Goal: Task Accomplishment & Management: Use online tool/utility

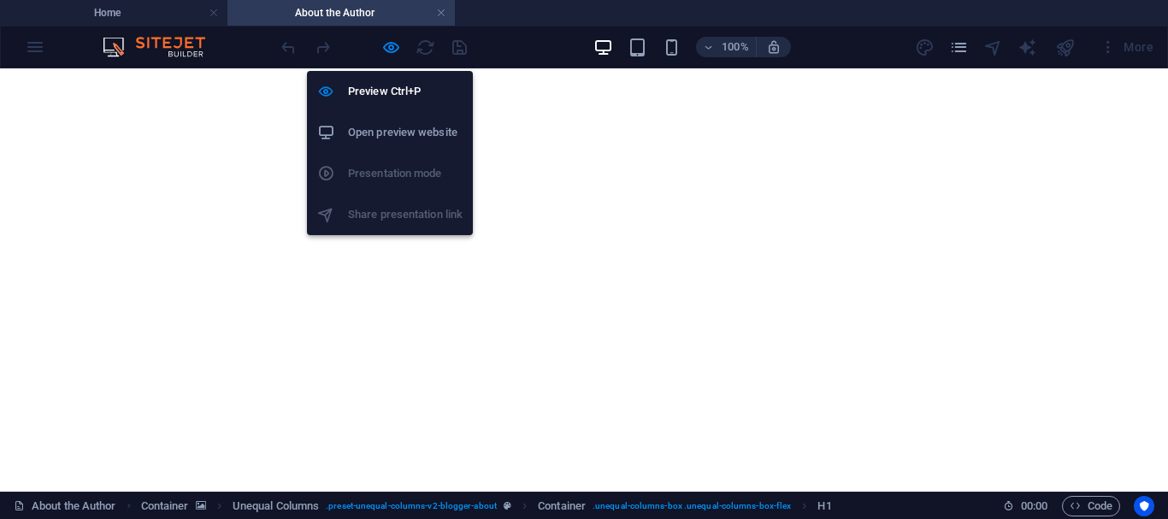
click at [392, 50] on icon "button" at bounding box center [391, 48] width 20 height 20
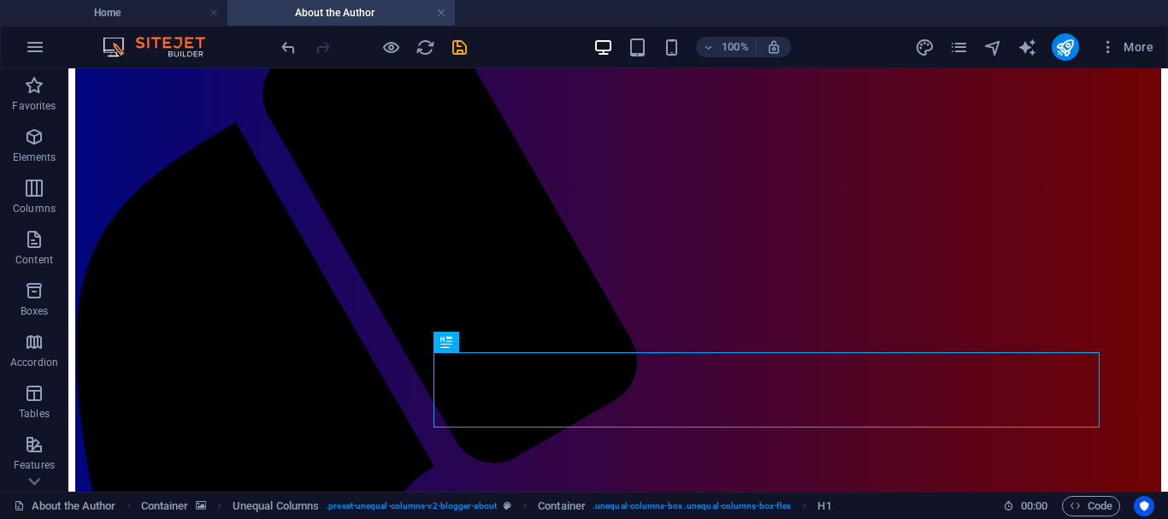
scroll to position [46, 0]
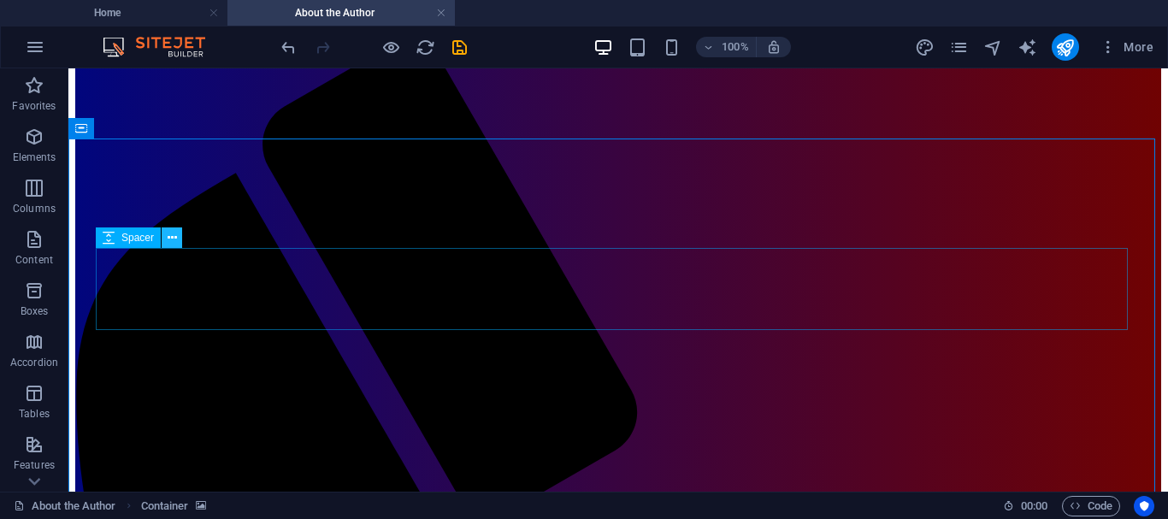
click at [170, 237] on icon at bounding box center [172, 238] width 9 height 18
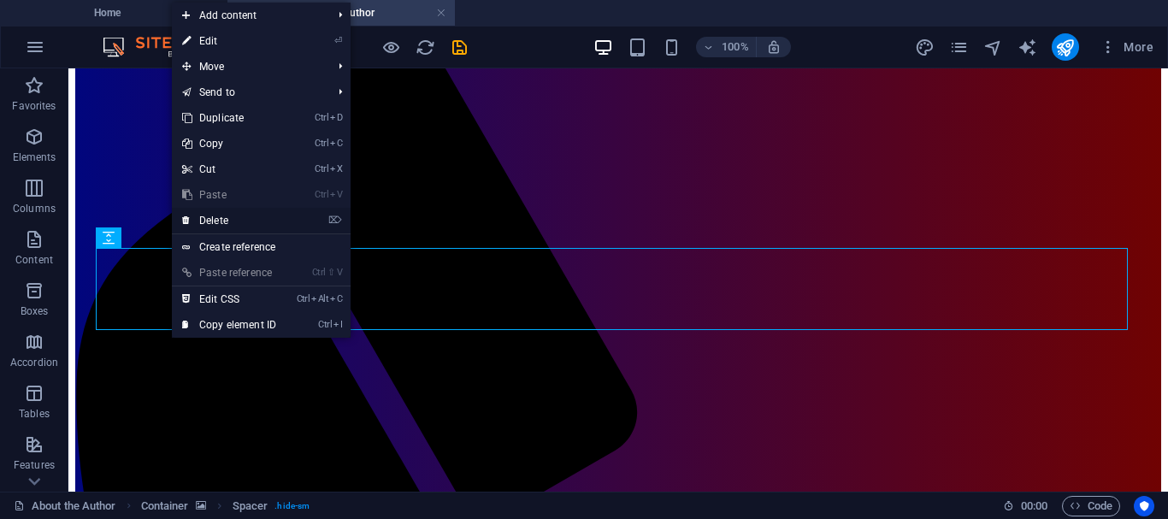
click at [218, 219] on link "⌦ Delete" at bounding box center [229, 221] width 115 height 26
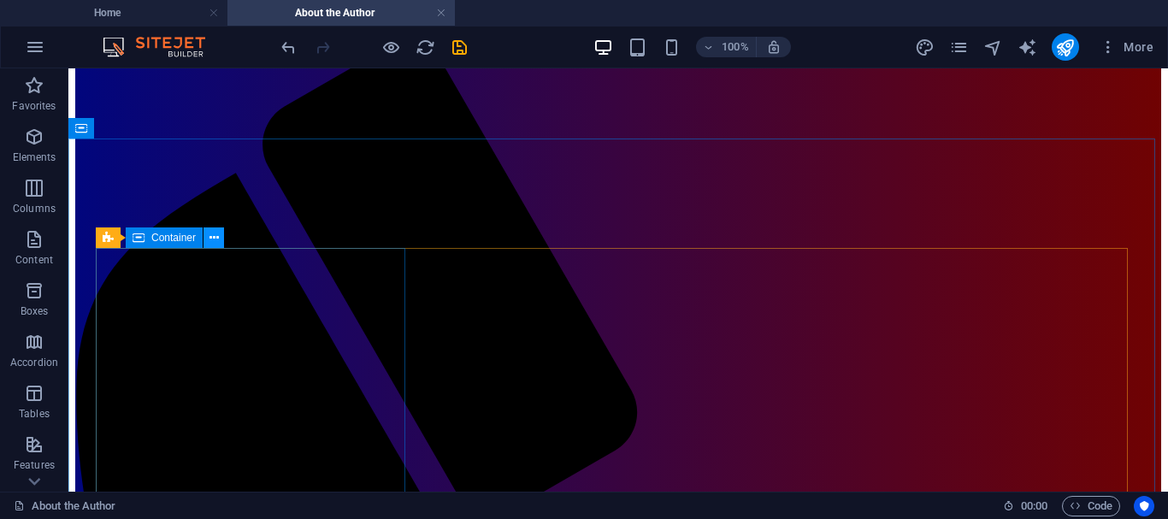
click at [215, 237] on icon at bounding box center [213, 238] width 9 height 18
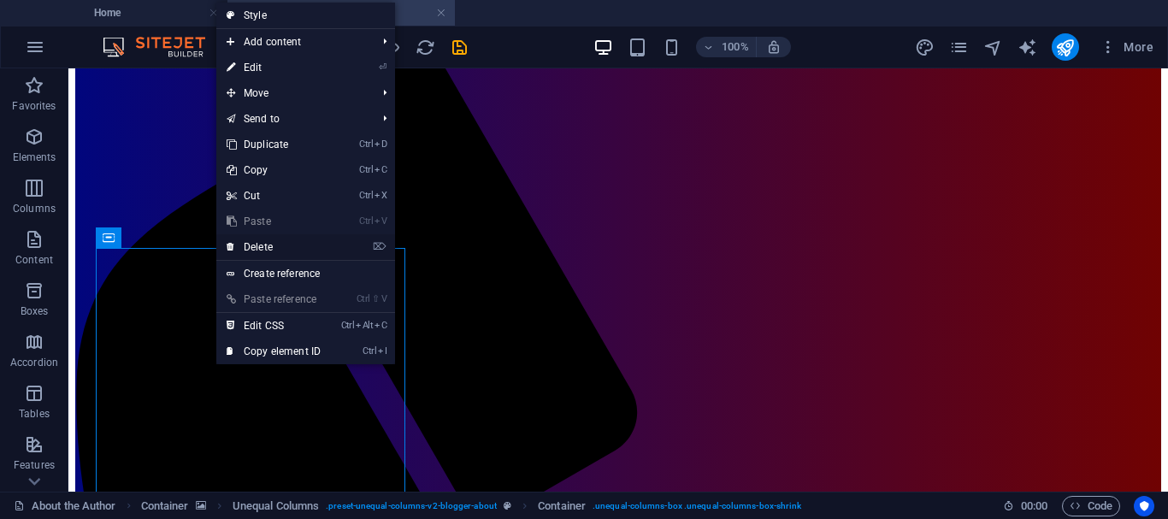
click at [256, 244] on link "⌦ Delete" at bounding box center [273, 247] width 115 height 26
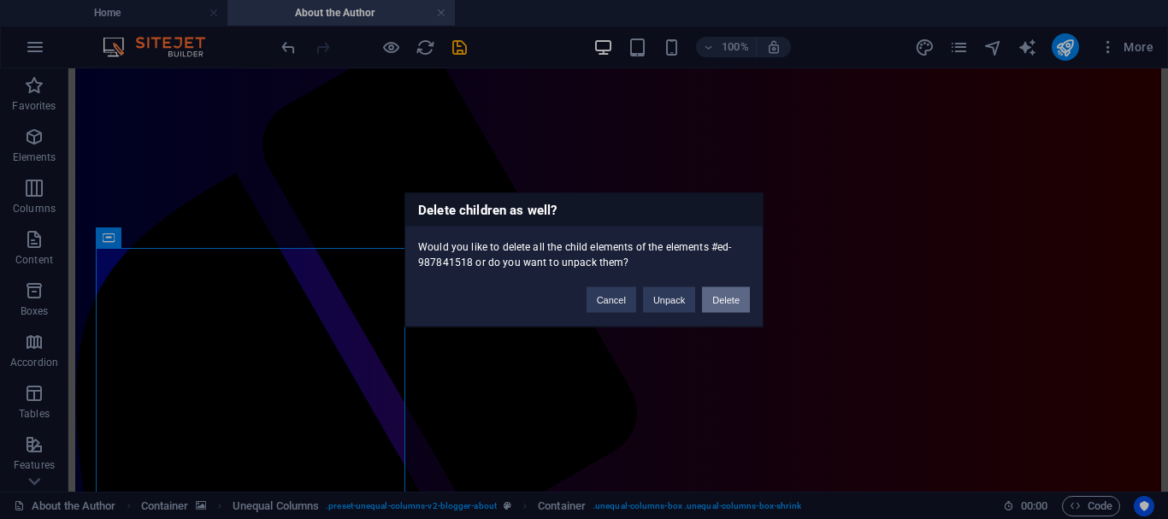
click at [727, 301] on button "Delete" at bounding box center [726, 299] width 48 height 26
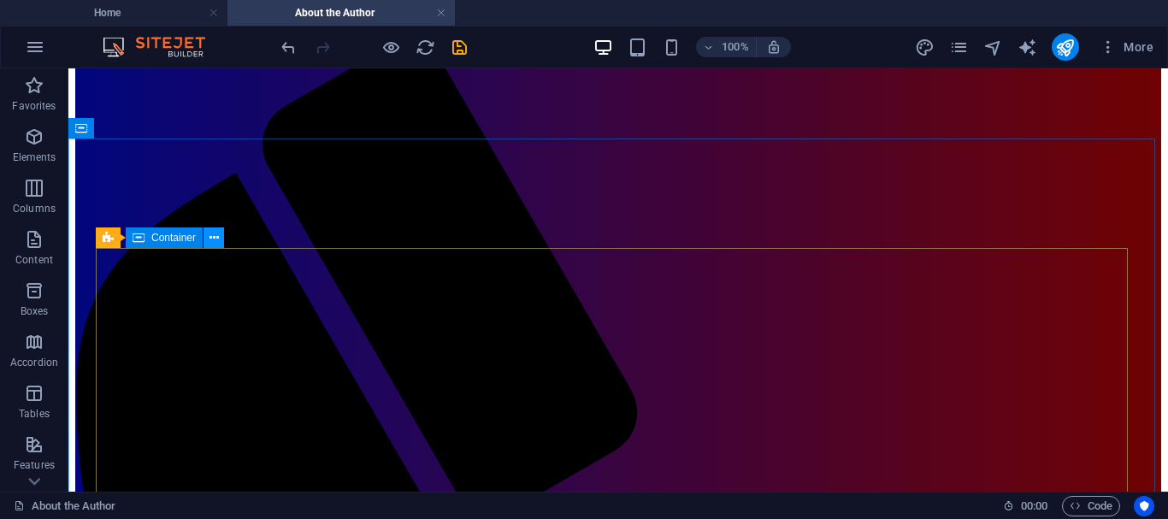
click at [211, 237] on icon at bounding box center [213, 238] width 9 height 18
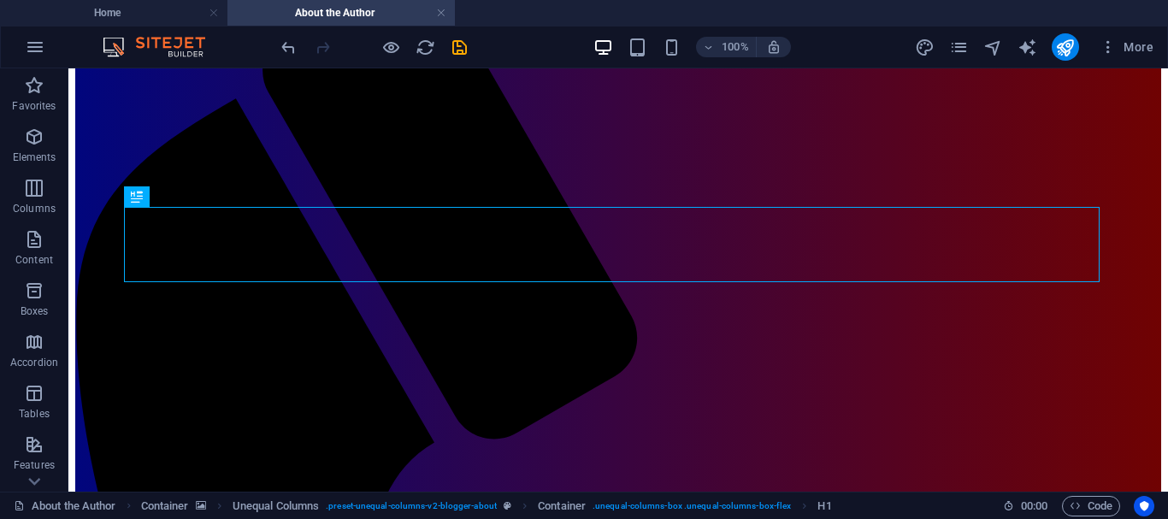
scroll to position [107, 0]
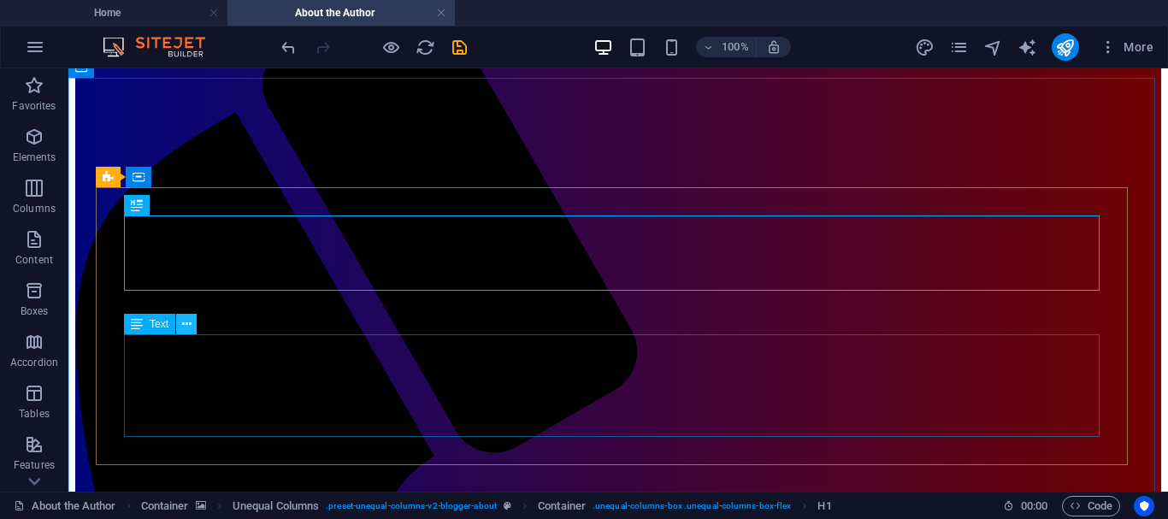
click at [187, 325] on icon at bounding box center [186, 324] width 9 height 18
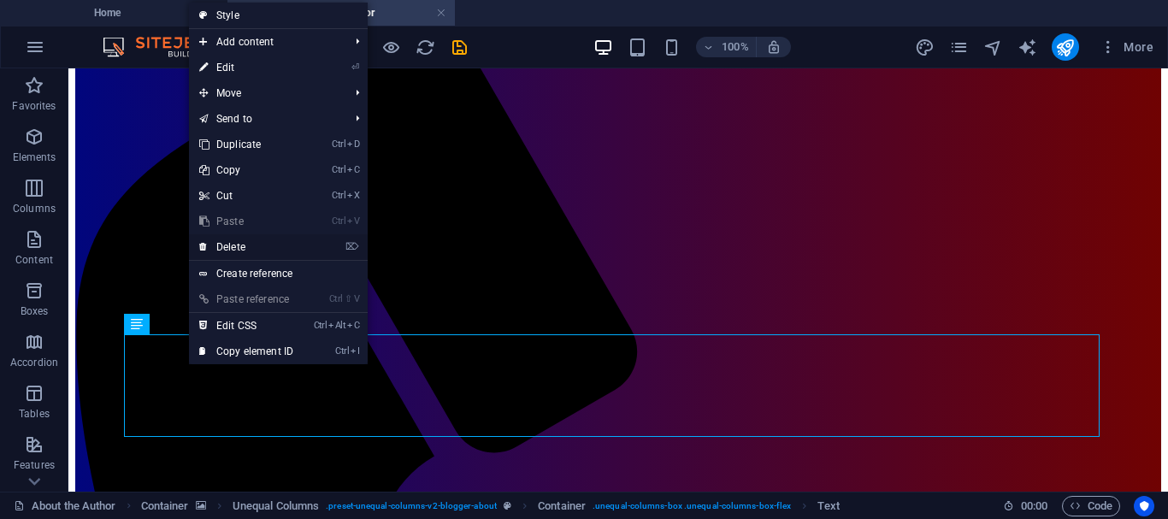
click at [230, 249] on link "⌦ Delete" at bounding box center [246, 247] width 115 height 26
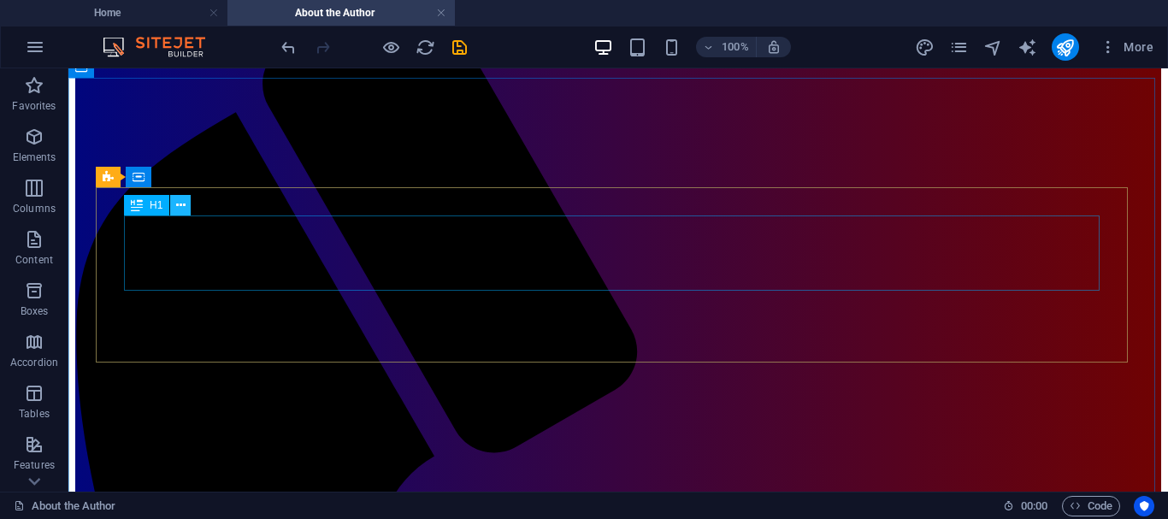
click at [179, 208] on icon at bounding box center [180, 206] width 9 height 18
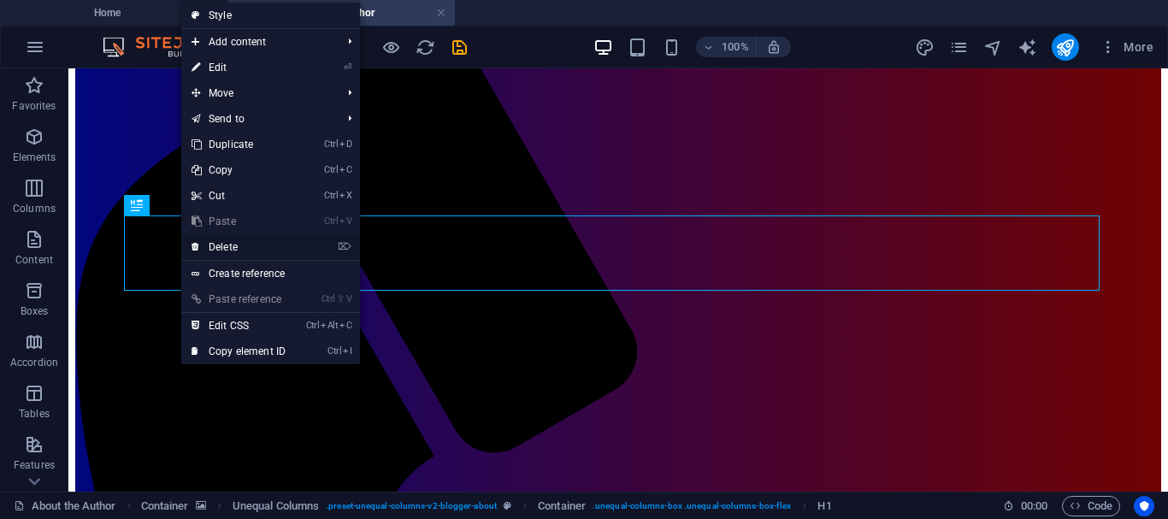
click at [224, 245] on link "⌦ Delete" at bounding box center [238, 247] width 115 height 26
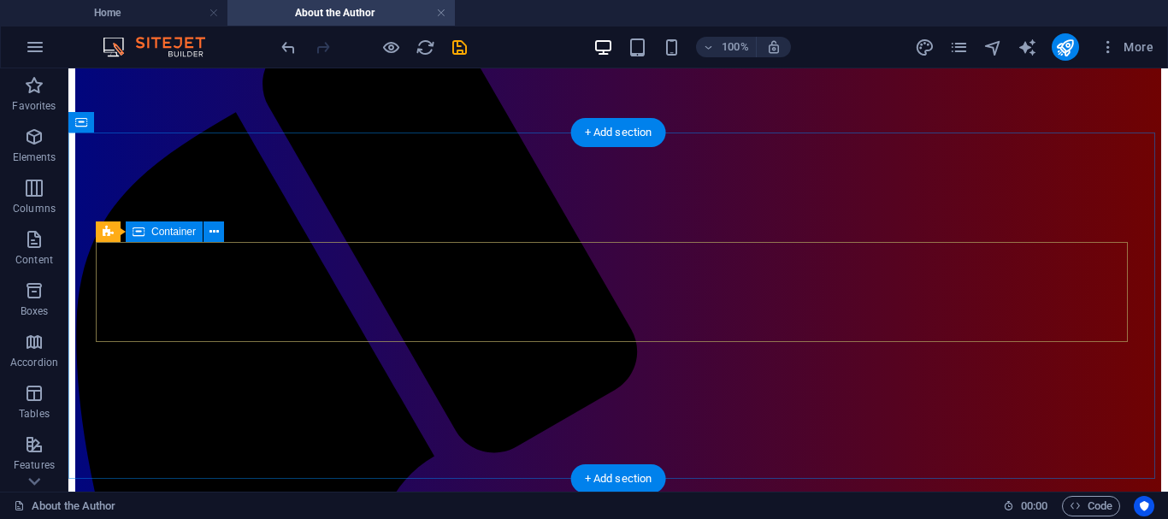
scroll to position [52, 0]
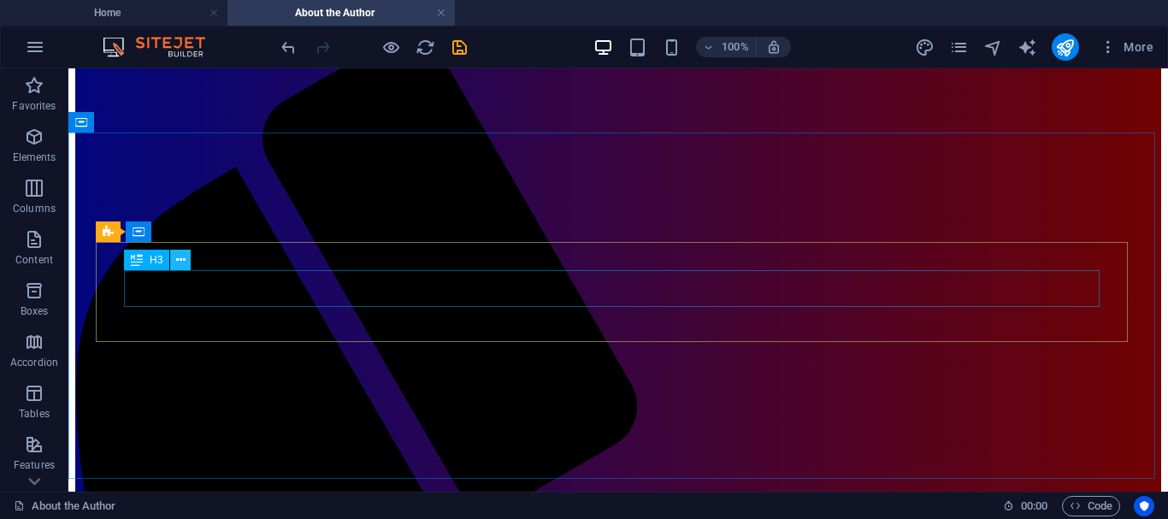
click at [186, 256] on button at bounding box center [180, 260] width 21 height 21
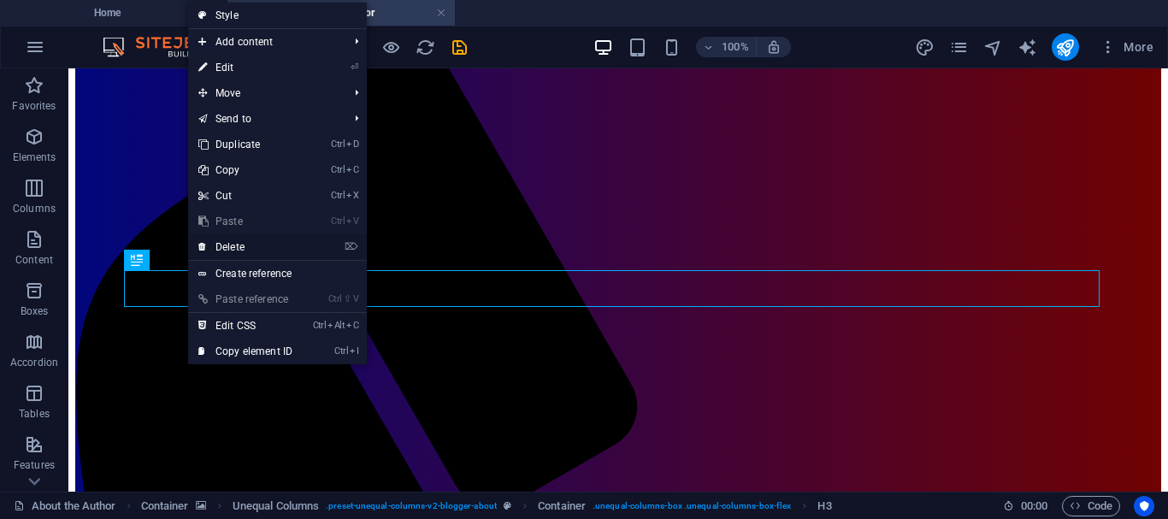
click at [223, 247] on link "⌦ Delete" at bounding box center [245, 247] width 115 height 26
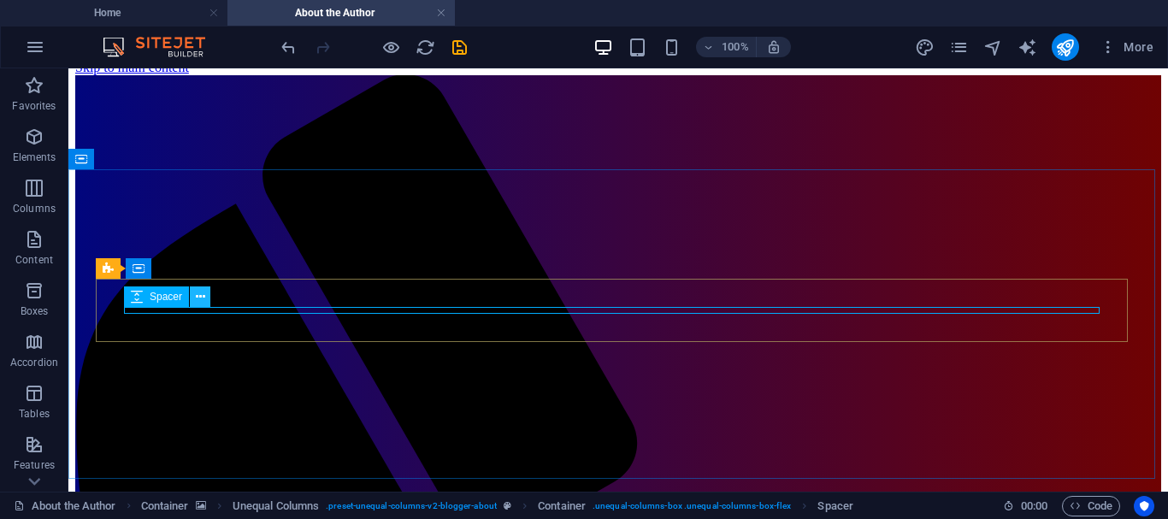
click at [204, 297] on icon at bounding box center [200, 297] width 9 height 18
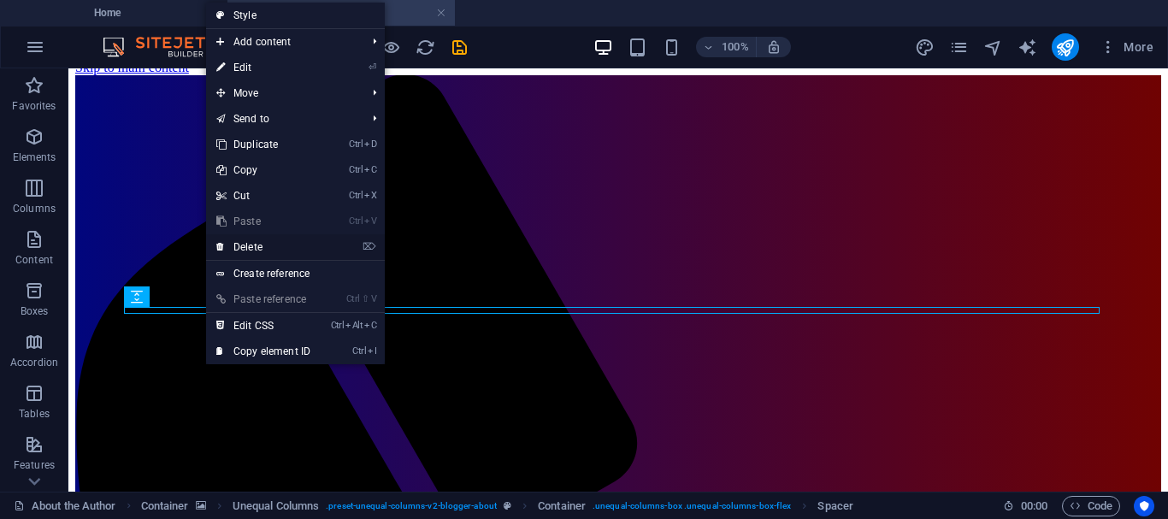
click at [244, 247] on link "⌦ Delete" at bounding box center [263, 247] width 115 height 26
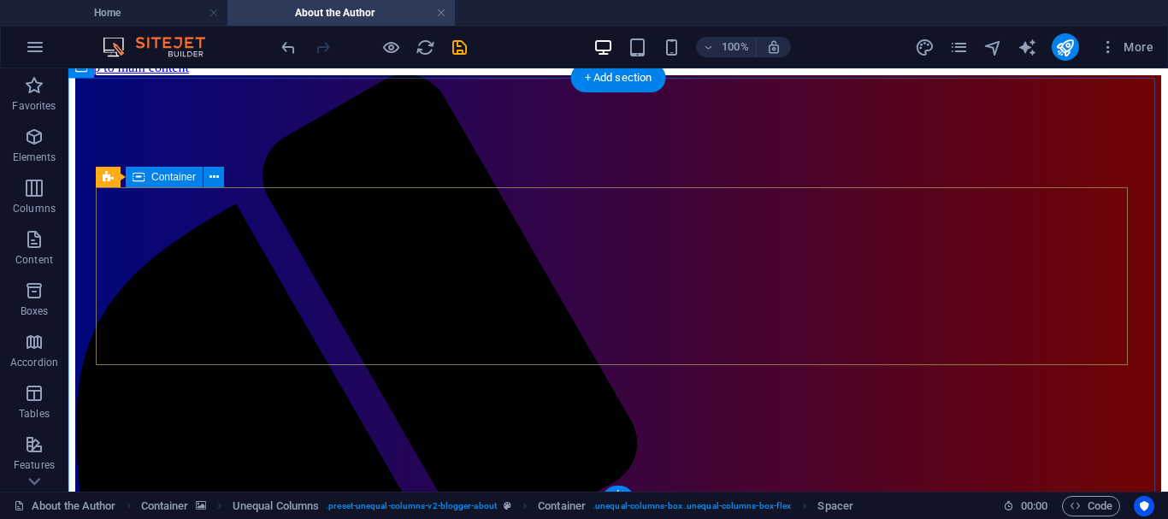
scroll to position [107, 0]
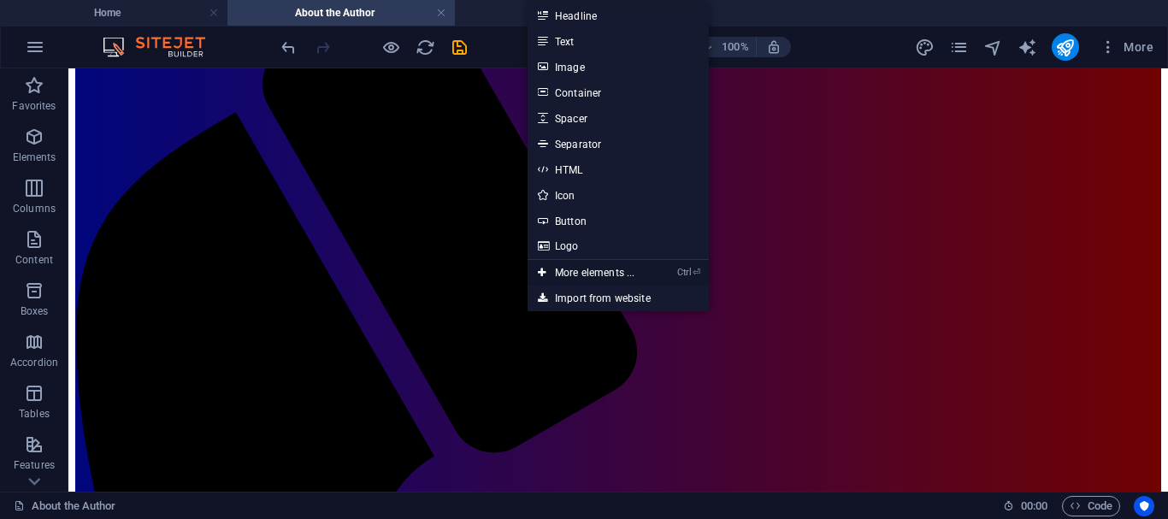
click at [561, 273] on link "Ctrl ⏎ More elements ..." at bounding box center [585, 273] width 117 height 26
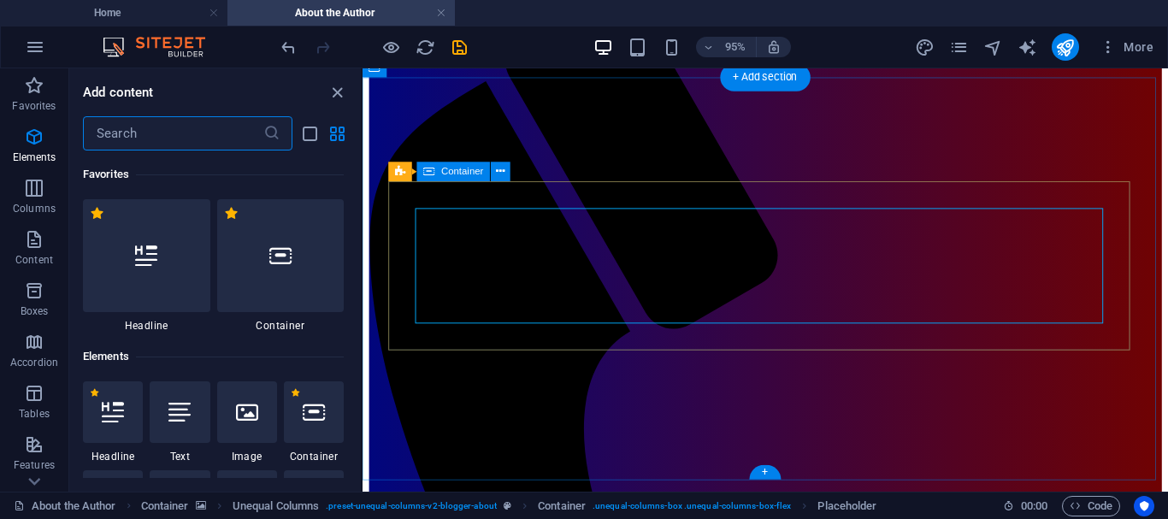
scroll to position [182, 0]
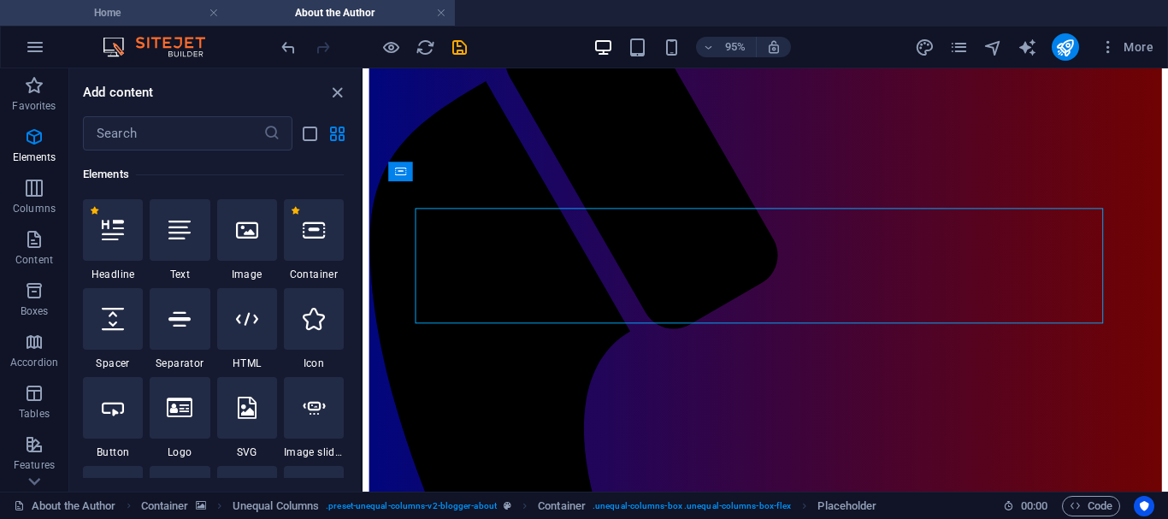
click at [113, 11] on h4 "Home" at bounding box center [113, 12] width 227 height 19
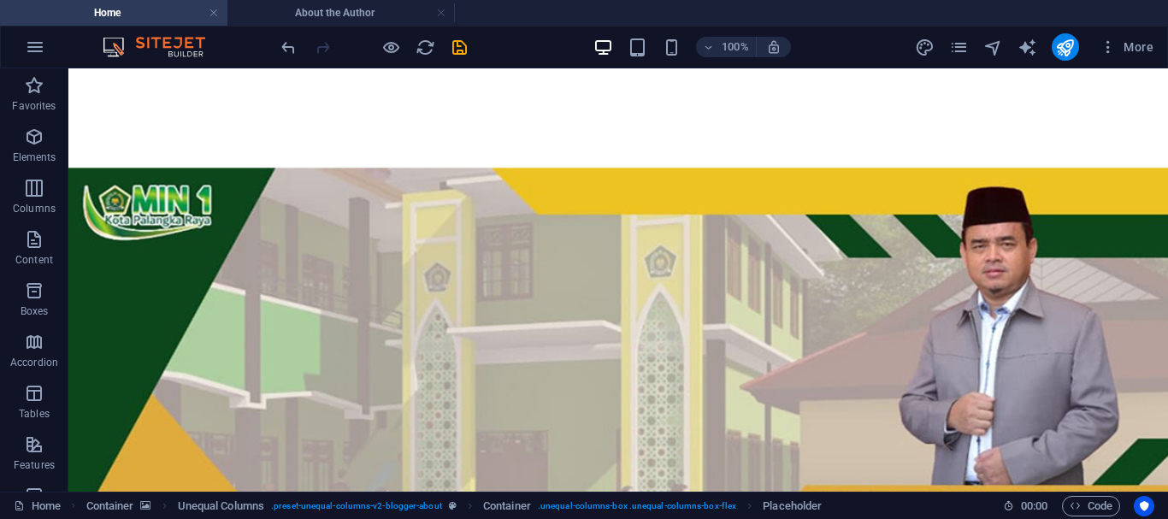
scroll to position [0, 0]
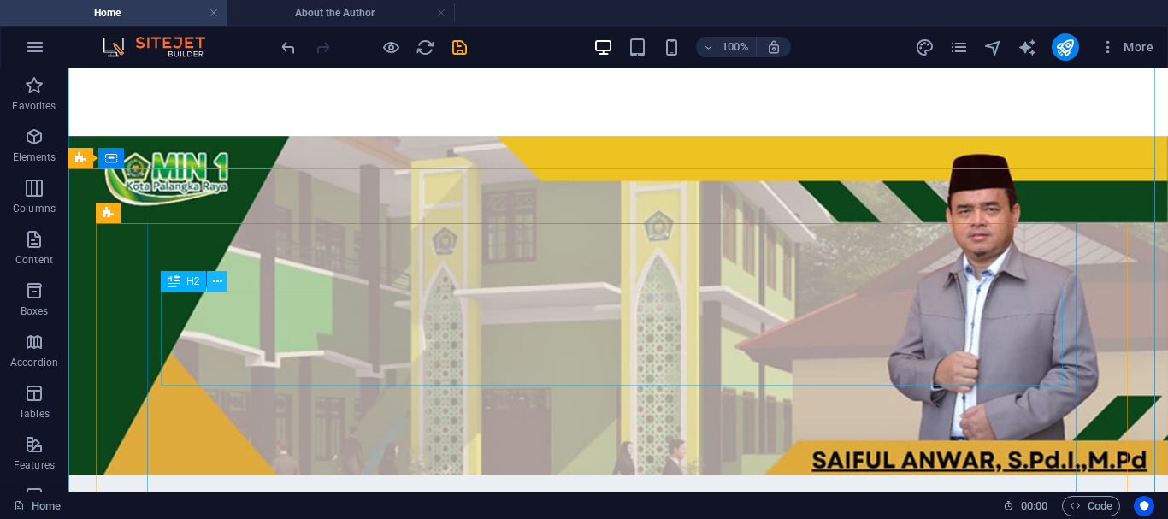
click at [221, 285] on icon at bounding box center [217, 282] width 9 height 18
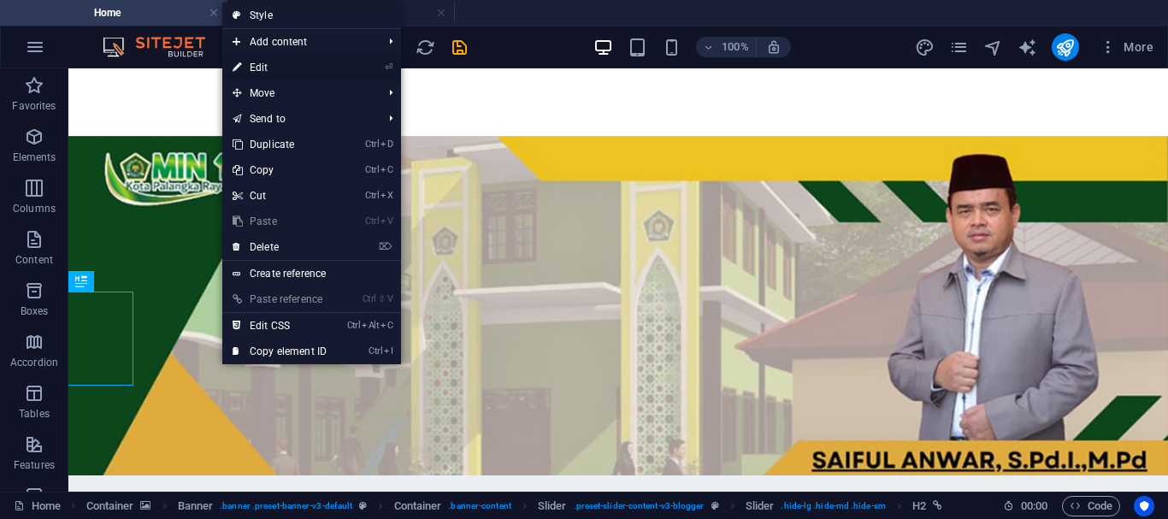
click at [265, 69] on link "⏎ Edit" at bounding box center [279, 68] width 115 height 26
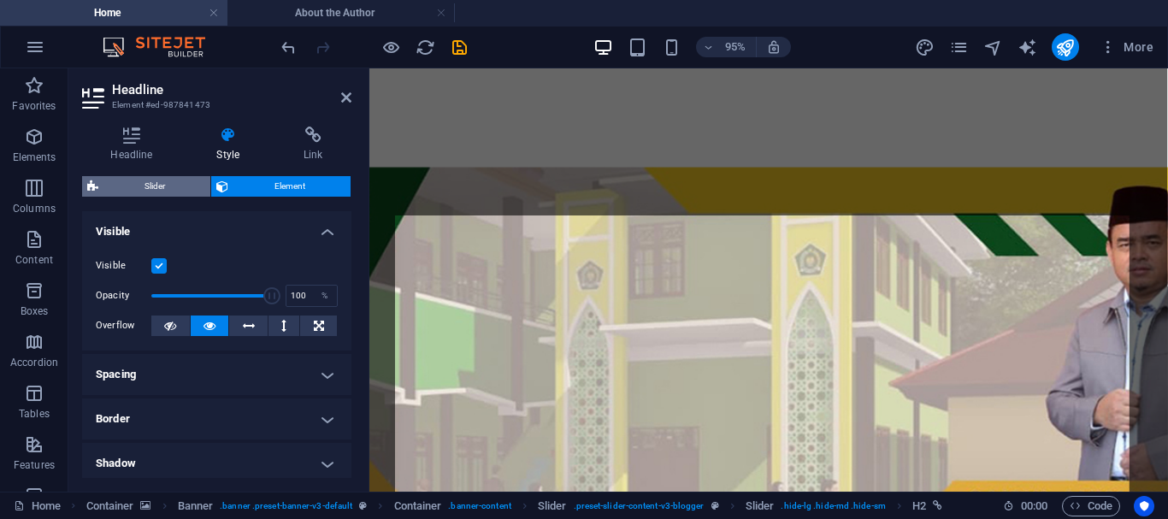
click at [160, 184] on span "Slider" at bounding box center [154, 186] width 102 height 21
select select "rem"
select select "px"
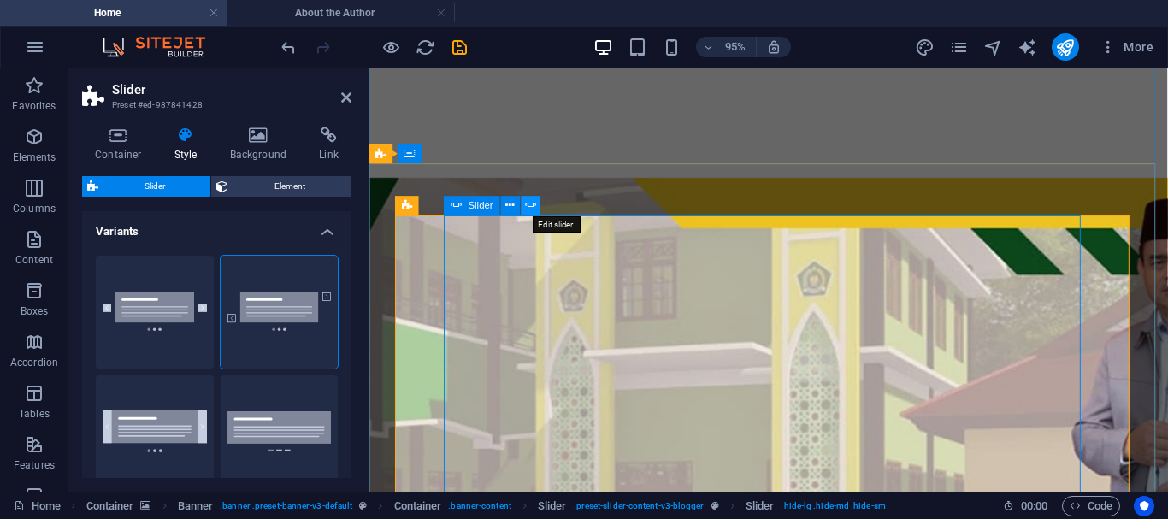
click at [531, 207] on icon at bounding box center [530, 205] width 11 height 17
select select "ms"
select select "s"
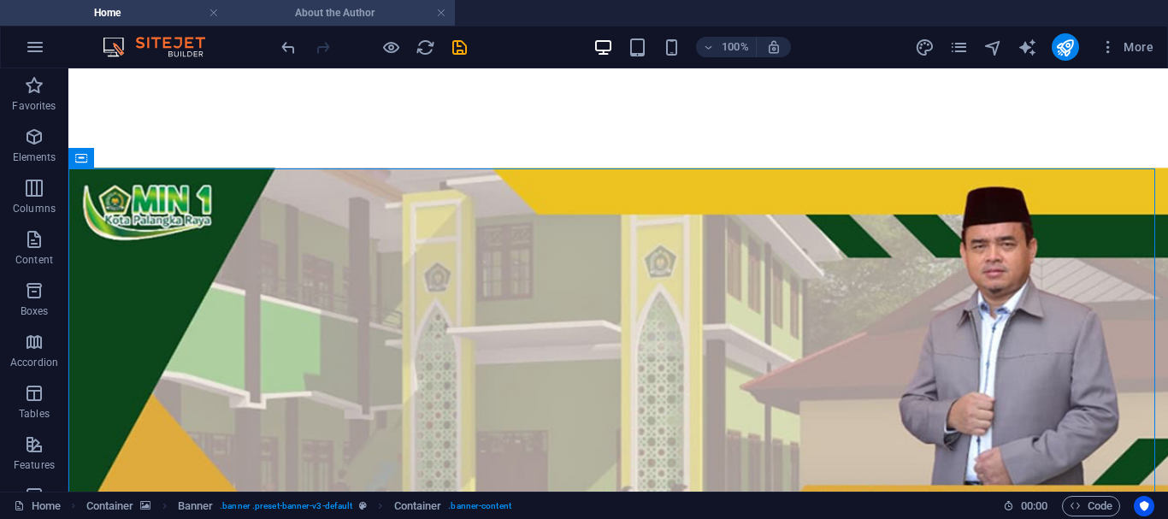
click at [316, 15] on h4 "About the Author" at bounding box center [340, 12] width 227 height 19
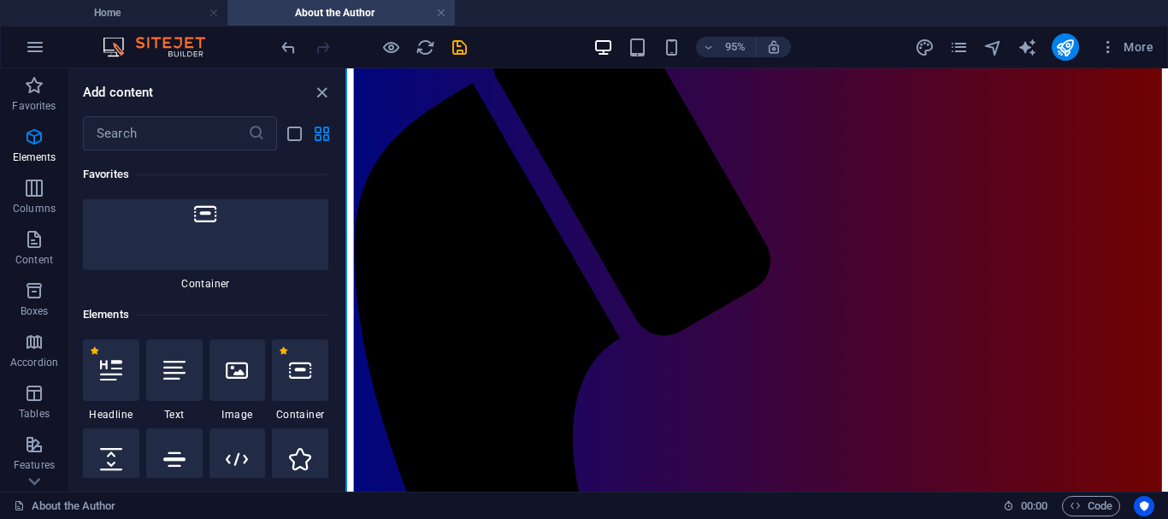
scroll to position [322, 0]
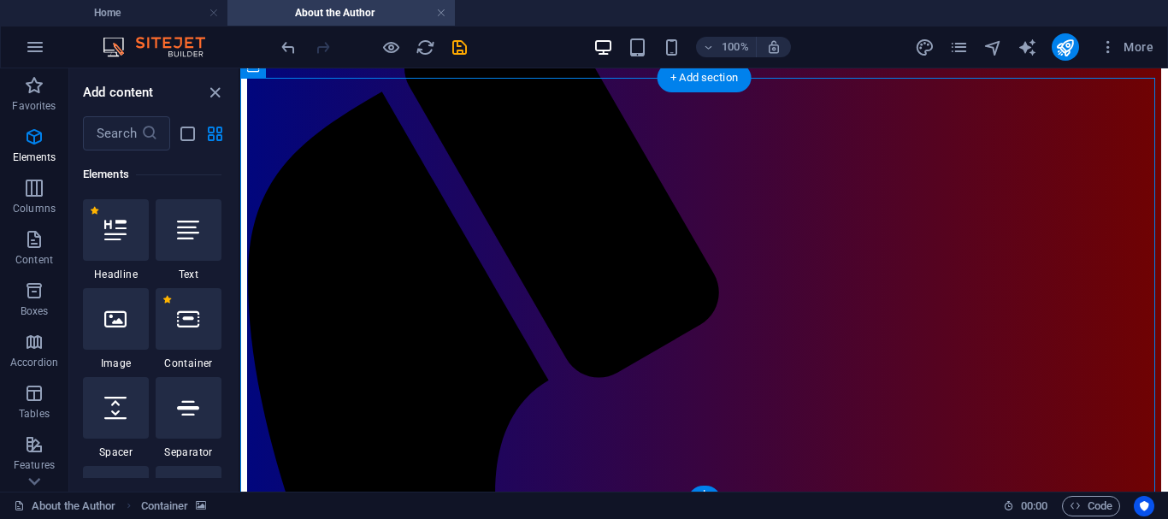
drag, startPoint x: 474, startPoint y: 226, endPoint x: 310, endPoint y: 154, distance: 179.1
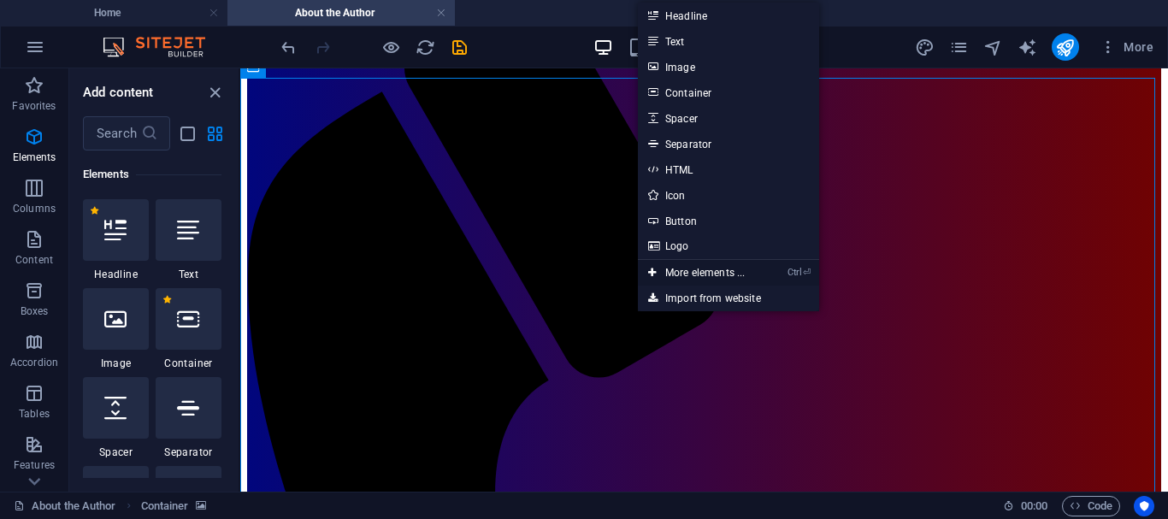
click at [702, 275] on link "Ctrl ⏎ More elements ..." at bounding box center [696, 273] width 117 height 26
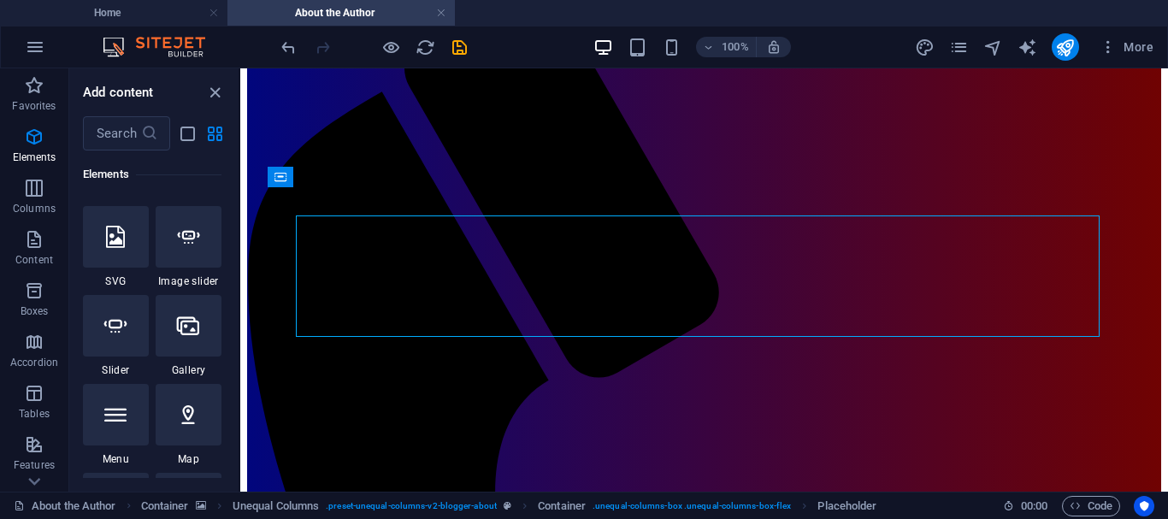
scroll to position [845, 0]
click at [115, 247] on icon at bounding box center [115, 240] width 22 height 22
select select "ms"
select select "s"
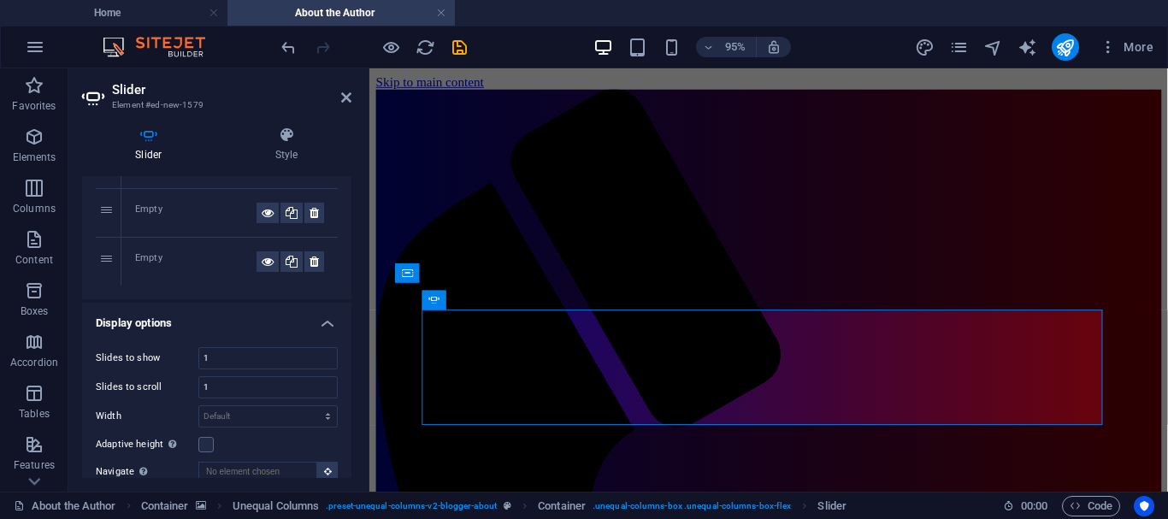
scroll to position [0, 0]
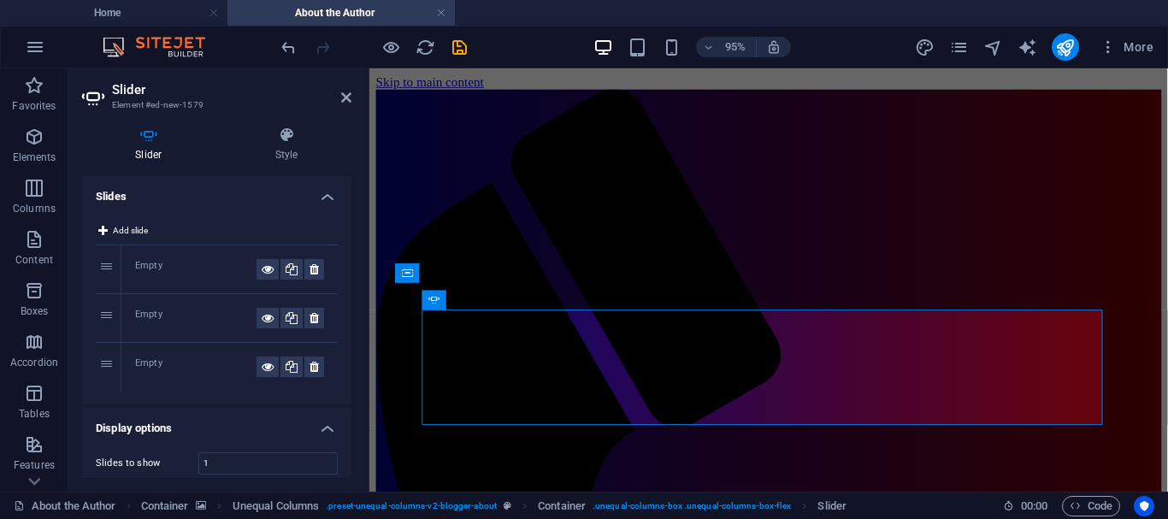
click at [150, 268] on div "Empty" at bounding box center [195, 269] width 121 height 21
click at [262, 269] on icon at bounding box center [268, 269] width 12 height 21
click at [160, 269] on div "Empty" at bounding box center [195, 269] width 121 height 21
click at [262, 265] on icon at bounding box center [268, 269] width 12 height 21
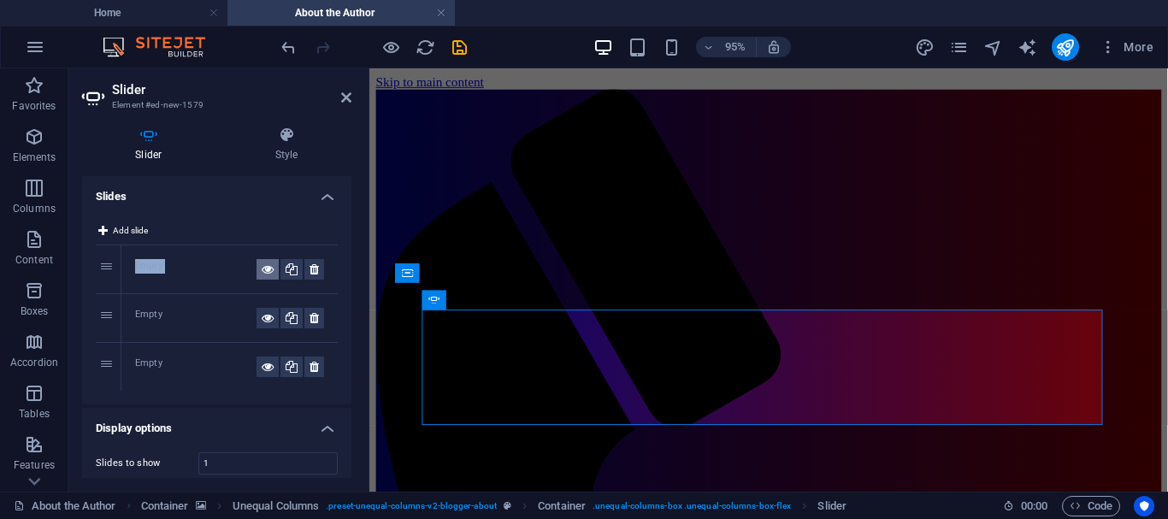
click at [262, 265] on icon at bounding box center [268, 269] width 12 height 21
click at [281, 143] on icon at bounding box center [286, 135] width 129 height 17
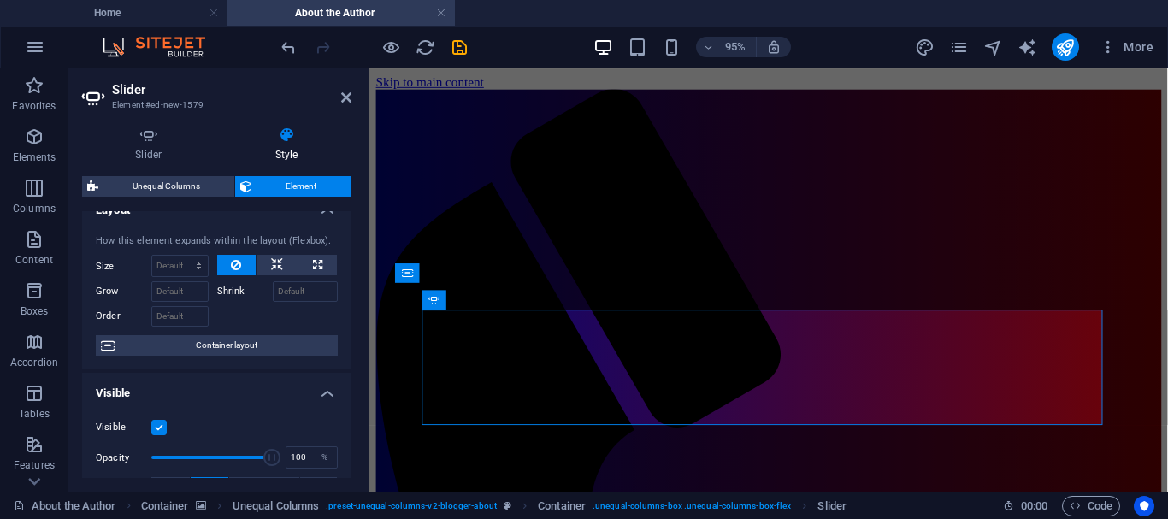
scroll to position [51, 0]
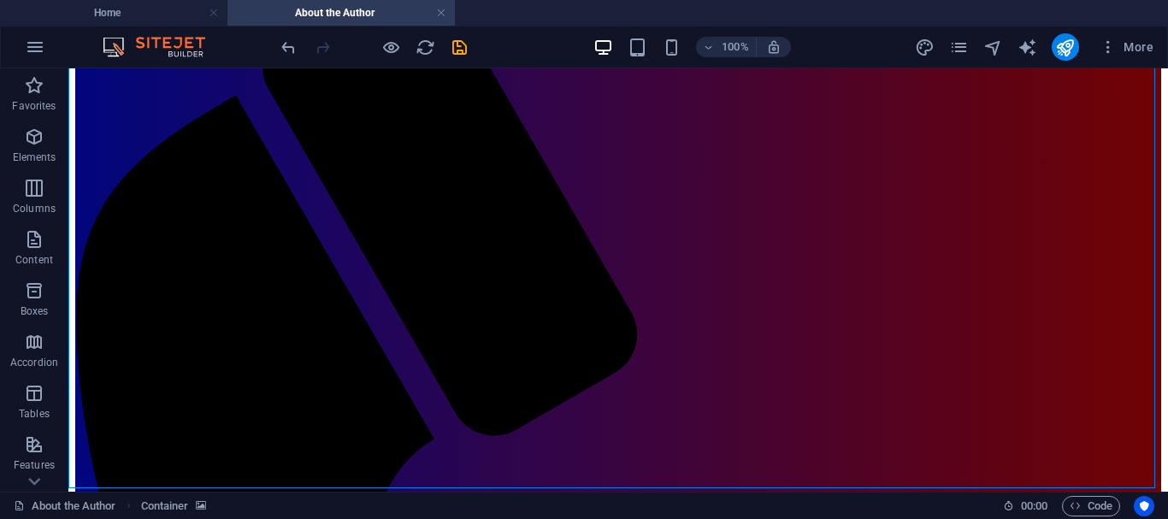
scroll to position [83, 0]
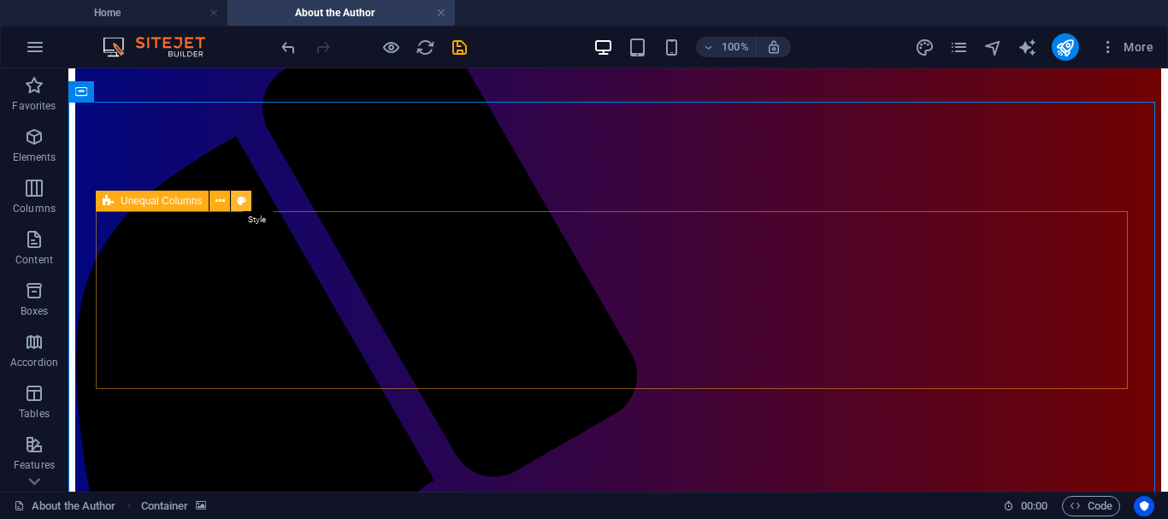
click at [237, 203] on icon at bounding box center [241, 201] width 9 height 18
select select "%"
select select "rem"
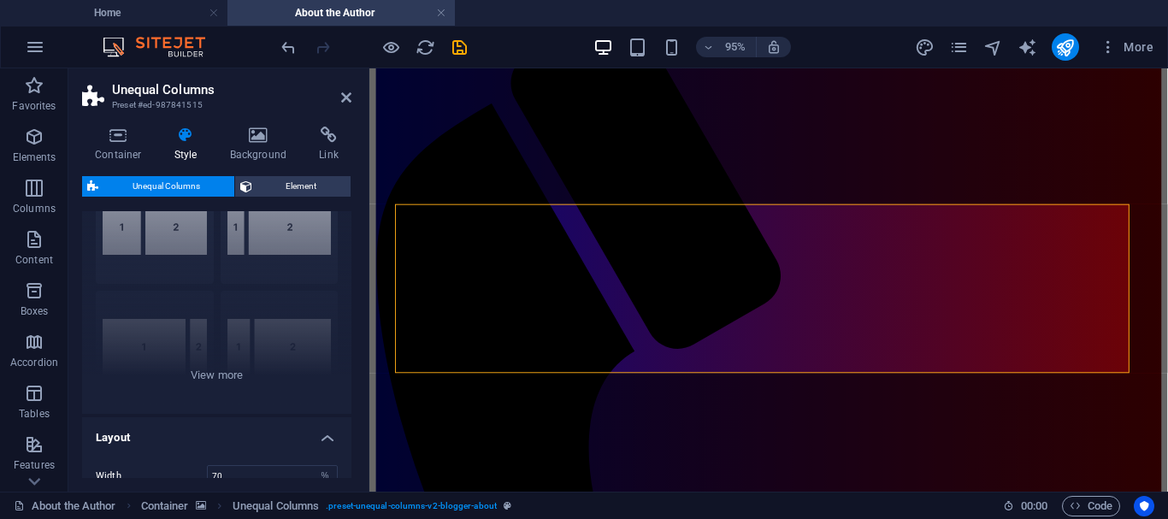
scroll to position [0, 0]
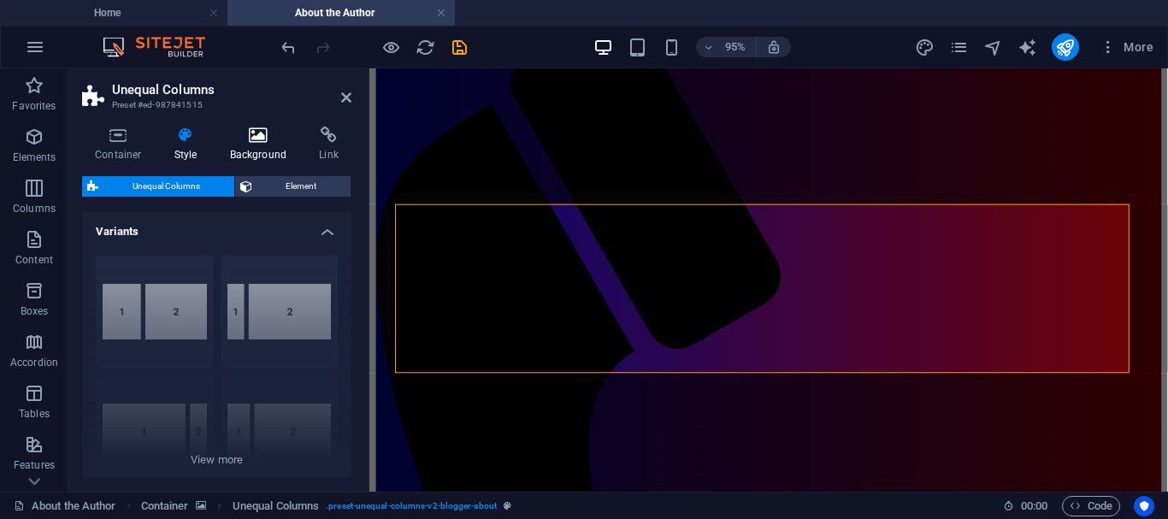
click at [261, 133] on icon at bounding box center [258, 135] width 83 height 17
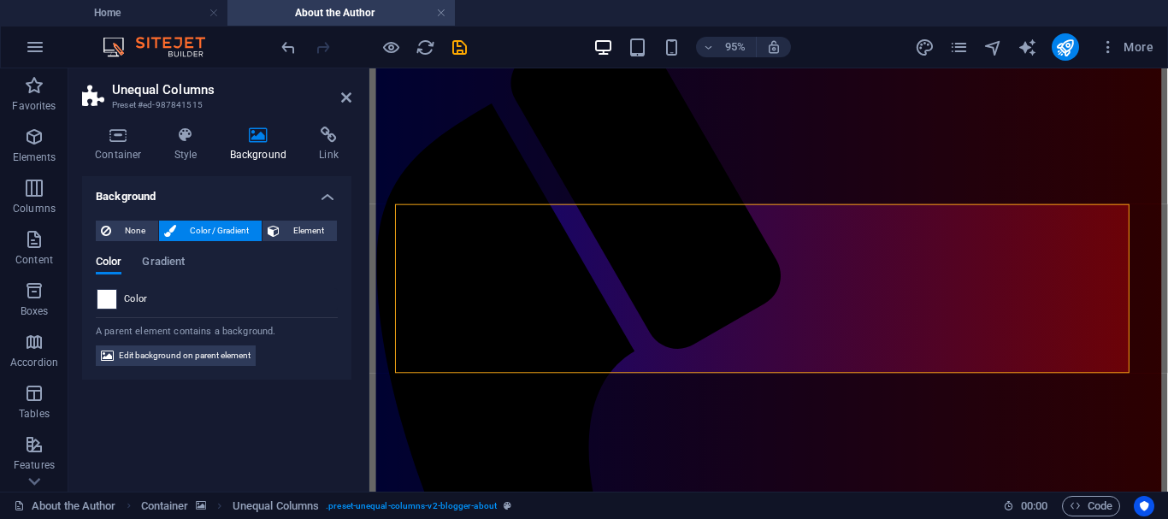
click at [112, 297] on span at bounding box center [106, 299] width 19 height 19
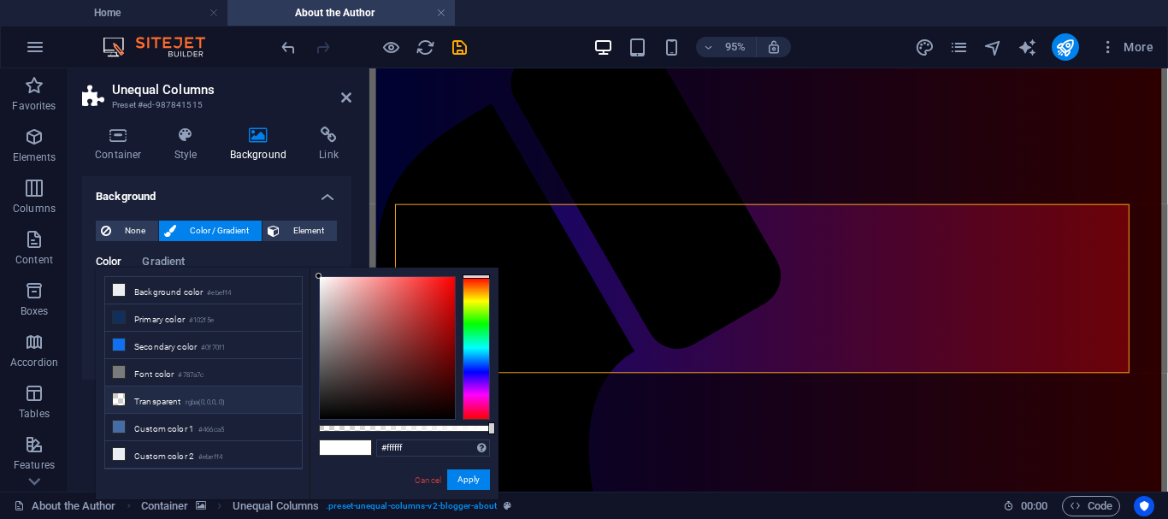
click at [162, 398] on li "Transparent rgba(0,0,0,.0)" at bounding box center [203, 399] width 197 height 27
type input "rgba(0, 0, 0, 0)"
click at [162, 398] on li "Transparent rgba(0,0,0,.0)" at bounding box center [203, 399] width 197 height 27
click at [469, 478] on button "Apply" at bounding box center [468, 479] width 43 height 21
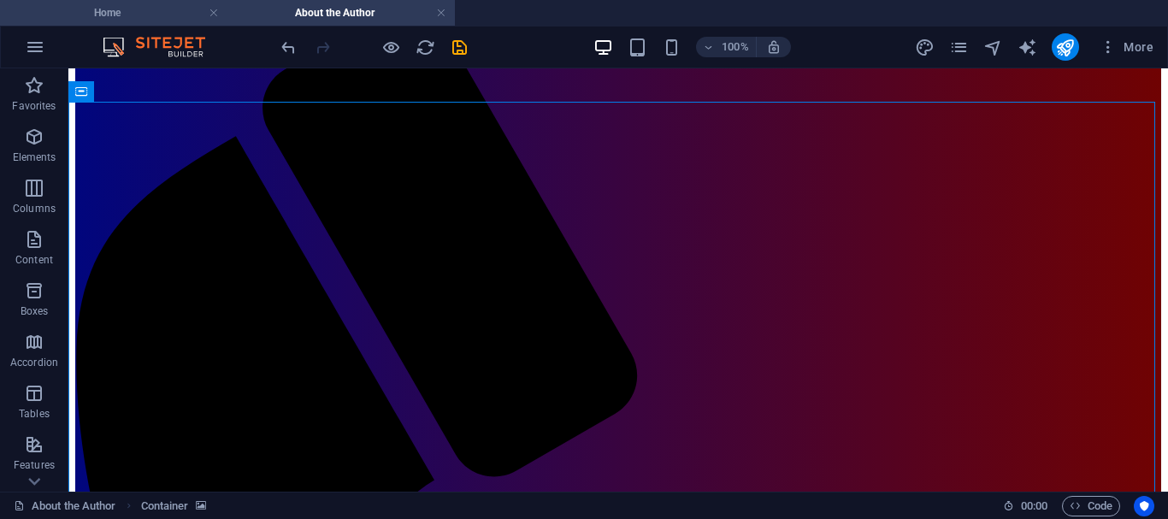
click at [146, 9] on h4 "Home" at bounding box center [113, 12] width 227 height 19
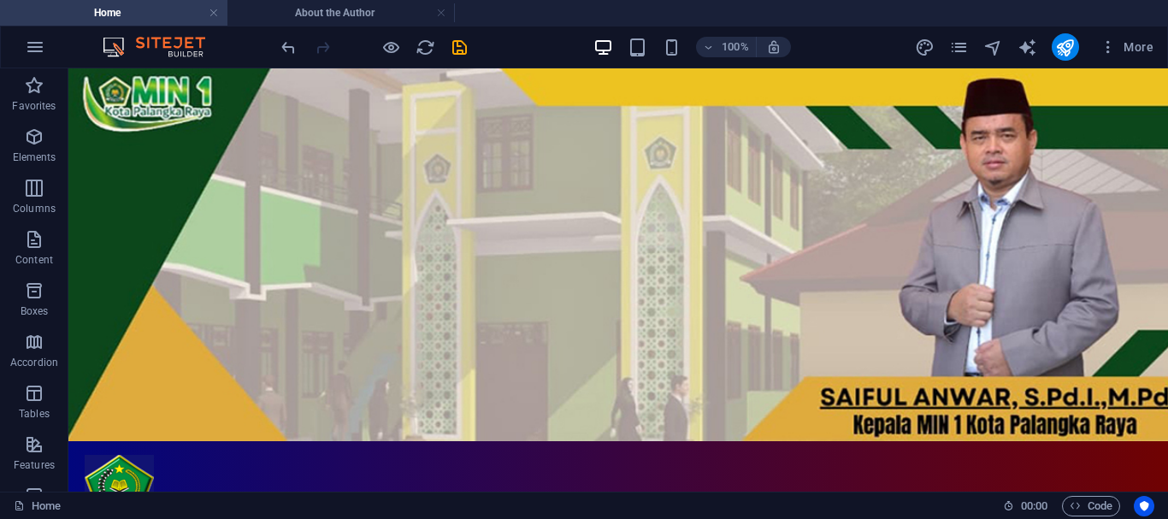
scroll to position [131, 0]
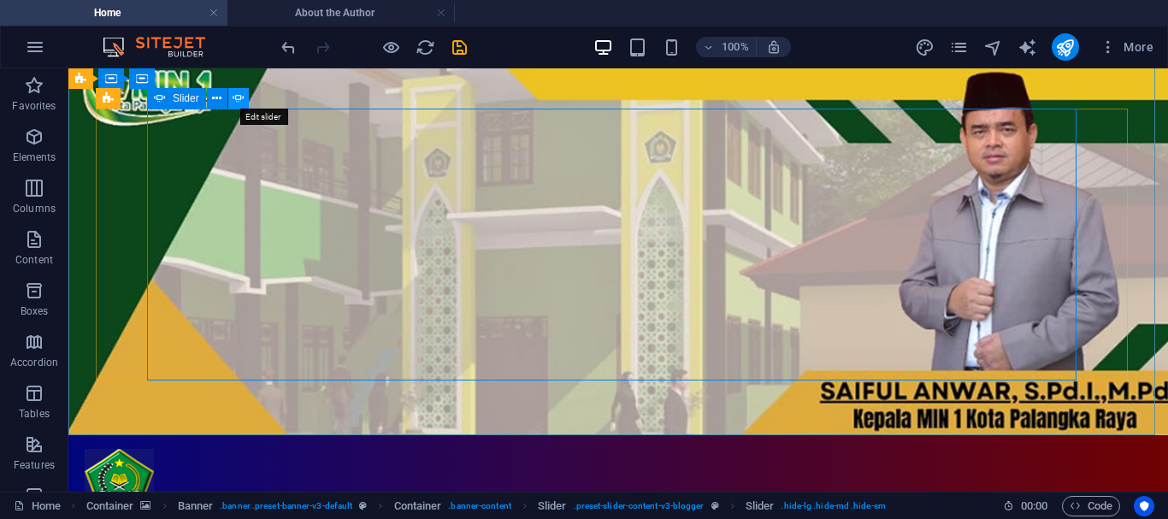
click at [237, 96] on icon at bounding box center [238, 99] width 12 height 18
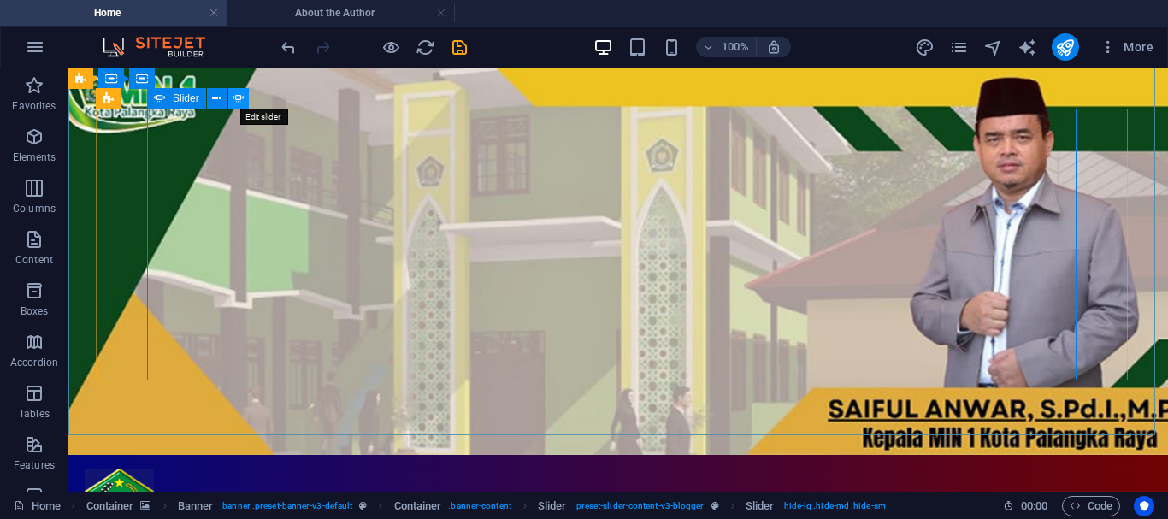
select select "ms"
select select "s"
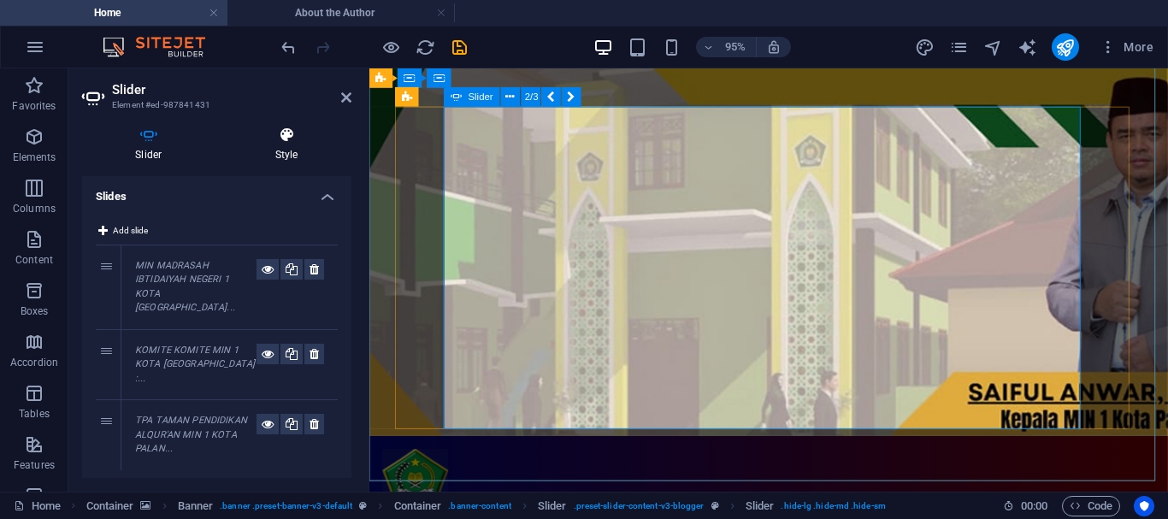
click at [286, 136] on icon at bounding box center [286, 135] width 129 height 17
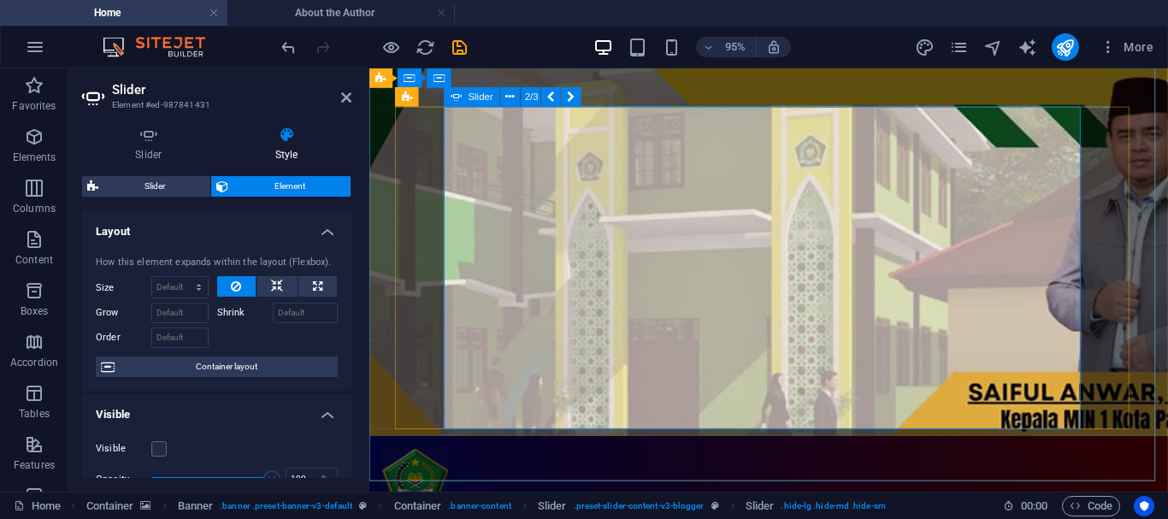
drag, startPoint x: 351, startPoint y: 215, endPoint x: 350, endPoint y: 224, distance: 9.6
click at [350, 224] on div "Slider Style Slides Add slide 1 MIN MADRASAH IBTIDAIYAH NEGERI 1 KOTA [GEOGRAPH…" at bounding box center [216, 302] width 297 height 379
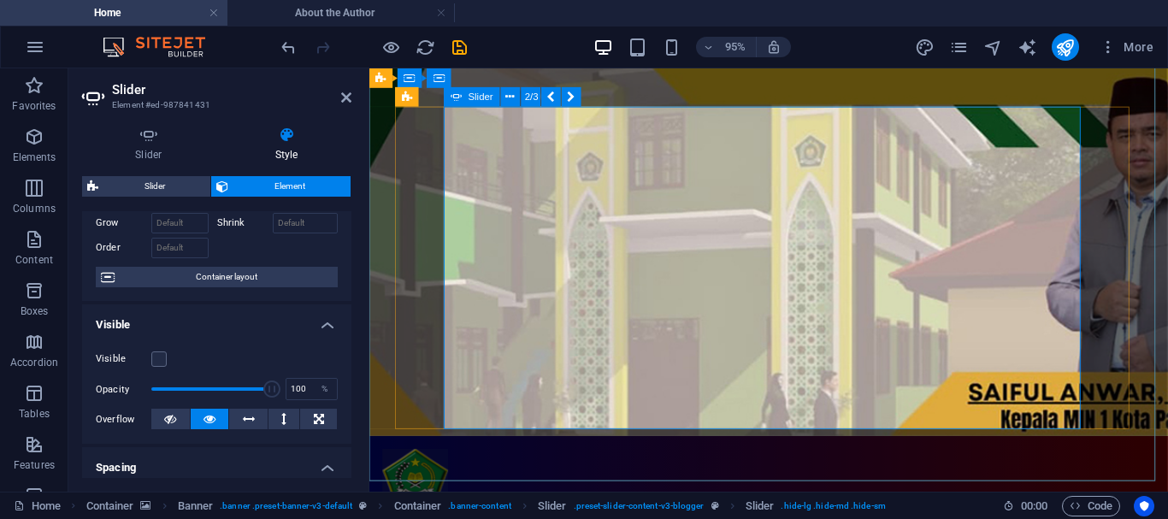
scroll to position [107, 0]
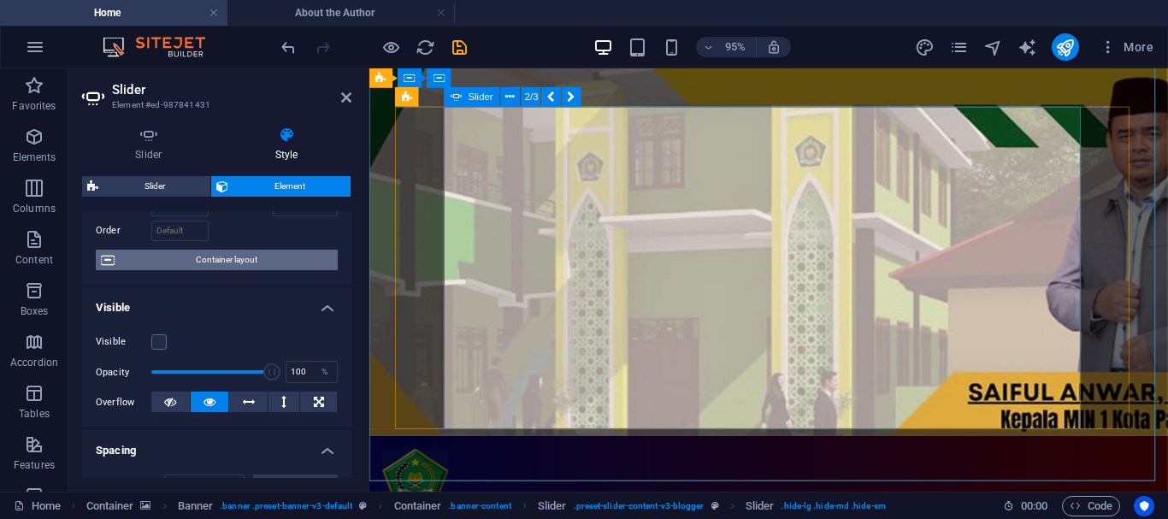
click at [228, 256] on span "Container layout" at bounding box center [226, 260] width 213 height 21
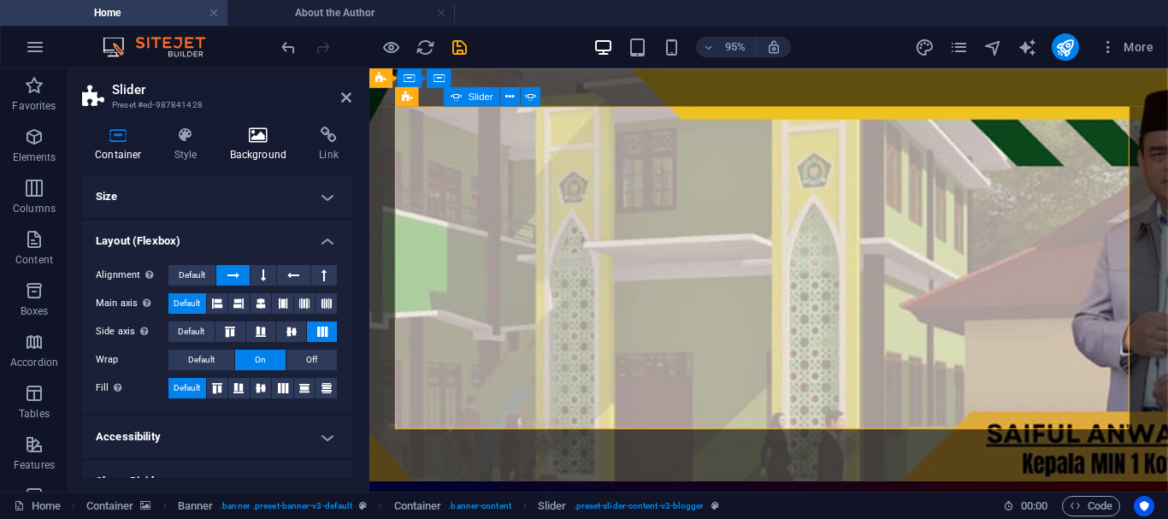
click at [255, 131] on icon at bounding box center [258, 135] width 83 height 17
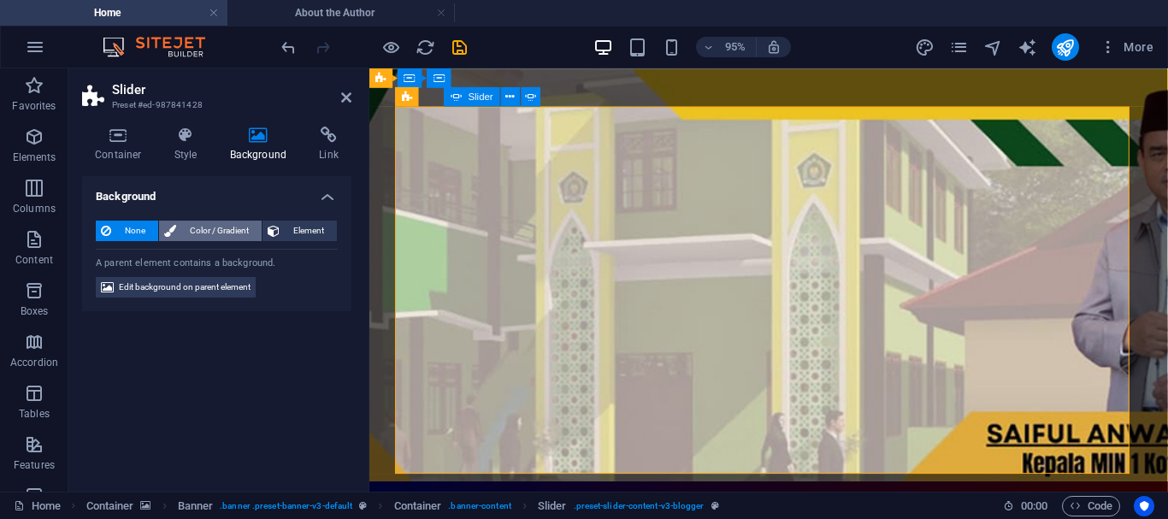
click at [227, 227] on span "Color / Gradient" at bounding box center [218, 231] width 75 height 21
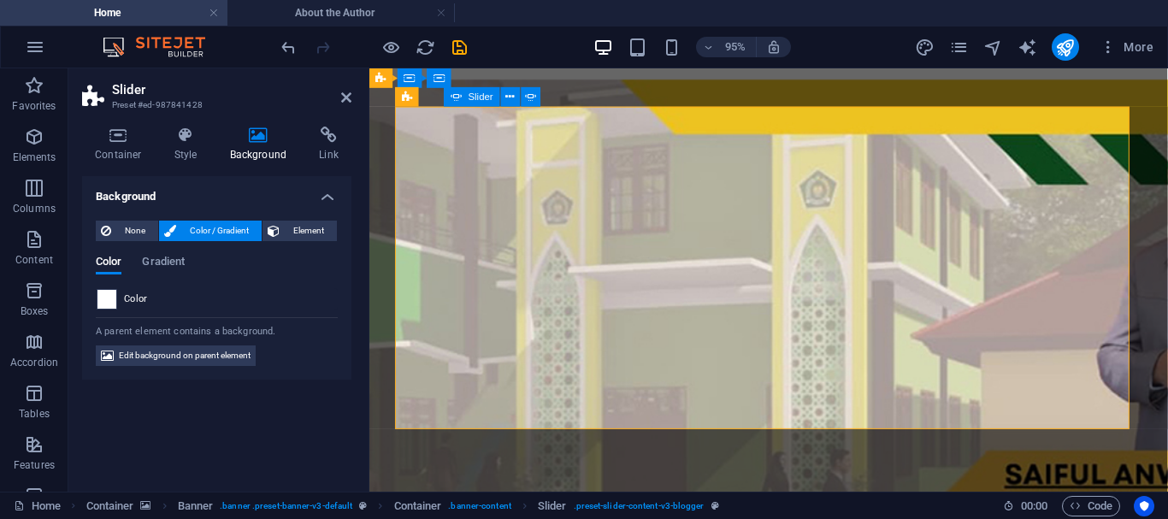
click at [104, 297] on span at bounding box center [106, 299] width 19 height 19
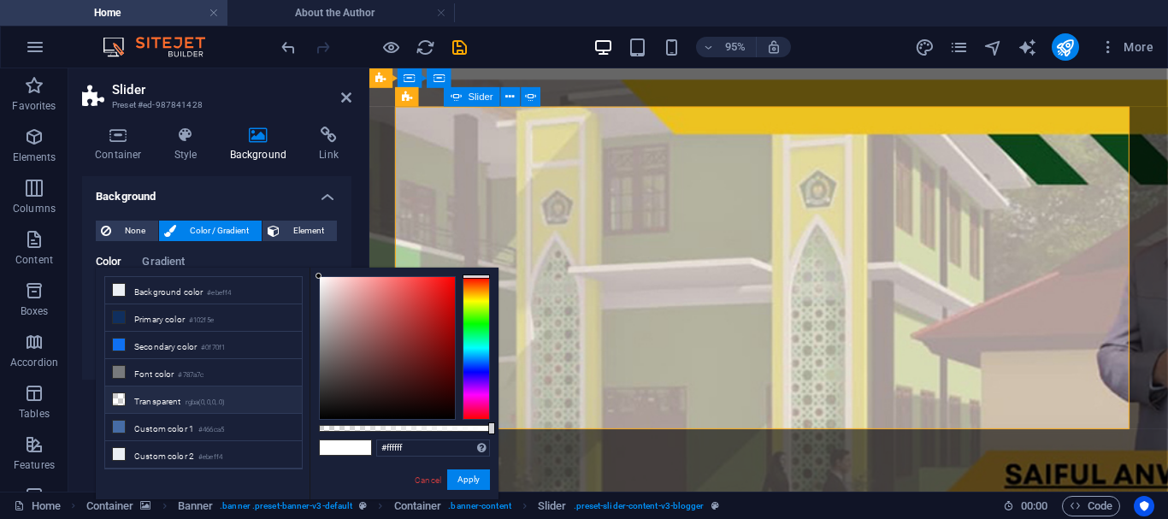
click at [156, 397] on li "Transparent rgba(0,0,0,.0)" at bounding box center [203, 399] width 197 height 27
type input "rgba(0, 0, 0, 0)"
click at [461, 478] on button "Apply" at bounding box center [468, 479] width 43 height 21
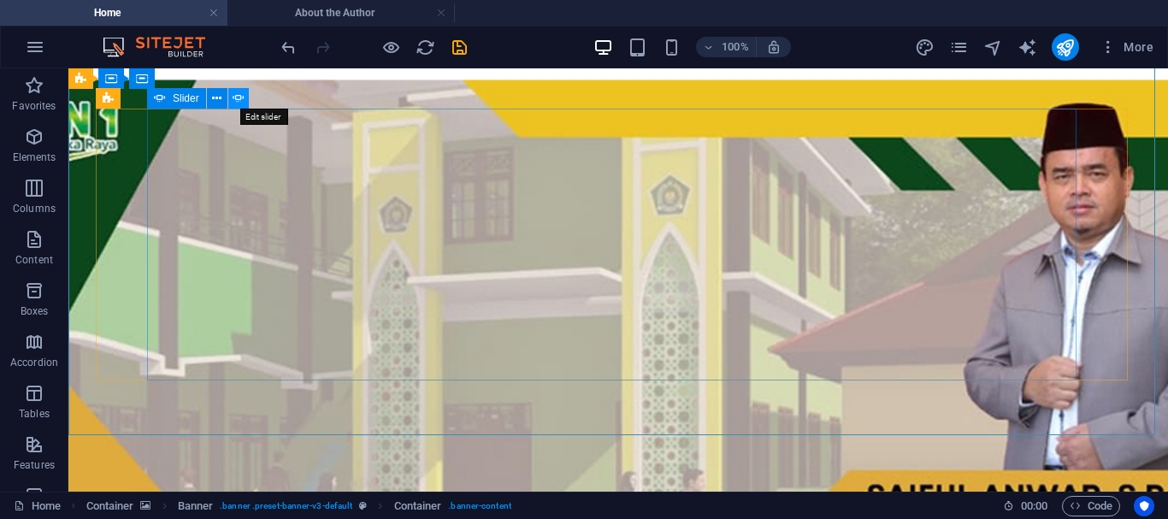
click at [238, 98] on icon at bounding box center [238, 99] width 12 height 18
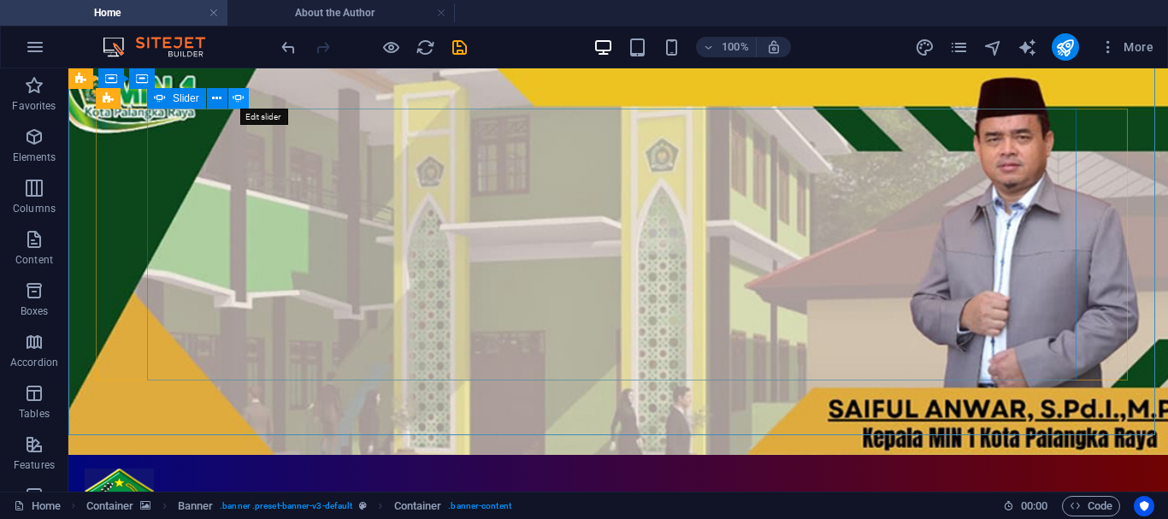
select select "ms"
select select "s"
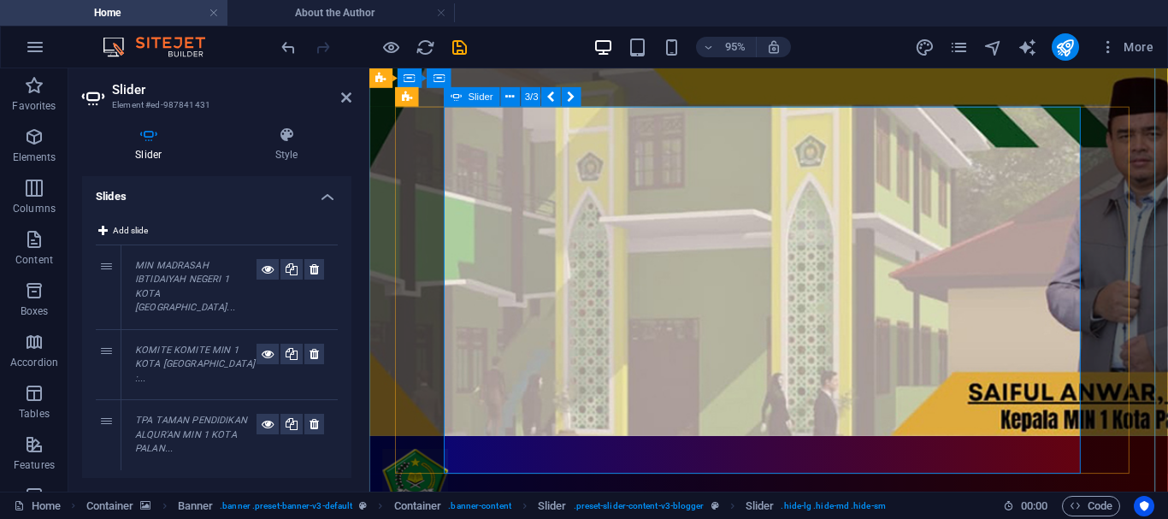
click at [509, 98] on icon at bounding box center [510, 96] width 9 height 17
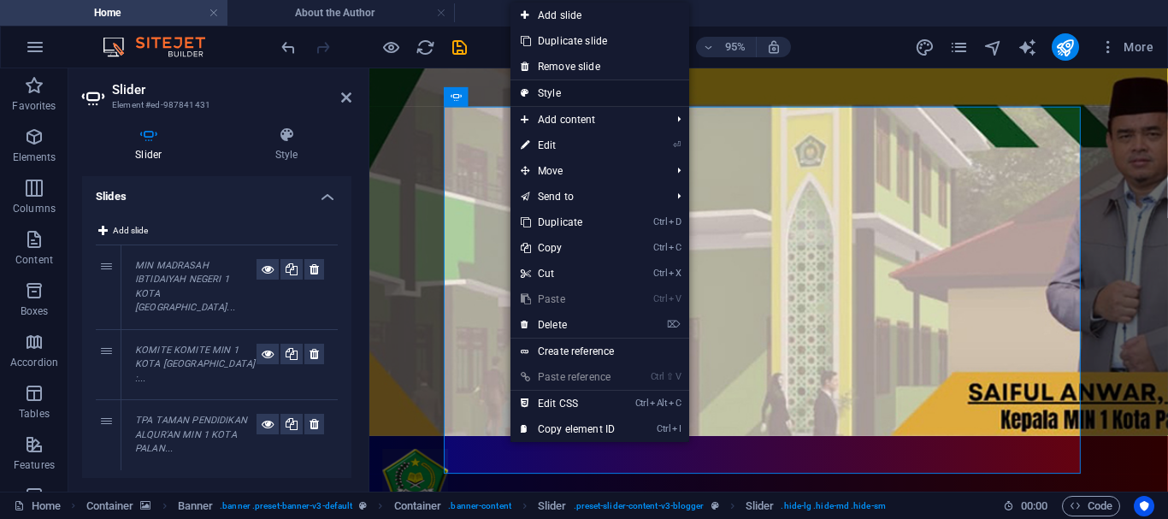
click at [552, 94] on link "Style" at bounding box center [599, 93] width 179 height 26
select select "rem"
select select "px"
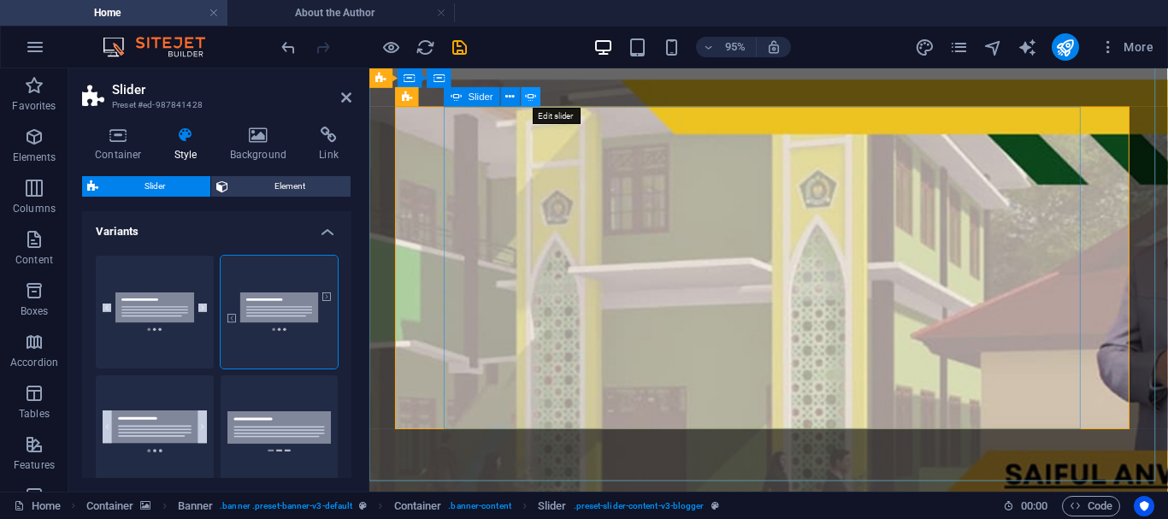
click at [528, 96] on icon at bounding box center [530, 96] width 11 height 17
select select "ms"
select select "s"
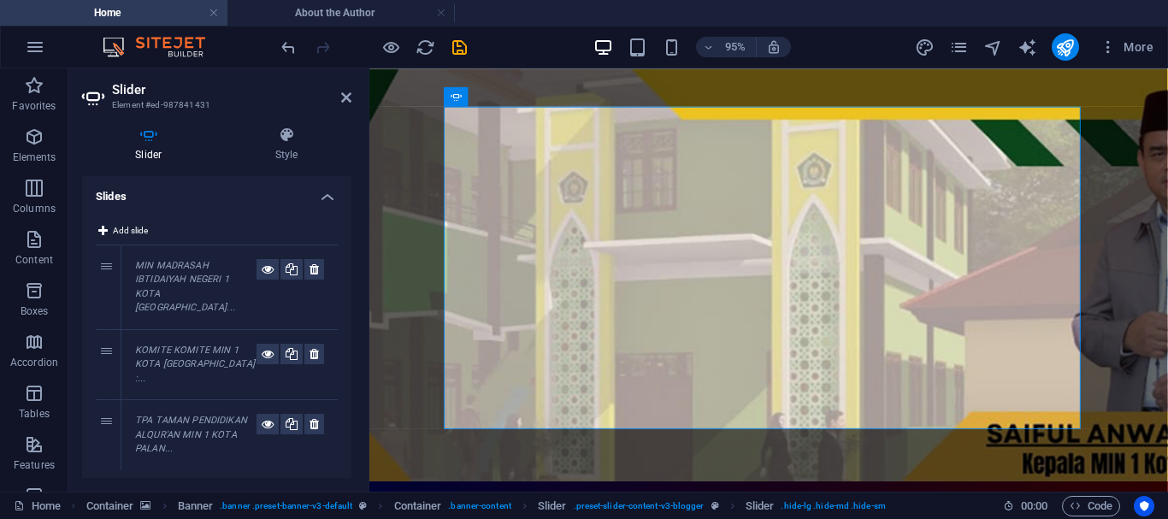
click at [168, 272] on div "MIN MADRASAH IBTIDAIYAH NEGERI 1 KOTA [GEOGRAPHIC_DATA]..." at bounding box center [195, 287] width 121 height 56
click at [266, 272] on icon at bounding box center [268, 269] width 12 height 21
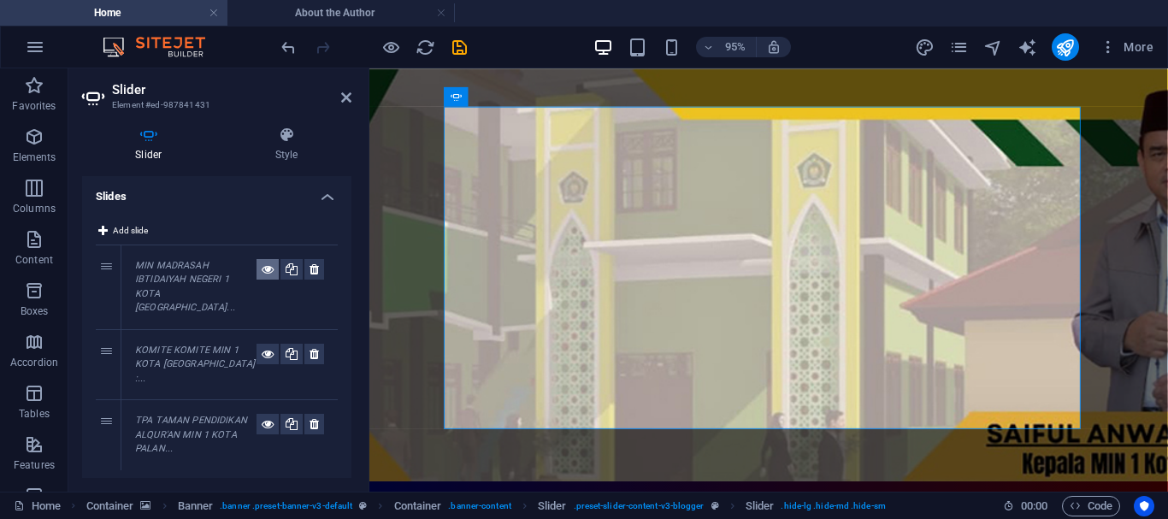
click at [266, 272] on icon at bounding box center [268, 269] width 12 height 21
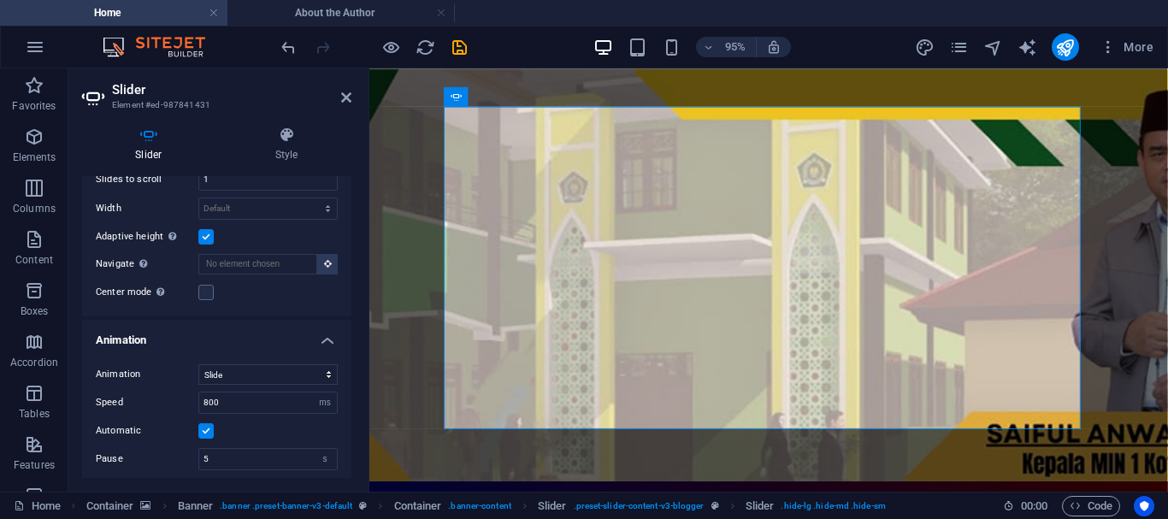
scroll to position [493, 0]
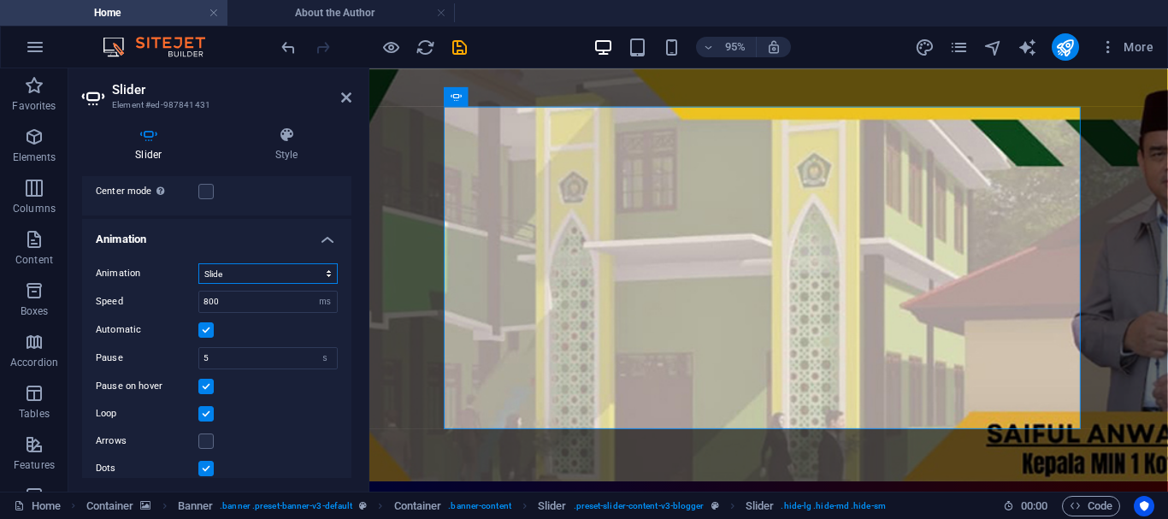
click at [266, 263] on select "Slide Fade" at bounding box center [267, 273] width 139 height 21
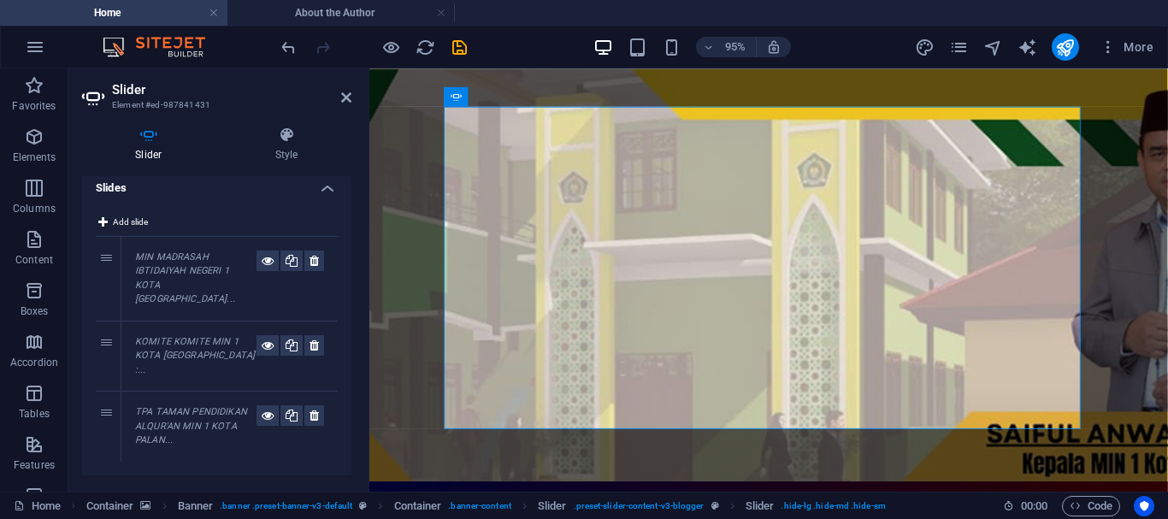
scroll to position [0, 0]
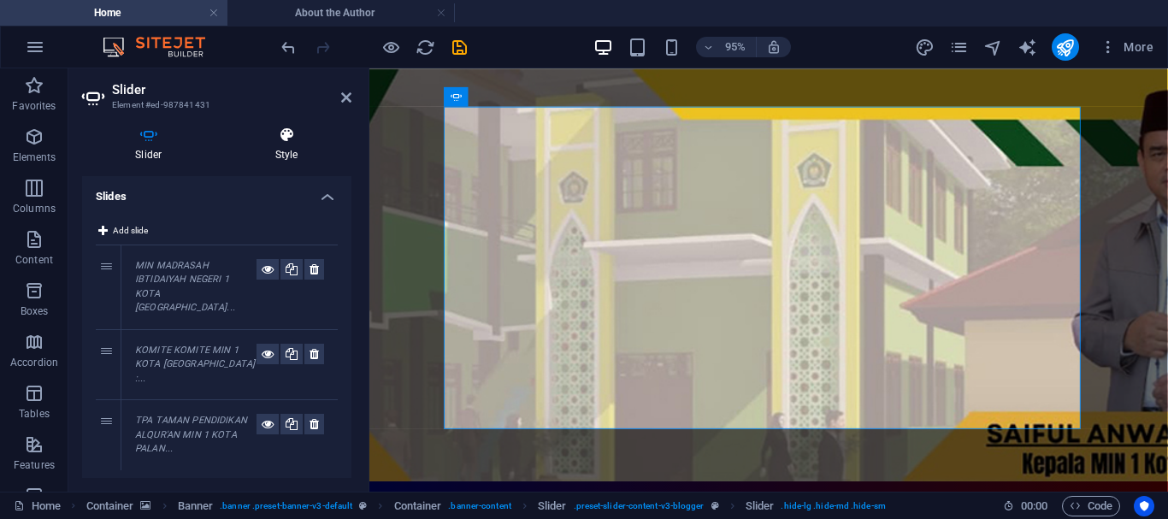
click at [290, 132] on icon at bounding box center [286, 135] width 129 height 17
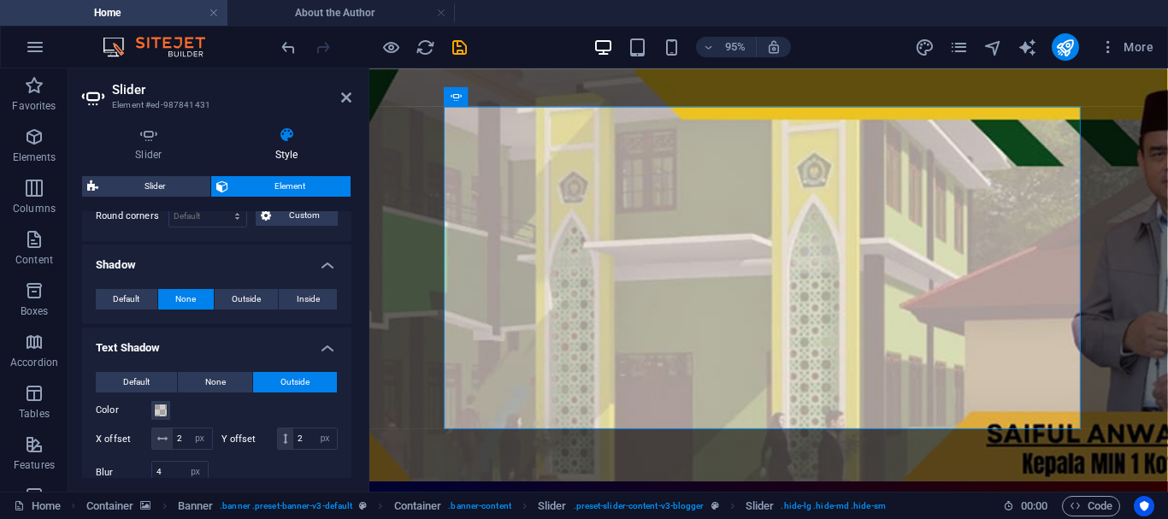
scroll to position [528, 0]
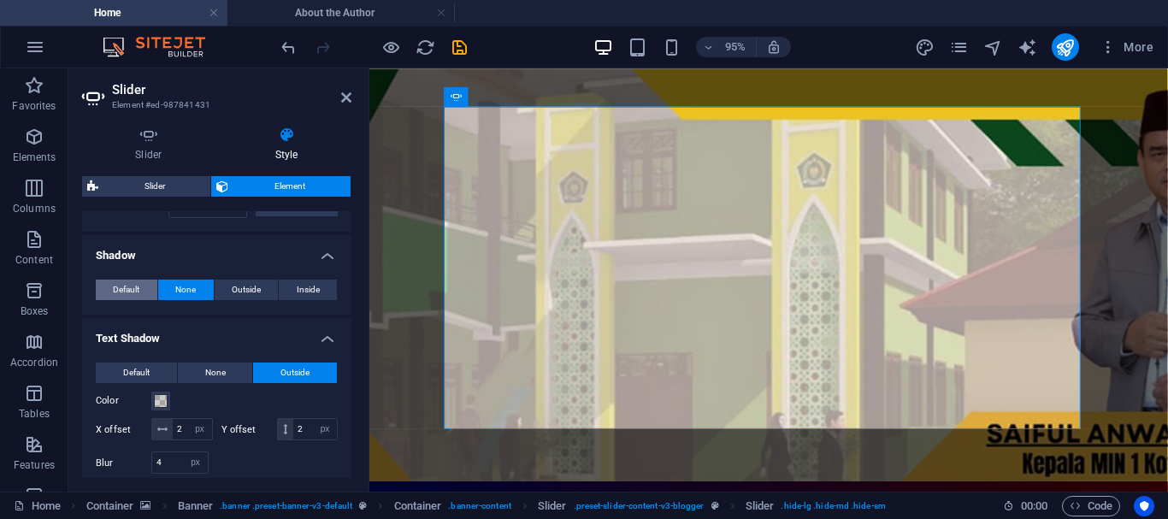
click at [124, 285] on span "Default" at bounding box center [126, 290] width 26 height 21
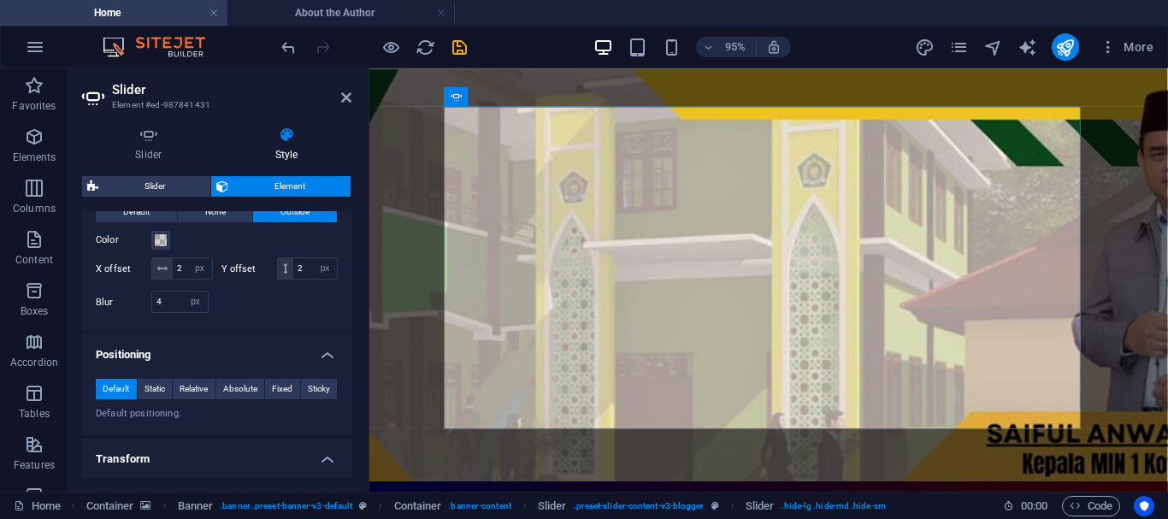
scroll to position [698, 0]
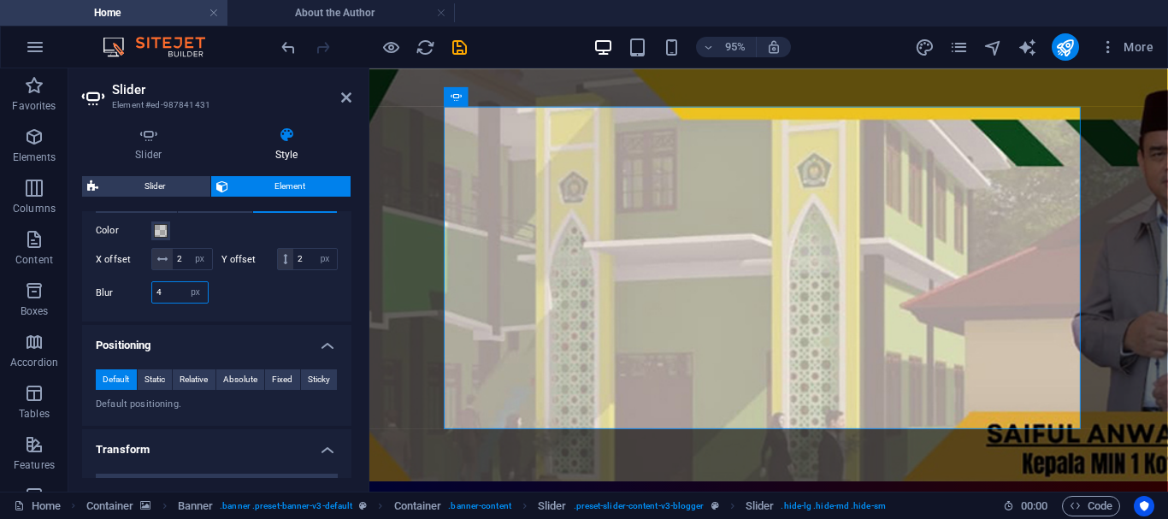
click at [161, 303] on input "4" at bounding box center [180, 292] width 56 height 21
type input "0"
type input "4"
click at [333, 303] on div at bounding box center [277, 292] width 121 height 22
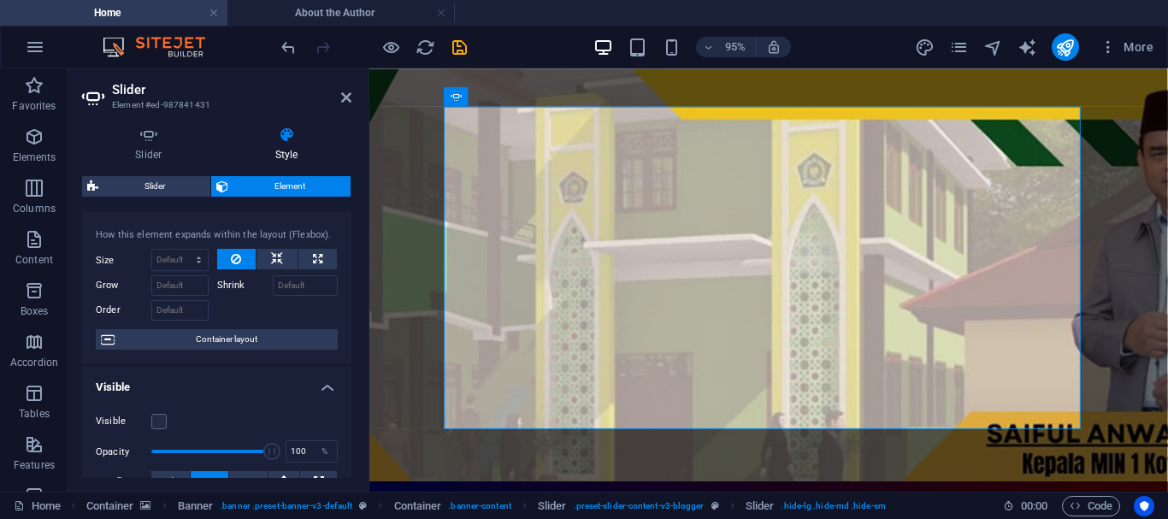
scroll to position [0, 0]
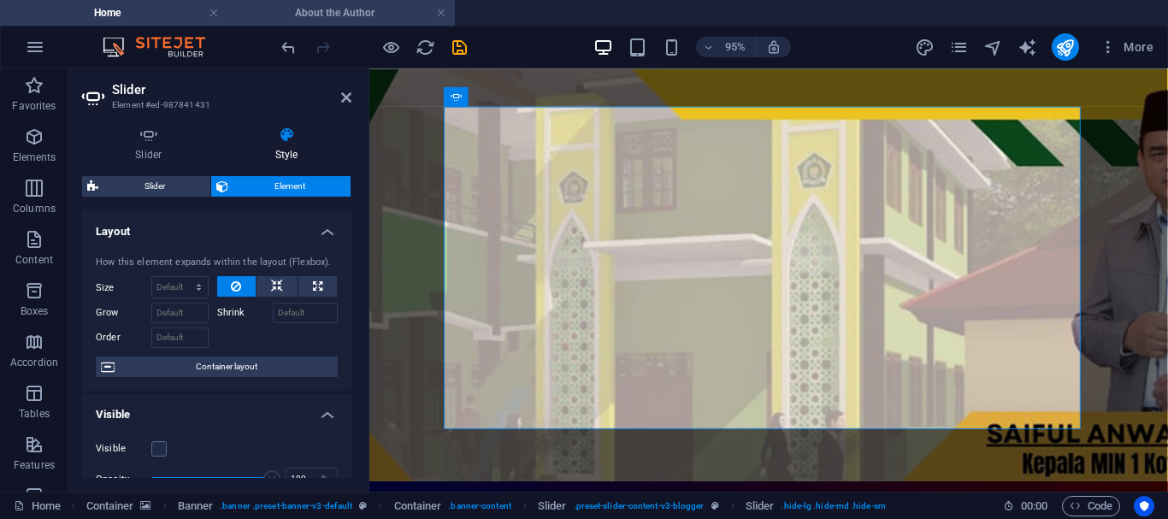
click at [307, 10] on h4 "About the Author" at bounding box center [340, 12] width 227 height 19
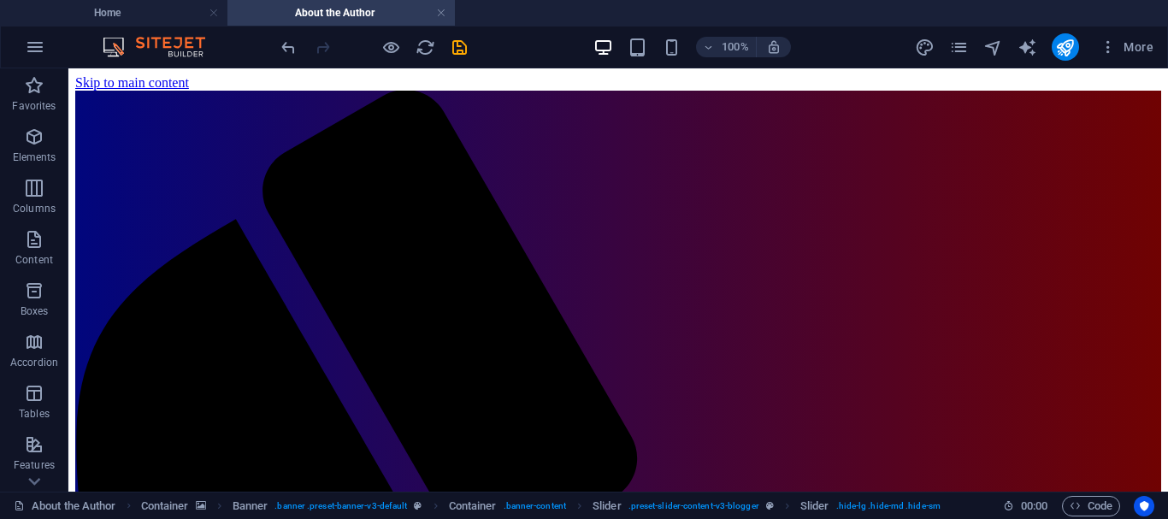
scroll to position [83, 0]
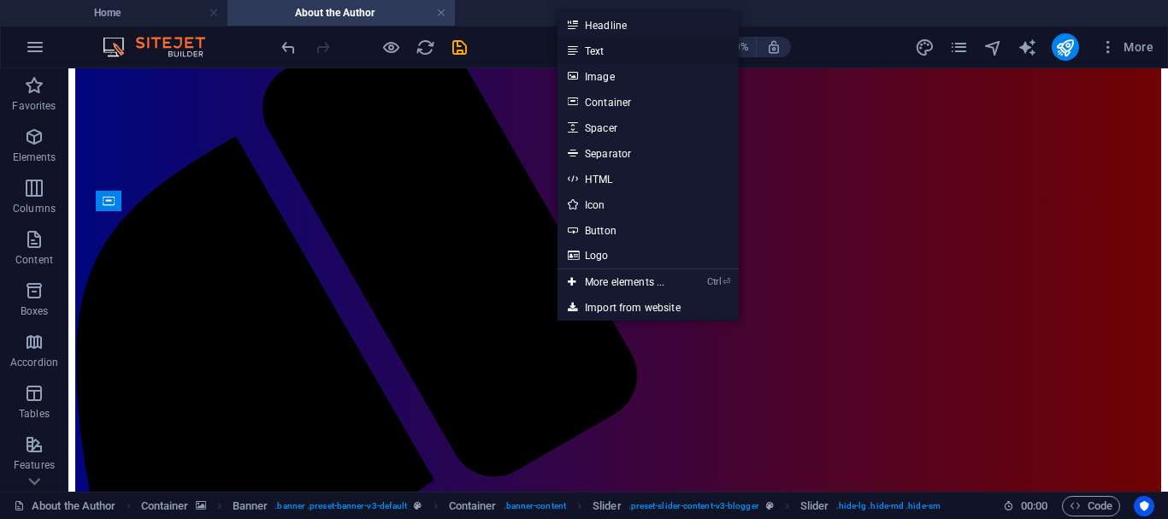
click at [599, 49] on link "Text" at bounding box center [647, 51] width 181 height 26
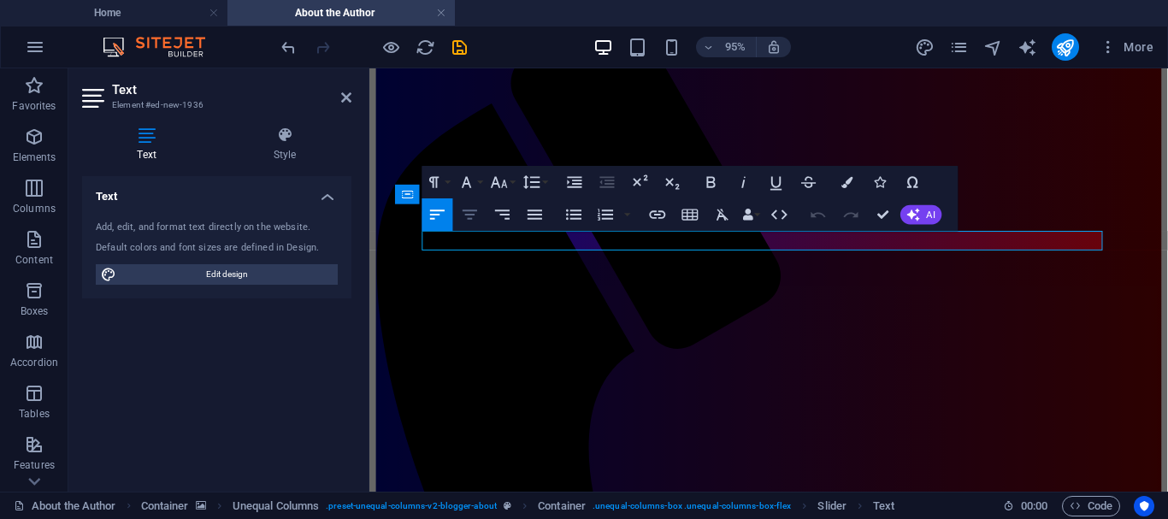
click at [474, 214] on icon "button" at bounding box center [470, 215] width 20 height 20
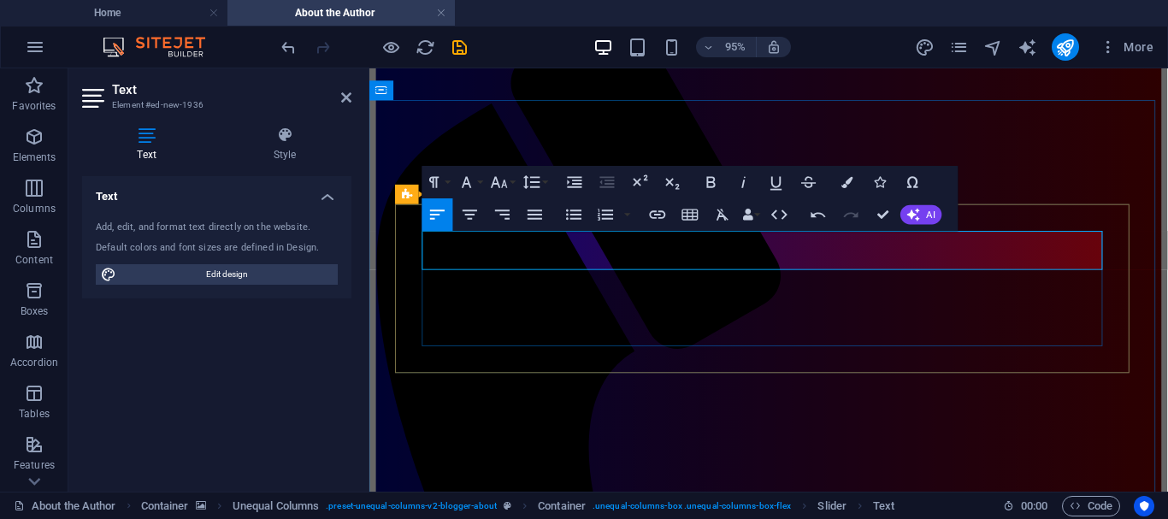
drag, startPoint x: 425, startPoint y: 249, endPoint x: 588, endPoint y: 266, distance: 164.2
click at [470, 210] on icon "button" at bounding box center [469, 213] width 15 height 9
click at [506, 179] on icon "button" at bounding box center [500, 183] width 20 height 20
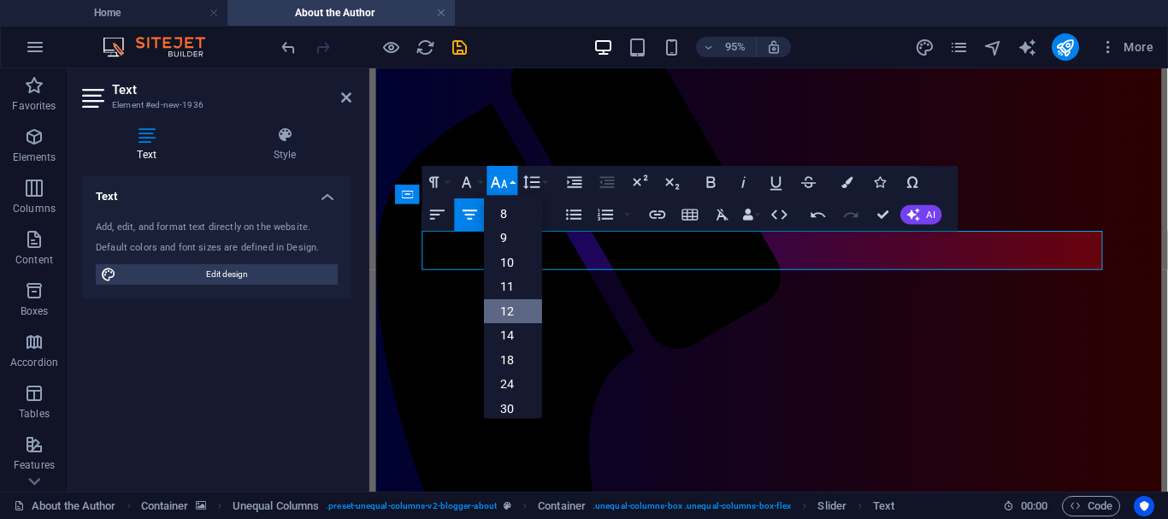
click at [505, 307] on link "12" at bounding box center [513, 311] width 58 height 25
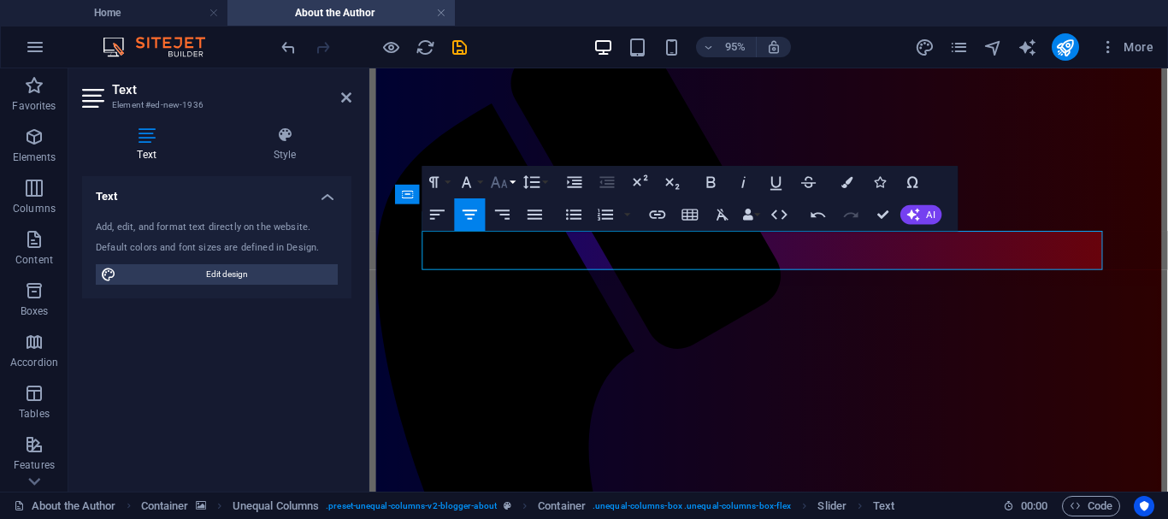
click at [509, 183] on button "Font Size" at bounding box center [502, 182] width 31 height 32
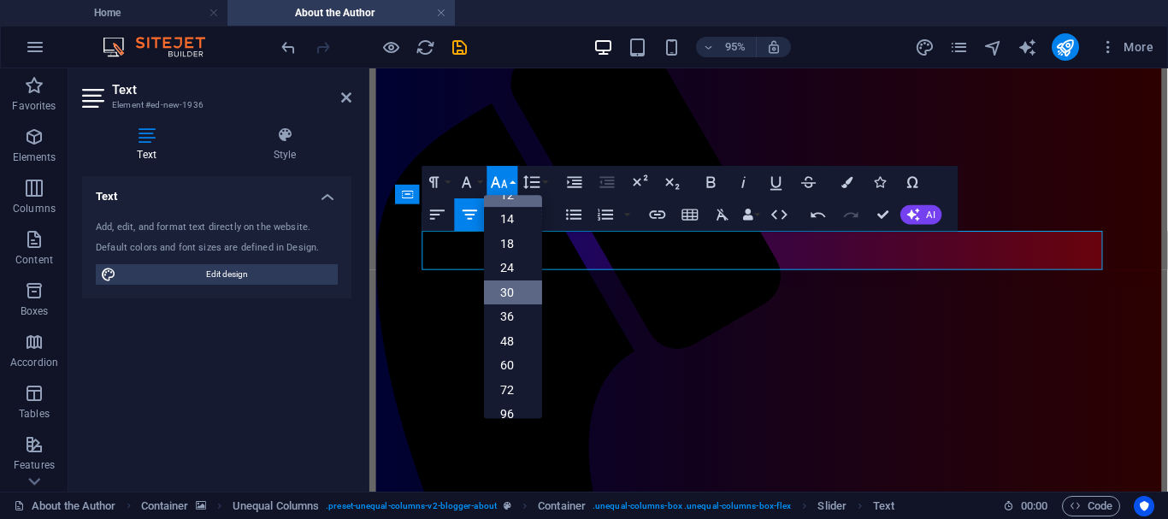
click at [507, 299] on link "30" at bounding box center [513, 292] width 58 height 25
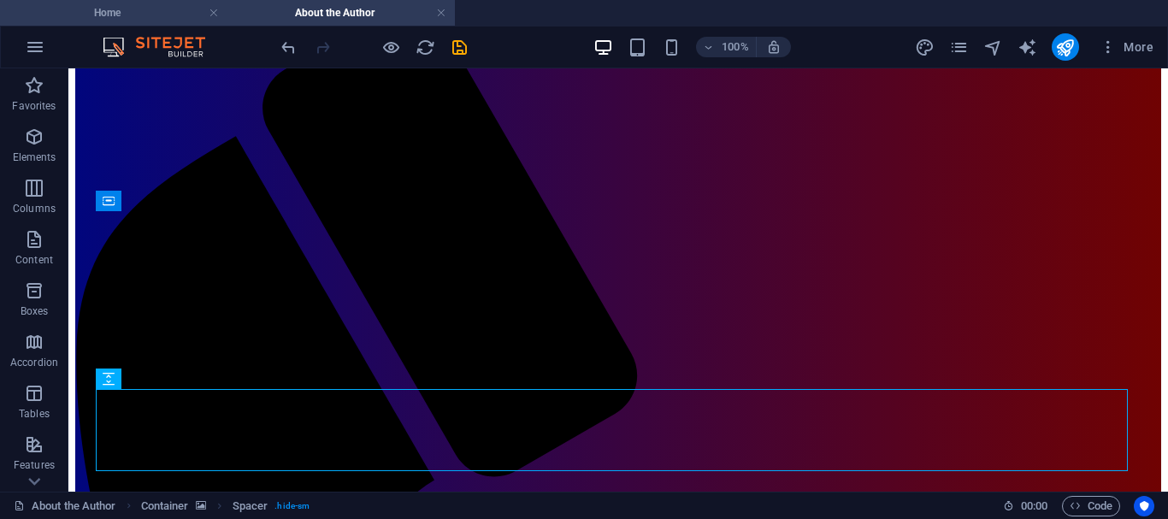
click at [142, 13] on h4 "Home" at bounding box center [113, 12] width 227 height 19
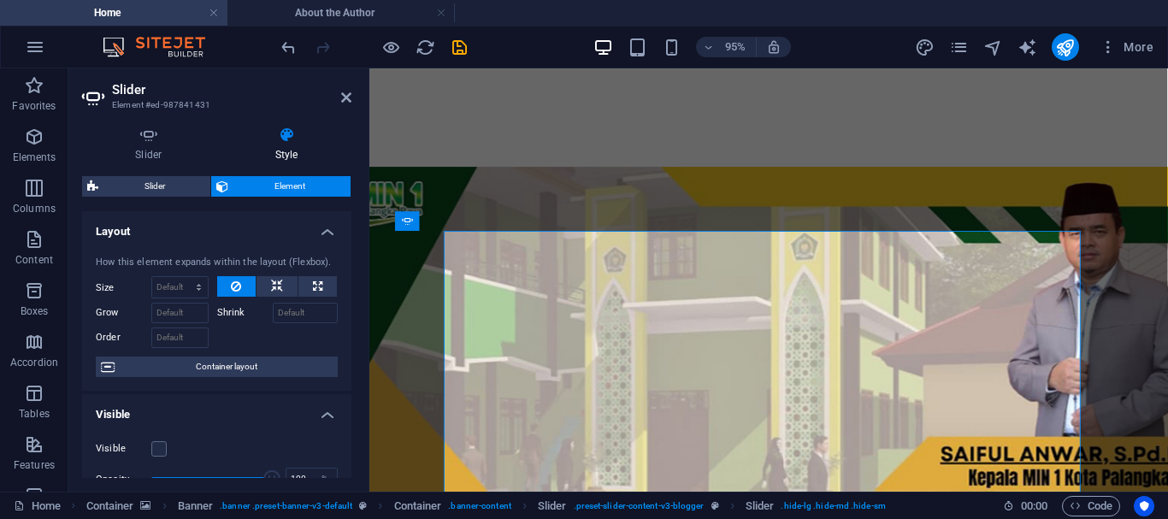
scroll to position [131, 0]
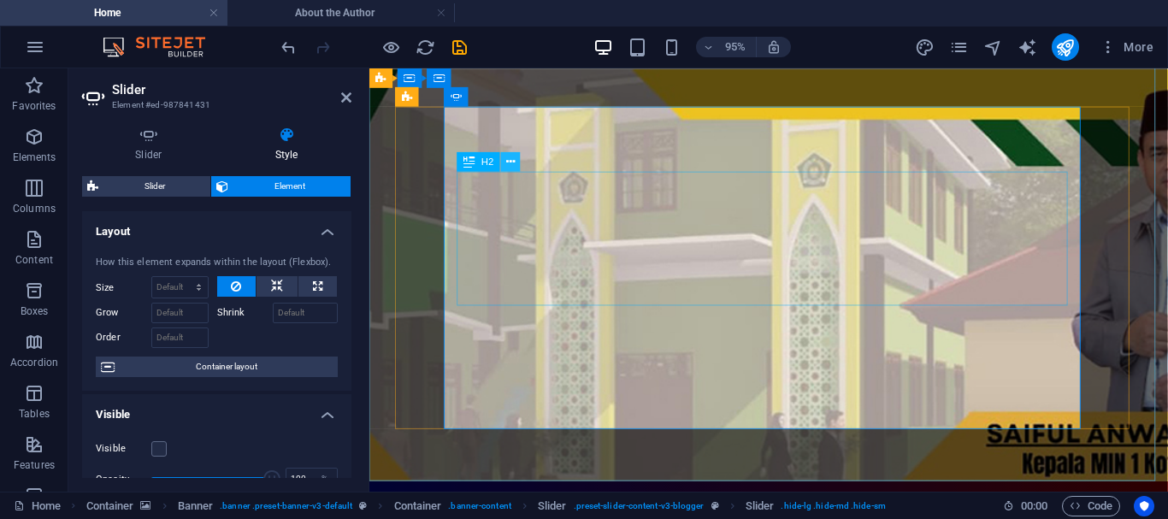
click at [511, 161] on icon at bounding box center [510, 161] width 9 height 17
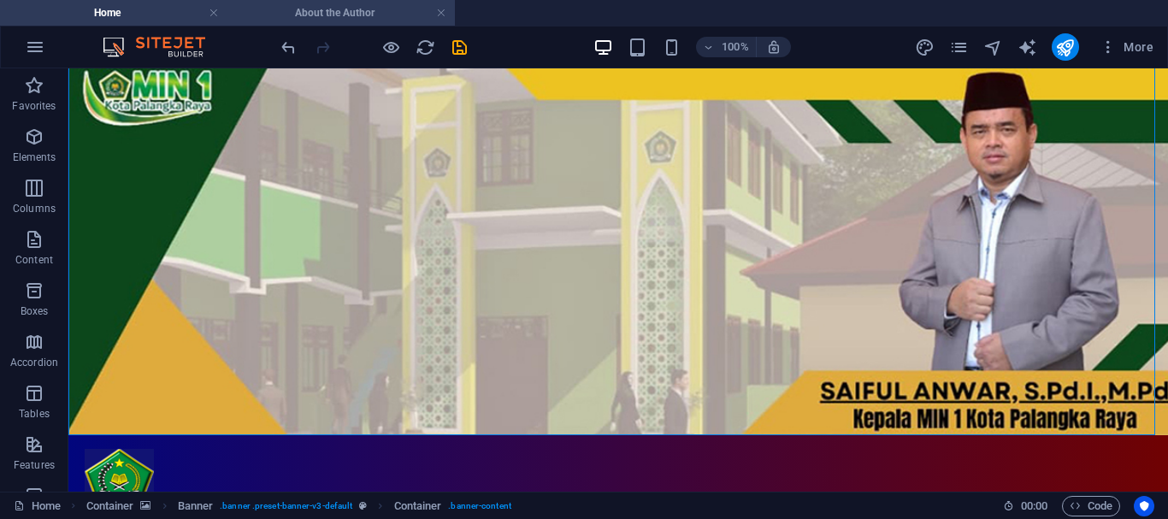
click at [316, 14] on h4 "About the Author" at bounding box center [340, 12] width 227 height 19
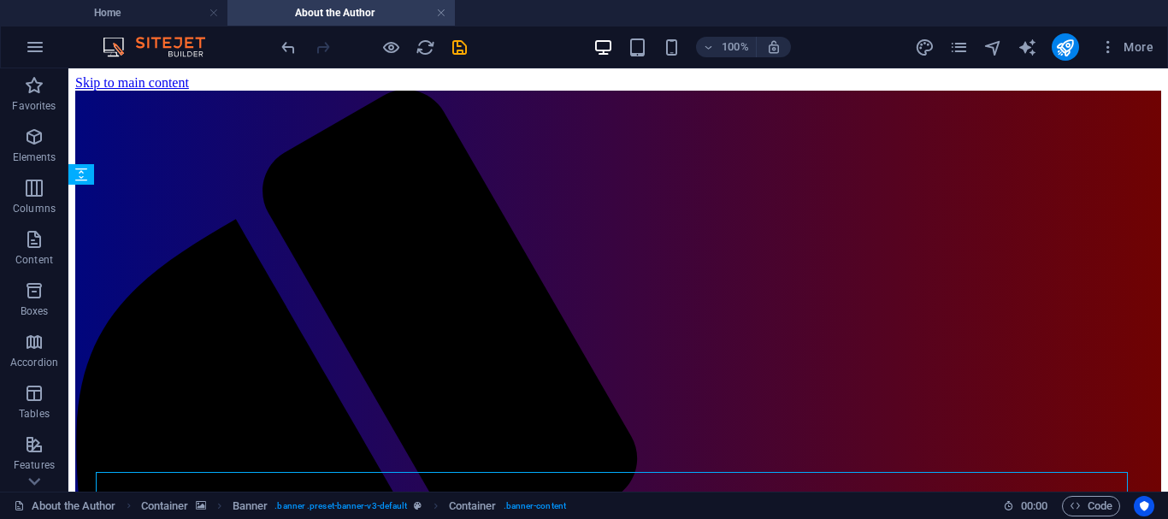
scroll to position [83, 0]
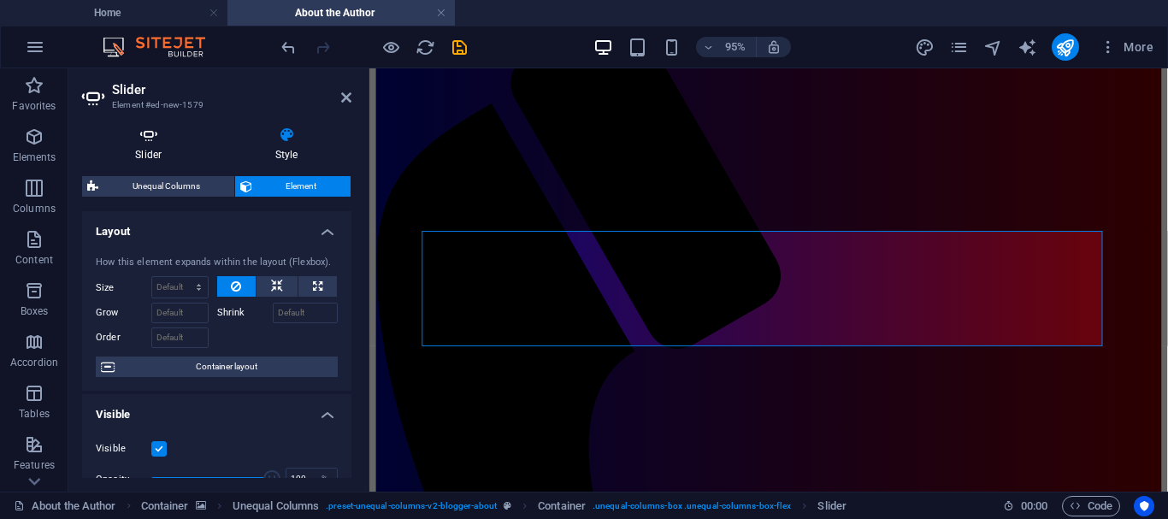
click at [146, 147] on h4 "Slider" at bounding box center [152, 145] width 140 height 36
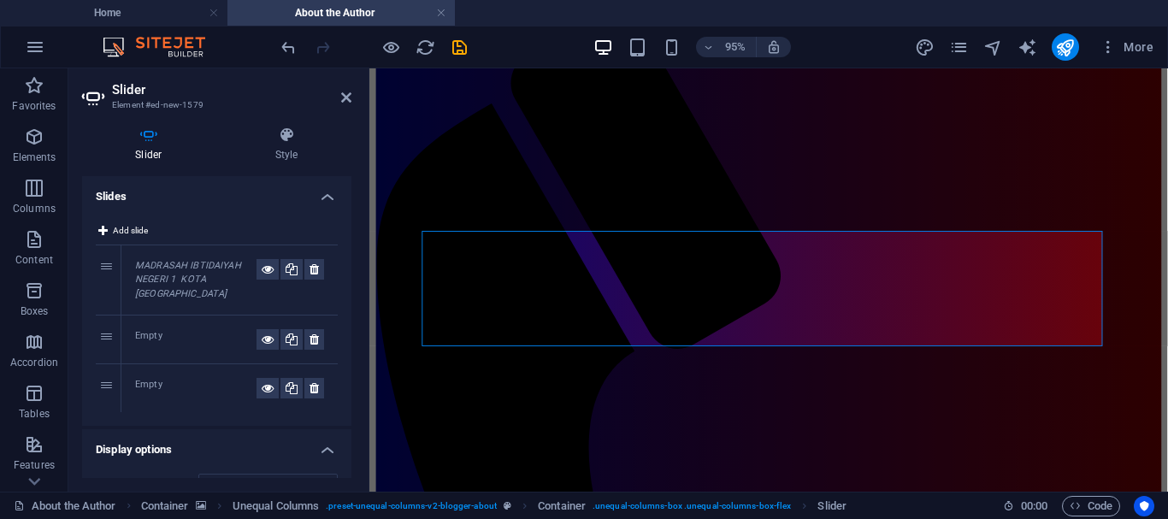
click at [156, 337] on div "Empty" at bounding box center [195, 339] width 121 height 21
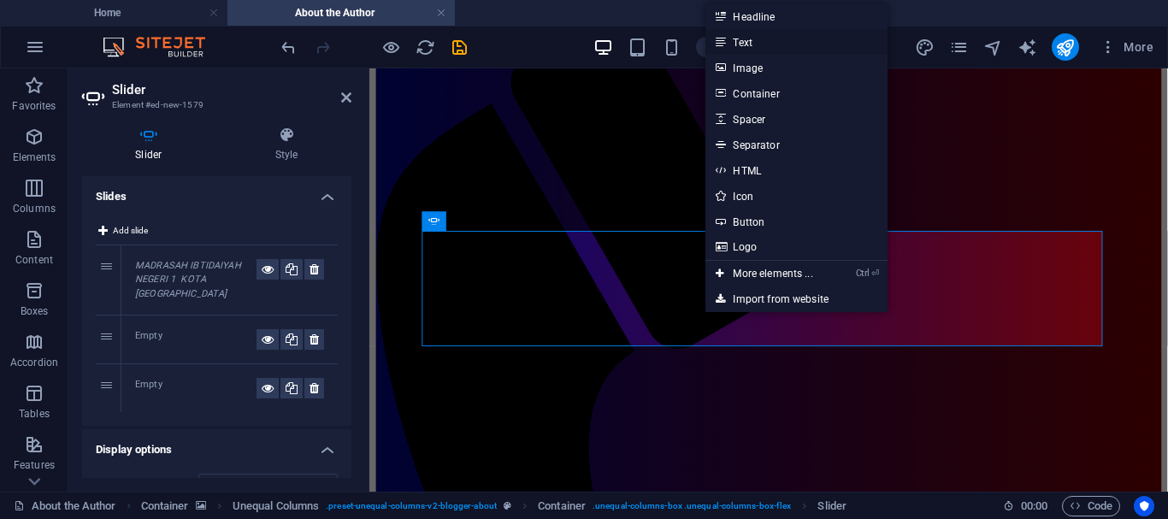
click at [749, 45] on link "Text" at bounding box center [795, 42] width 181 height 26
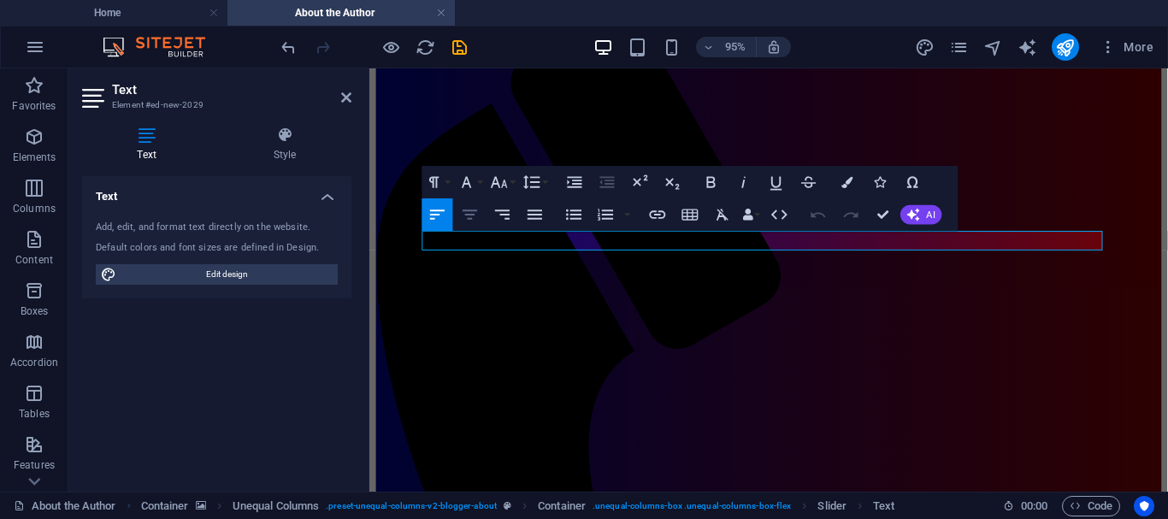
click at [472, 209] on icon "button" at bounding box center [470, 215] width 20 height 20
click at [512, 185] on button "Font Size" at bounding box center [502, 182] width 31 height 32
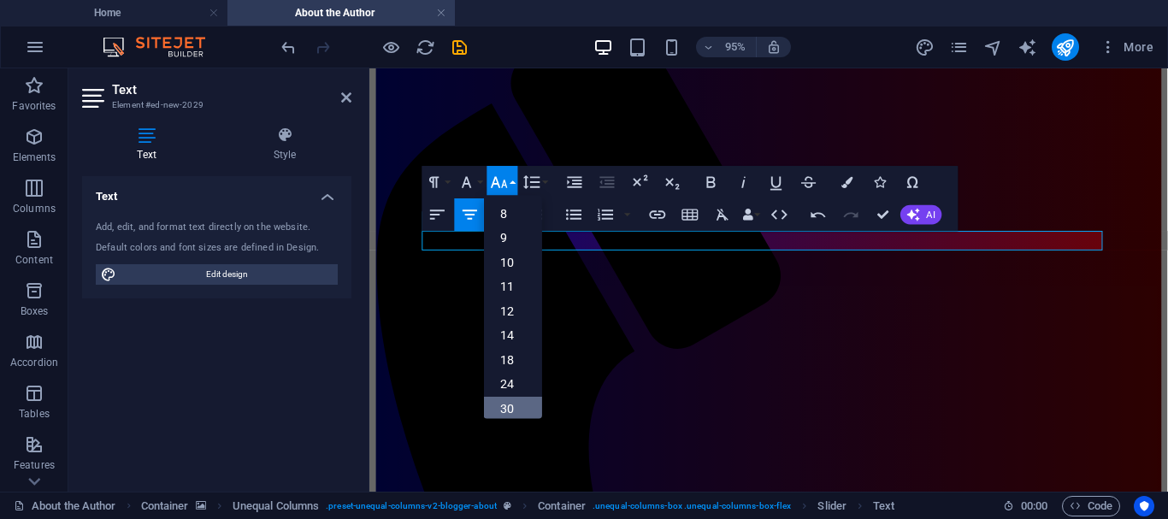
click at [504, 403] on link "30" at bounding box center [513, 409] width 58 height 25
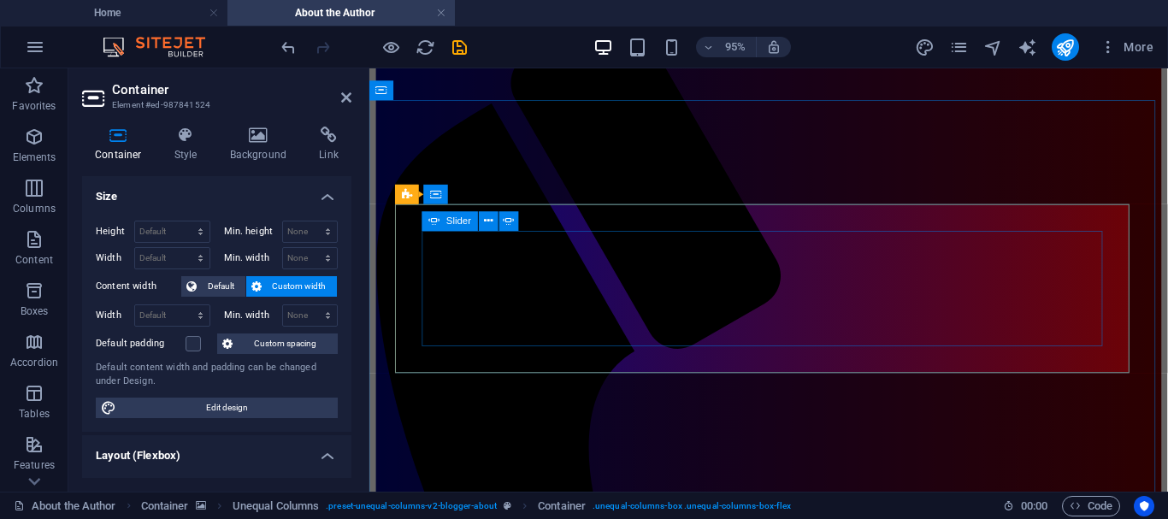
select select "ms"
select select "s"
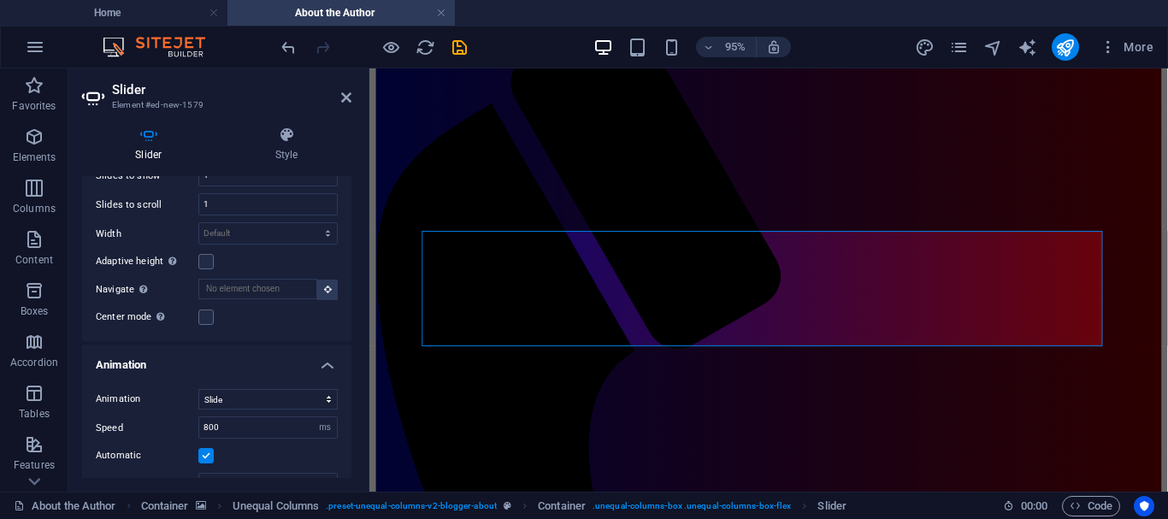
scroll to position [305, 0]
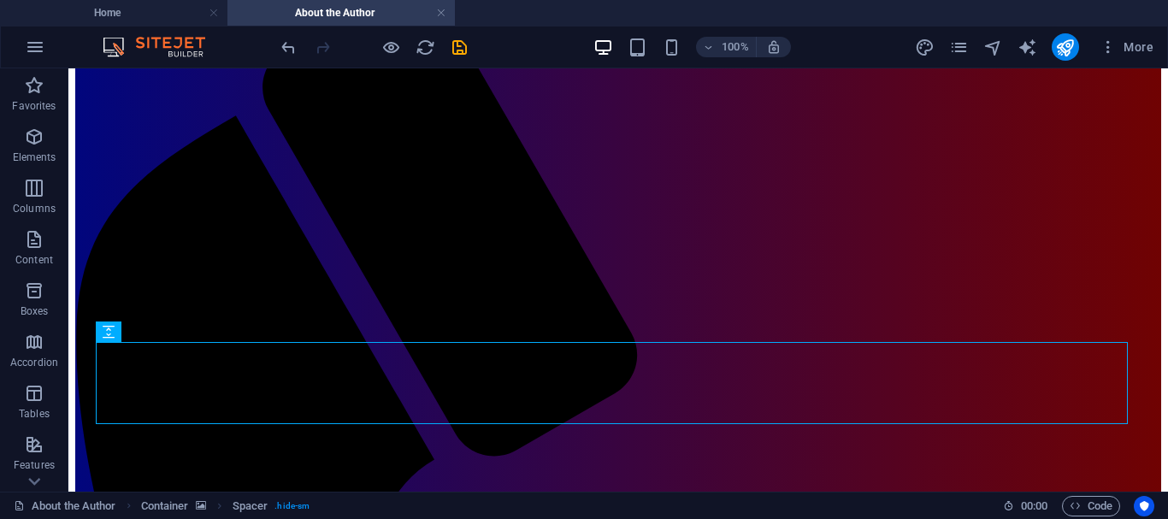
scroll to position [130, 0]
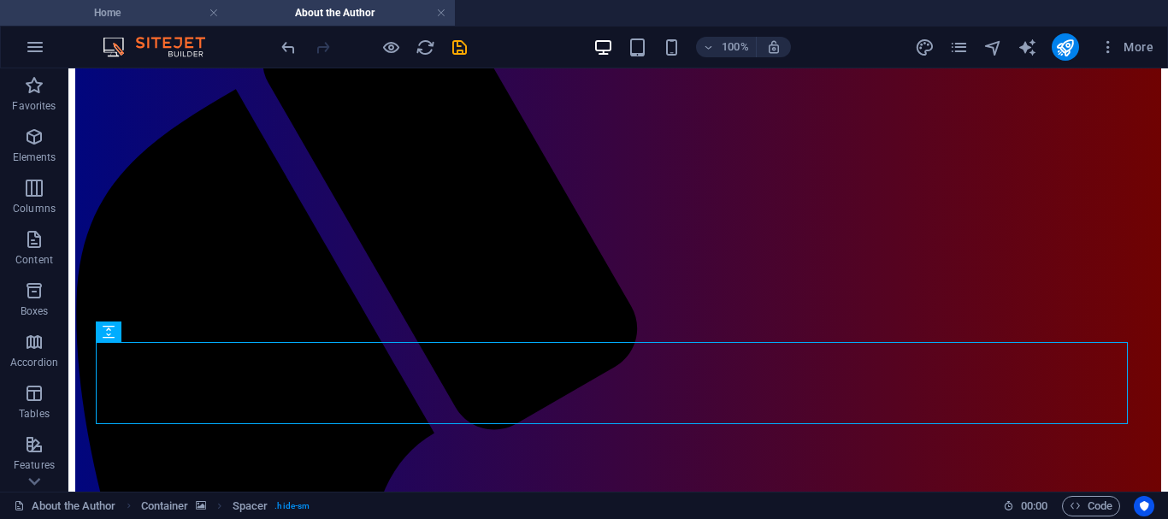
click at [118, 14] on h4 "Home" at bounding box center [113, 12] width 227 height 19
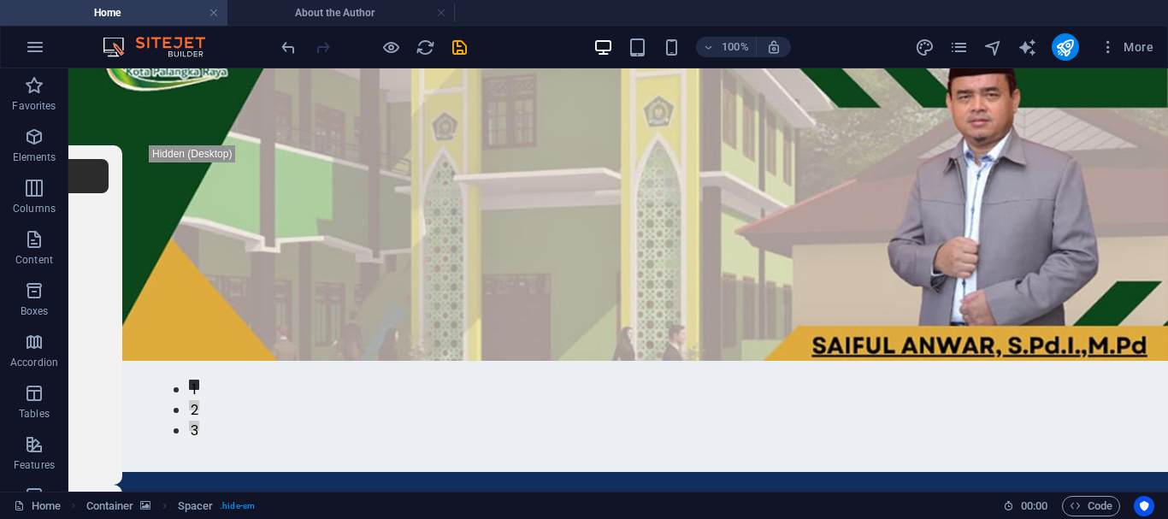
scroll to position [0, 0]
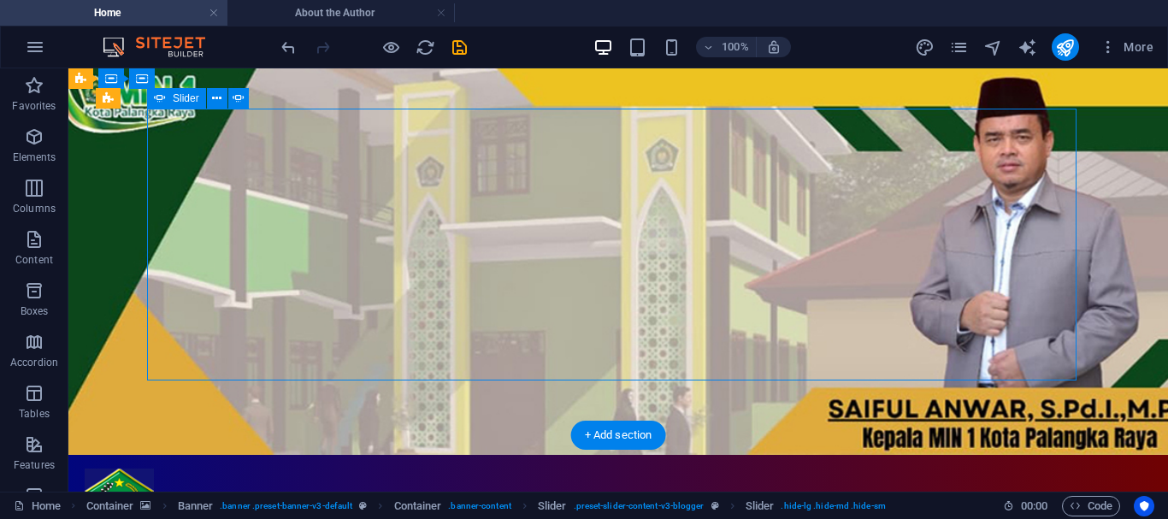
select select "px"
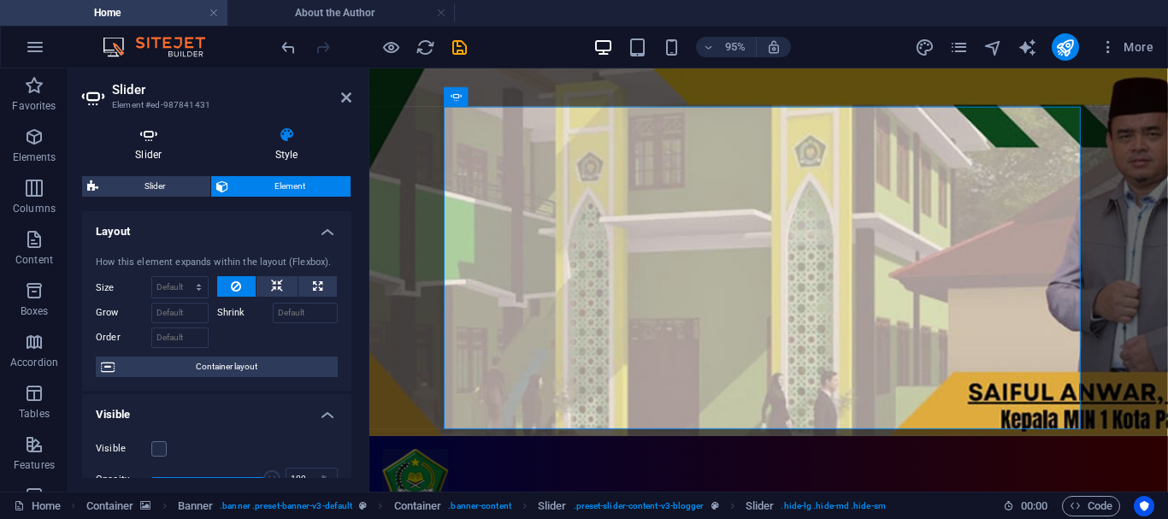
click at [146, 140] on icon at bounding box center [148, 135] width 133 height 17
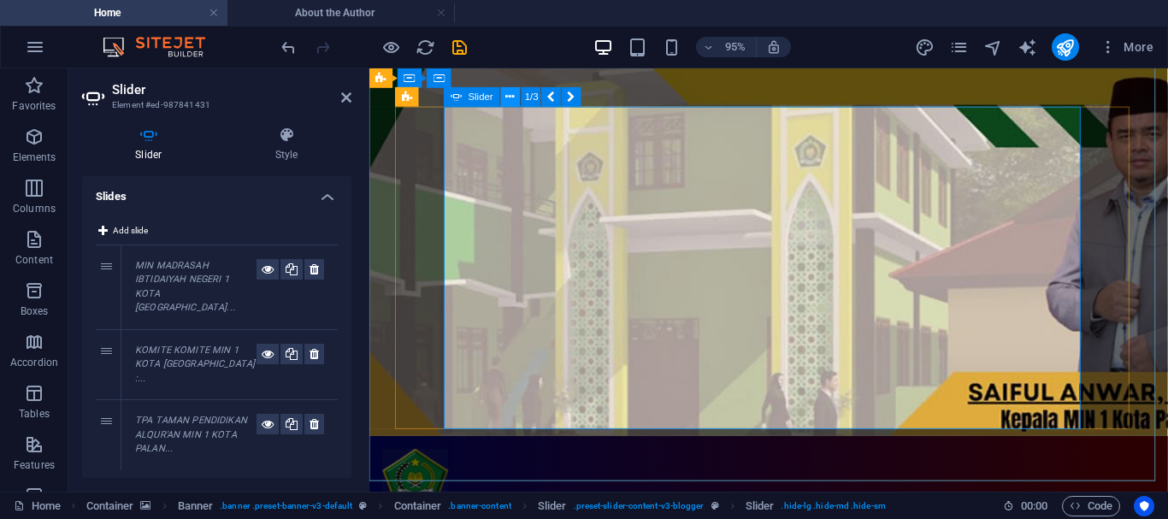
click at [512, 99] on icon at bounding box center [510, 96] width 9 height 17
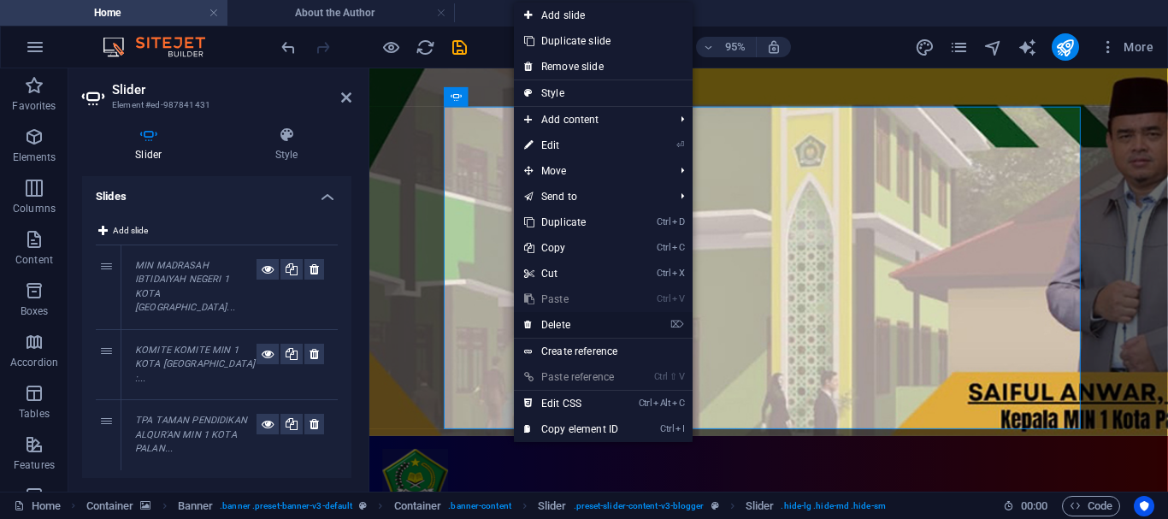
click at [568, 322] on link "⌦ Delete" at bounding box center [571, 325] width 115 height 26
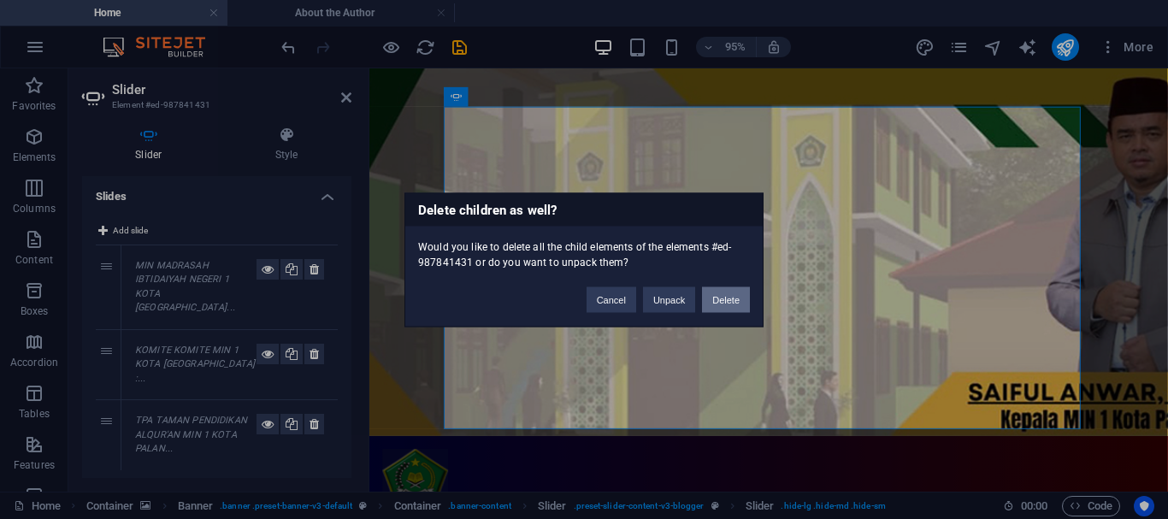
click at [721, 302] on button "Delete" at bounding box center [726, 299] width 48 height 26
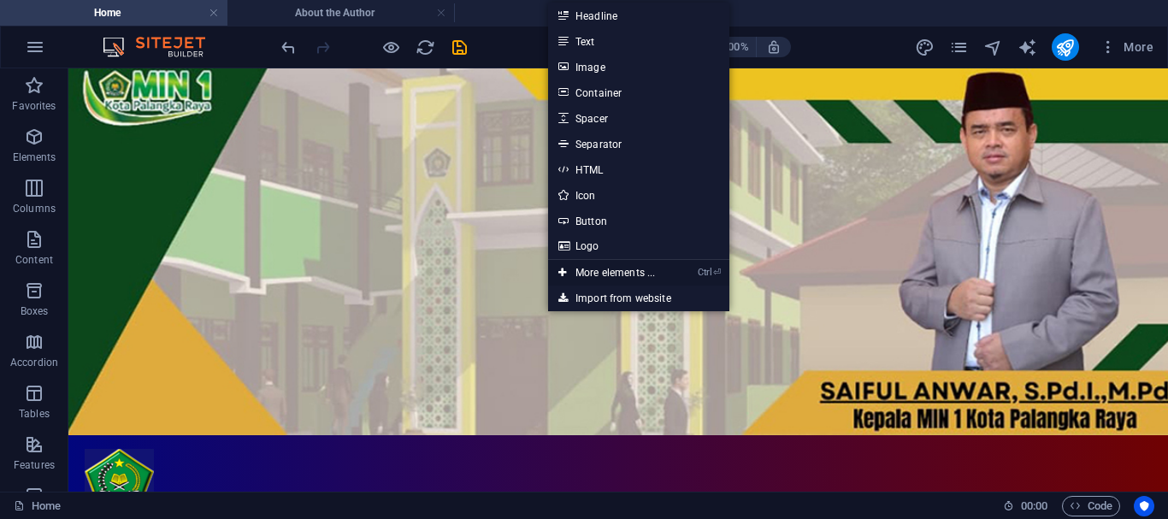
click at [600, 268] on link "Ctrl ⏎ More elements ..." at bounding box center [606, 273] width 117 height 26
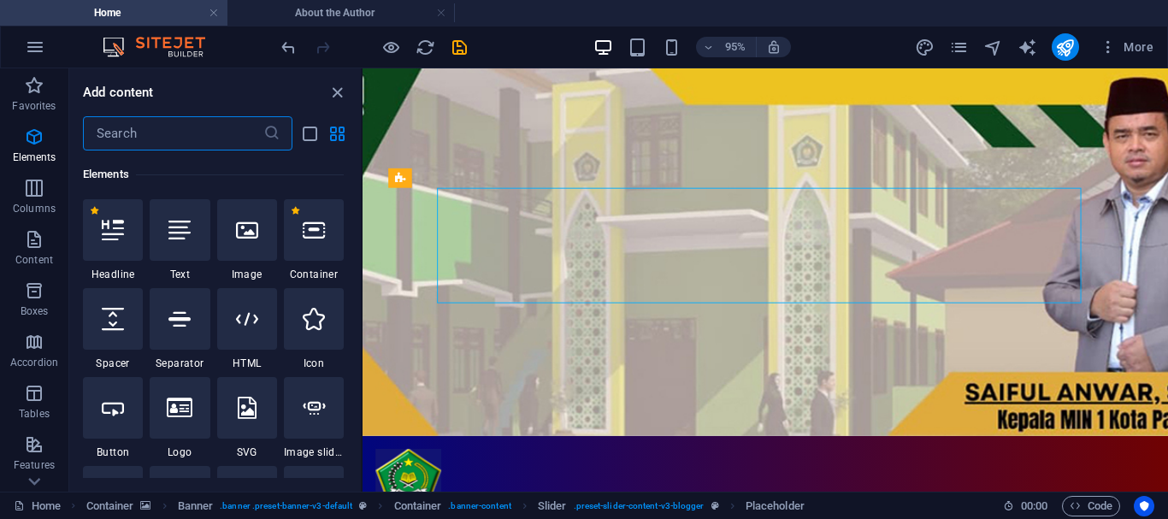
scroll to position [312, 0]
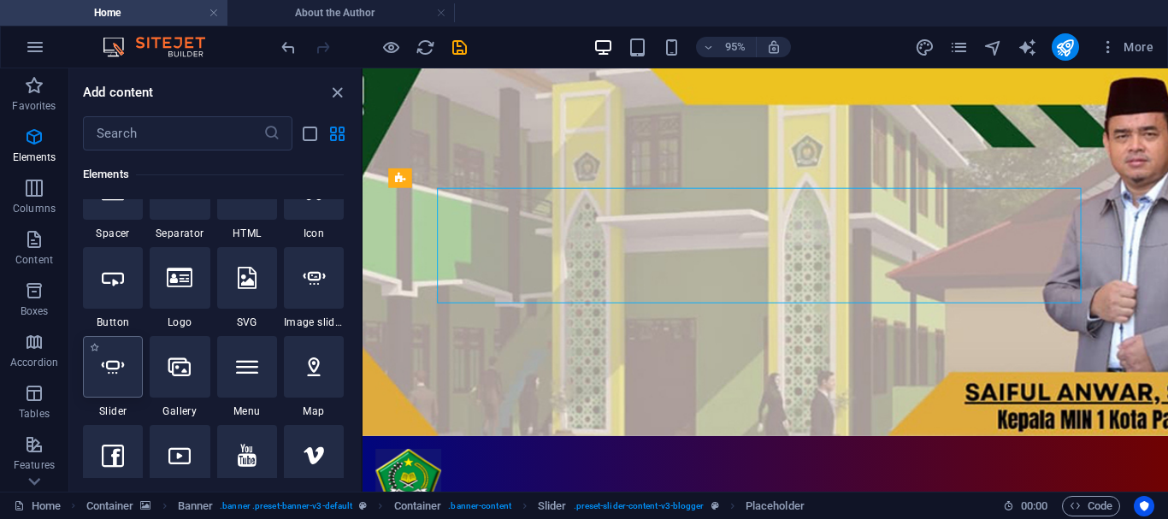
click at [117, 374] on icon at bounding box center [113, 367] width 22 height 22
select select "ms"
select select "s"
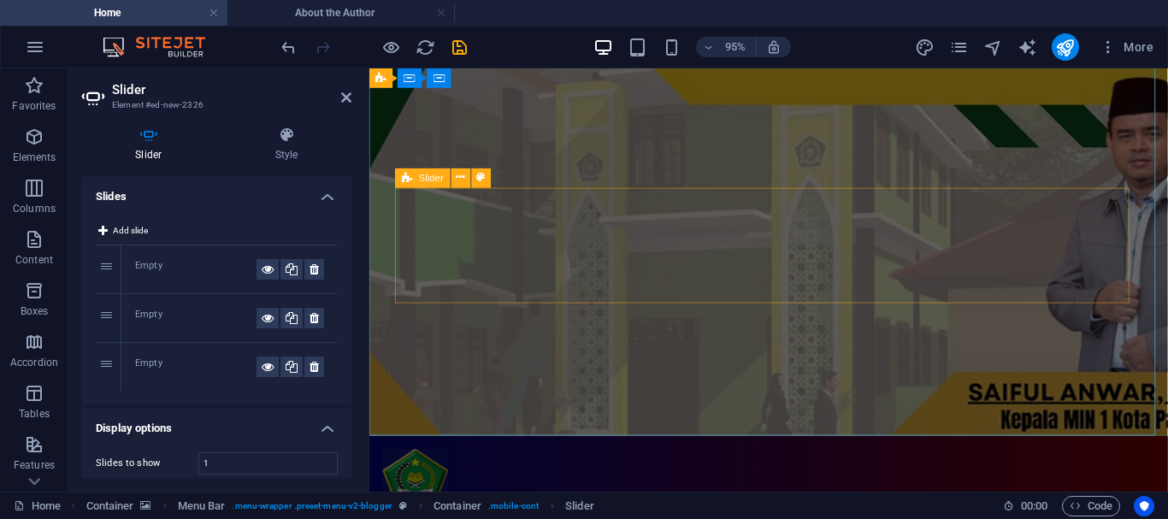
select select "rem"
select select "px"
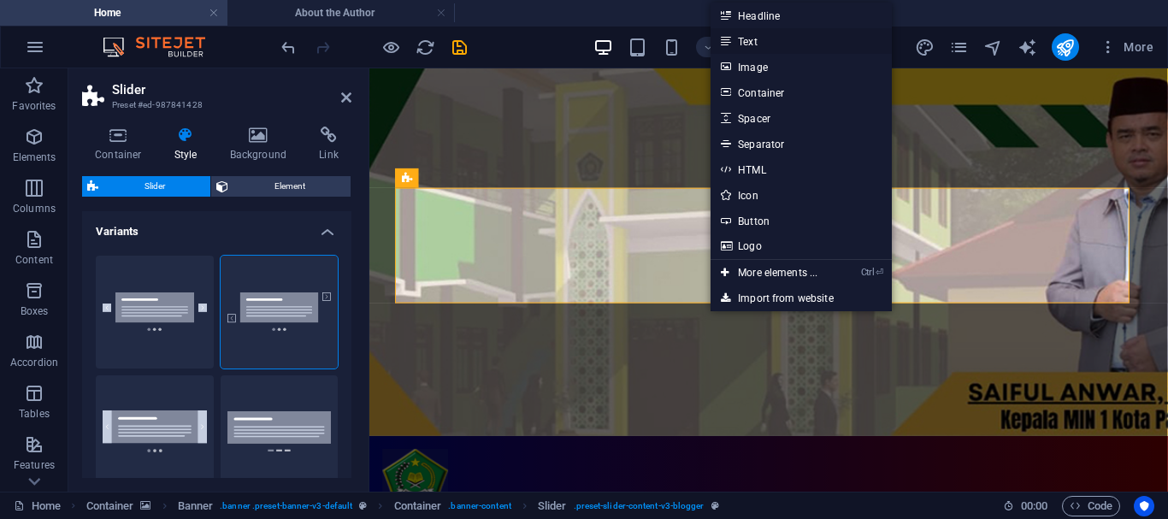
click at [749, 37] on link "Text" at bounding box center [800, 41] width 181 height 26
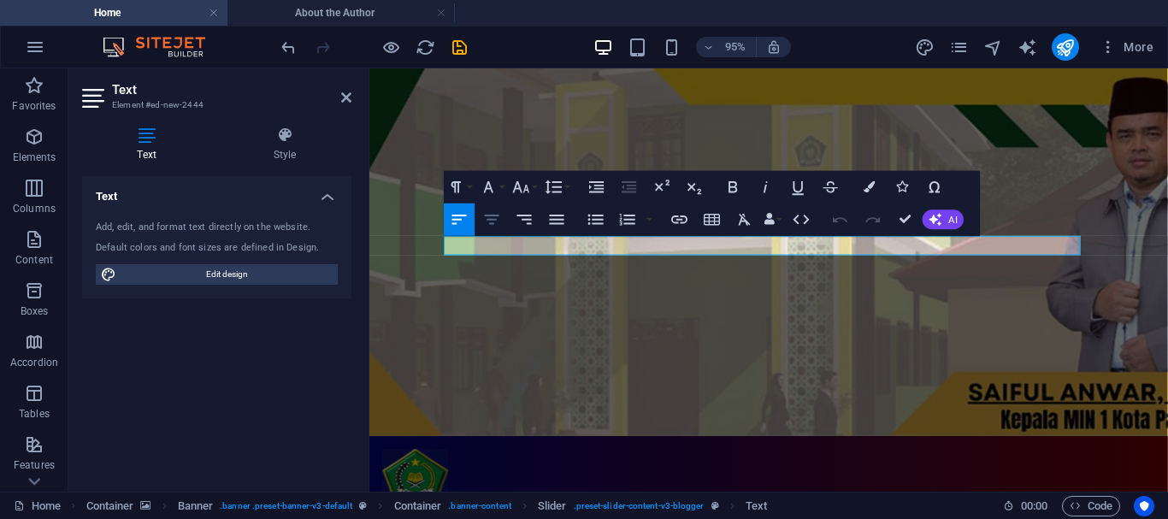
click at [491, 215] on icon "button" at bounding box center [492, 219] width 15 height 9
click at [533, 185] on button "Font Size" at bounding box center [524, 186] width 31 height 32
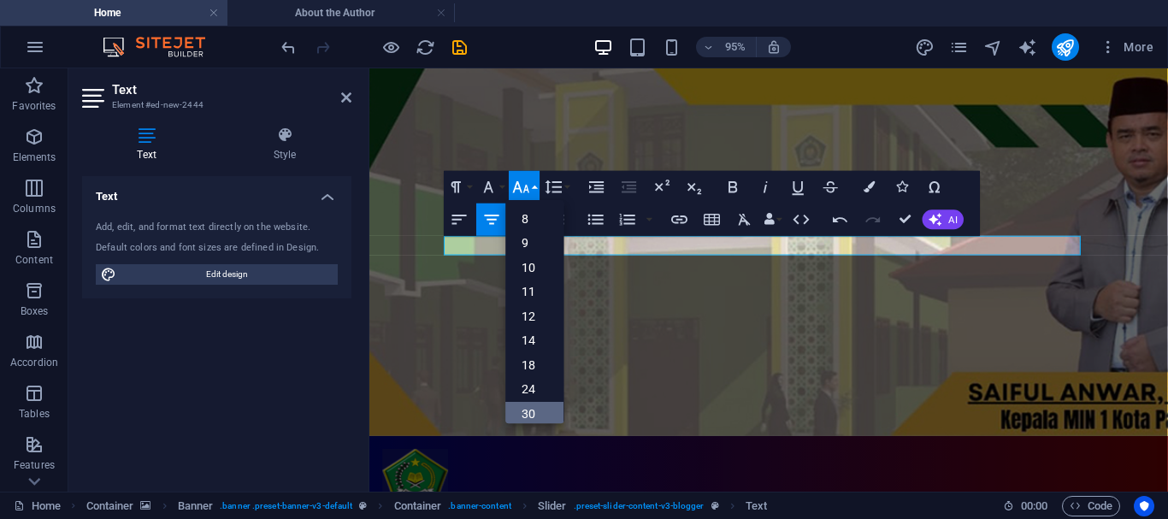
click at [527, 411] on link "30" at bounding box center [535, 413] width 58 height 25
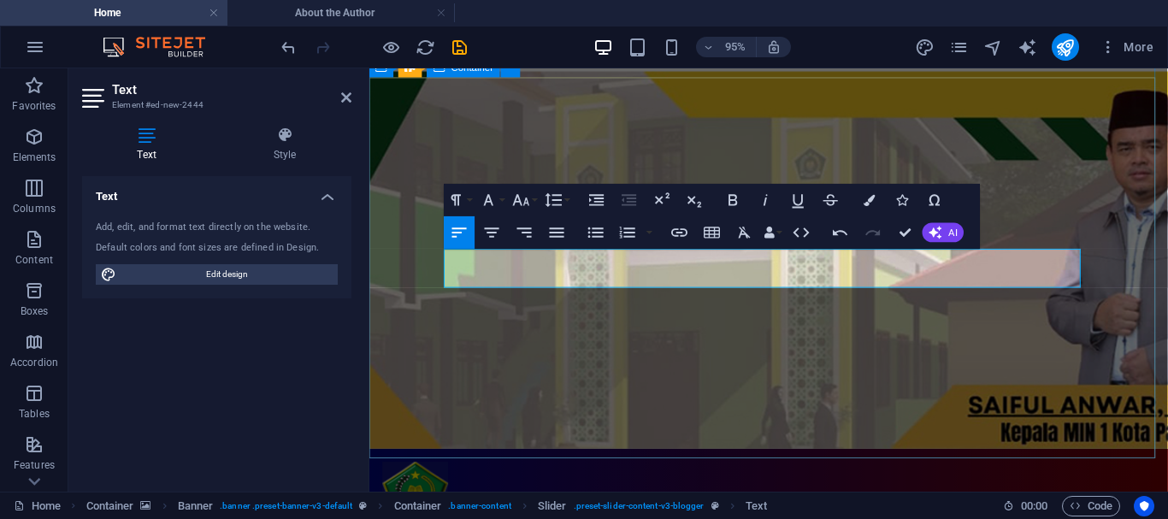
scroll to position [107, 0]
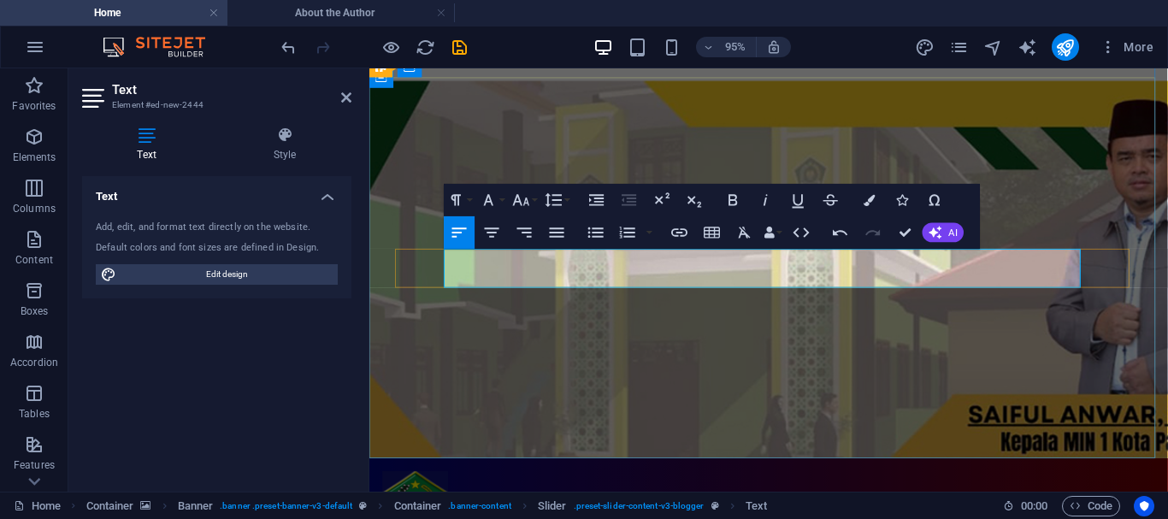
drag, startPoint x: 449, startPoint y: 265, endPoint x: 609, endPoint y: 291, distance: 162.9
click at [495, 236] on icon "button" at bounding box center [492, 232] width 20 height 20
click at [533, 200] on button "Font Size" at bounding box center [524, 200] width 31 height 32
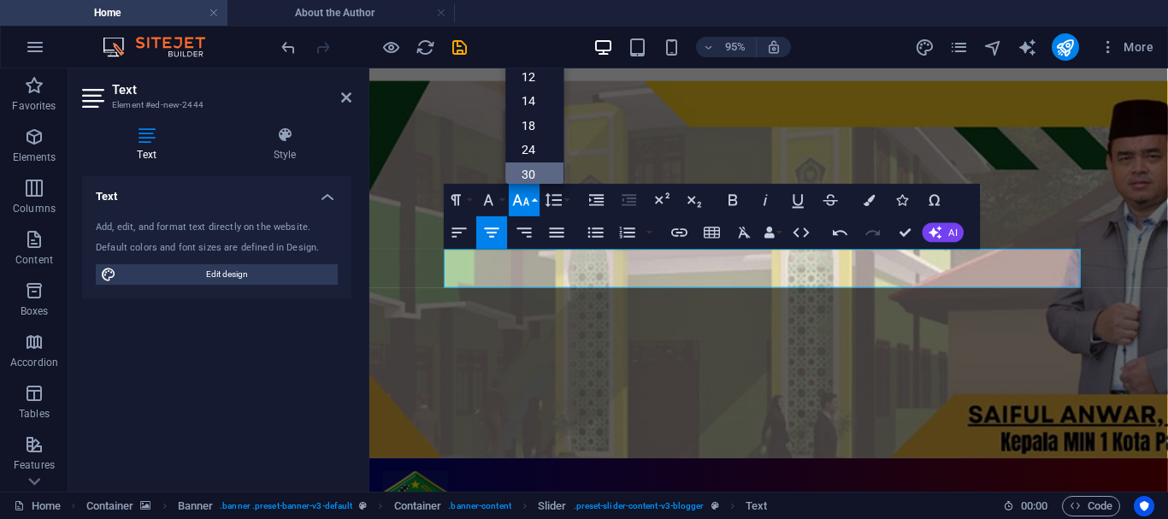
click at [531, 174] on link "30" at bounding box center [535, 174] width 58 height 25
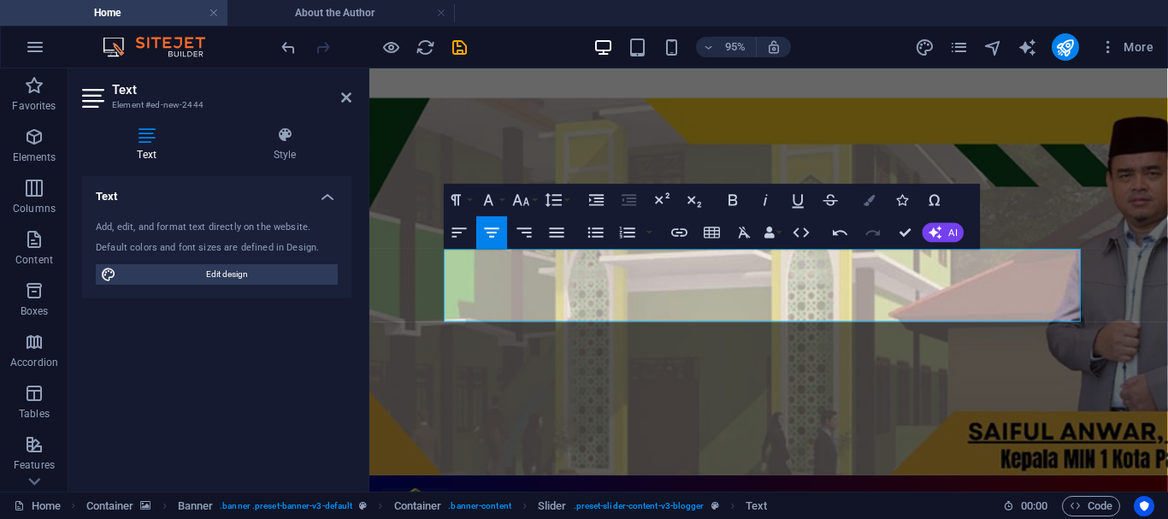
click at [868, 198] on icon "button" at bounding box center [869, 199] width 11 height 11
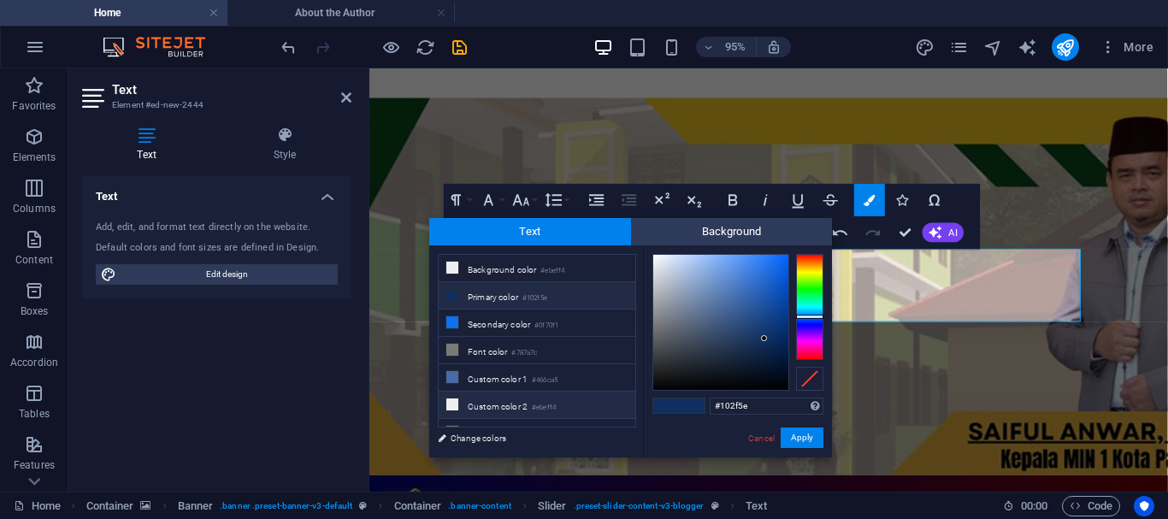
click at [474, 402] on li "Custom color 2 #ebeff4" at bounding box center [536, 404] width 197 height 27
type input "#ebeff4"
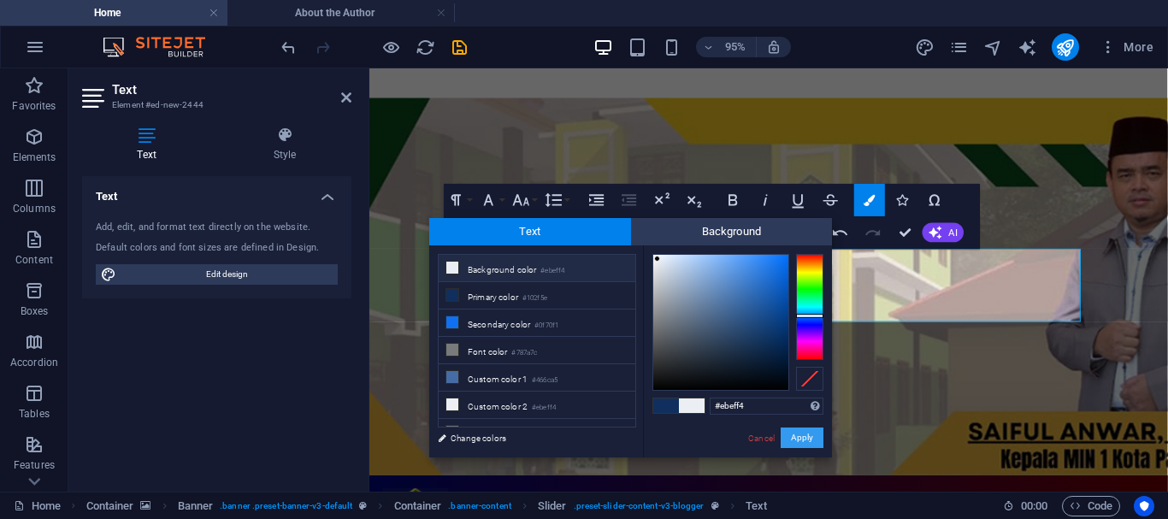
click at [803, 440] on button "Apply" at bounding box center [801, 437] width 43 height 21
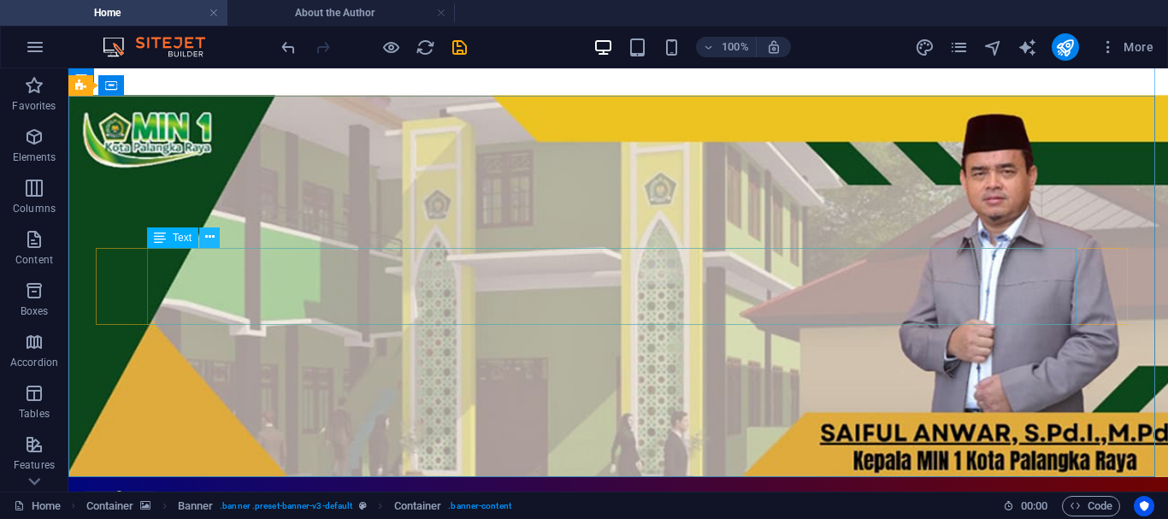
click at [206, 234] on icon at bounding box center [209, 237] width 9 height 18
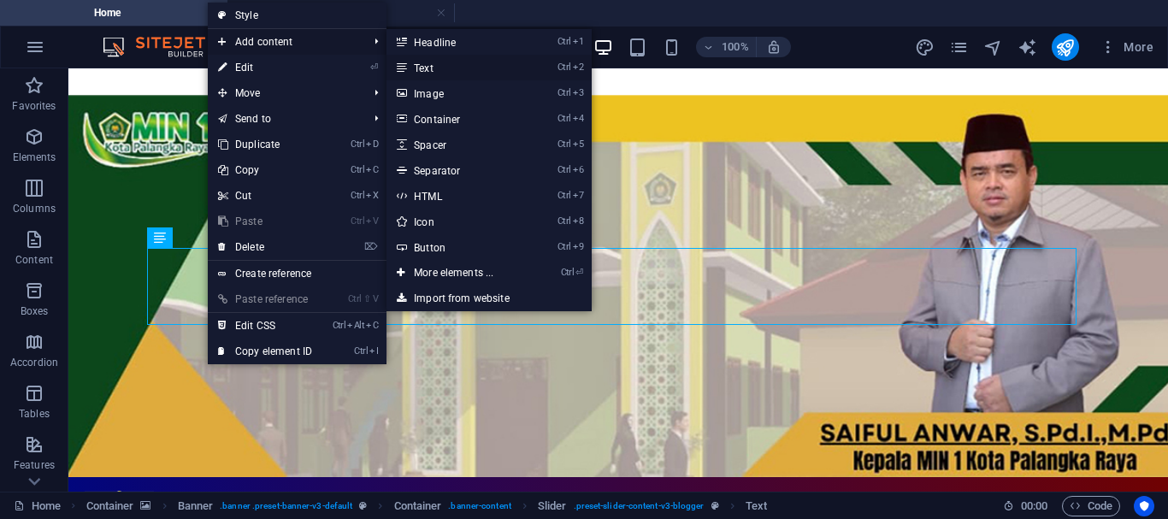
click at [427, 63] on link "Ctrl 2 Text" at bounding box center [456, 68] width 141 height 26
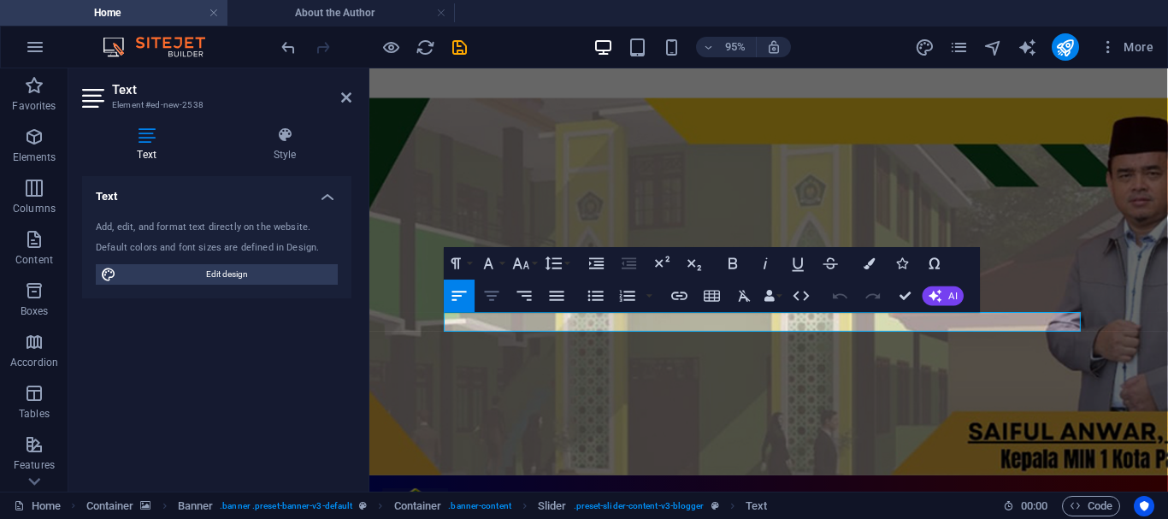
click at [497, 295] on icon "button" at bounding box center [492, 295] width 20 height 20
drag, startPoint x: 1003, startPoint y: 333, endPoint x: 415, endPoint y: 344, distance: 588.2
click at [497, 298] on icon "button" at bounding box center [492, 295] width 20 height 20
click at [872, 268] on icon "button" at bounding box center [869, 262] width 11 height 11
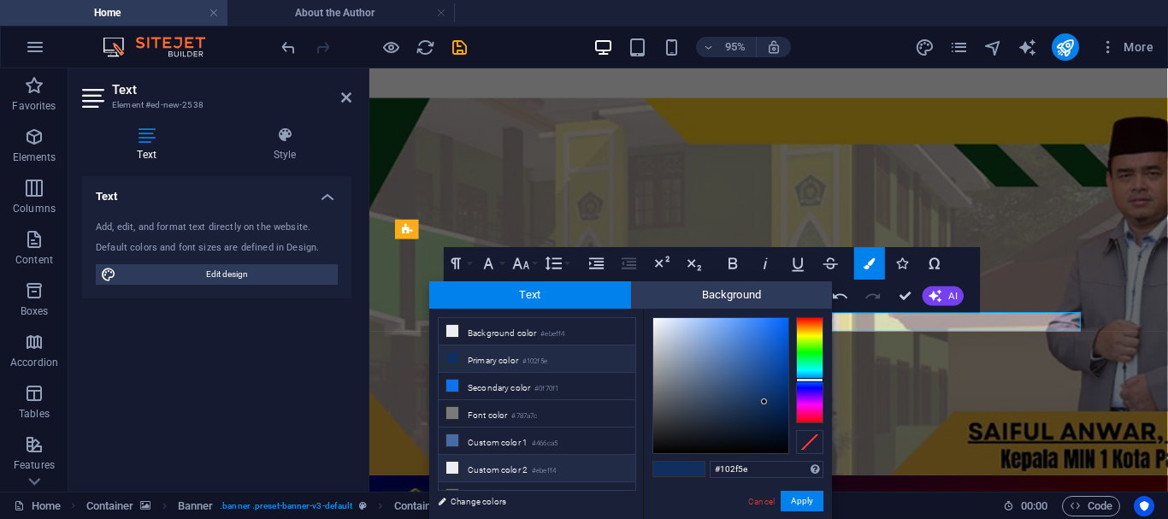
click at [456, 463] on icon at bounding box center [452, 468] width 12 height 12
type input "#ebeff4"
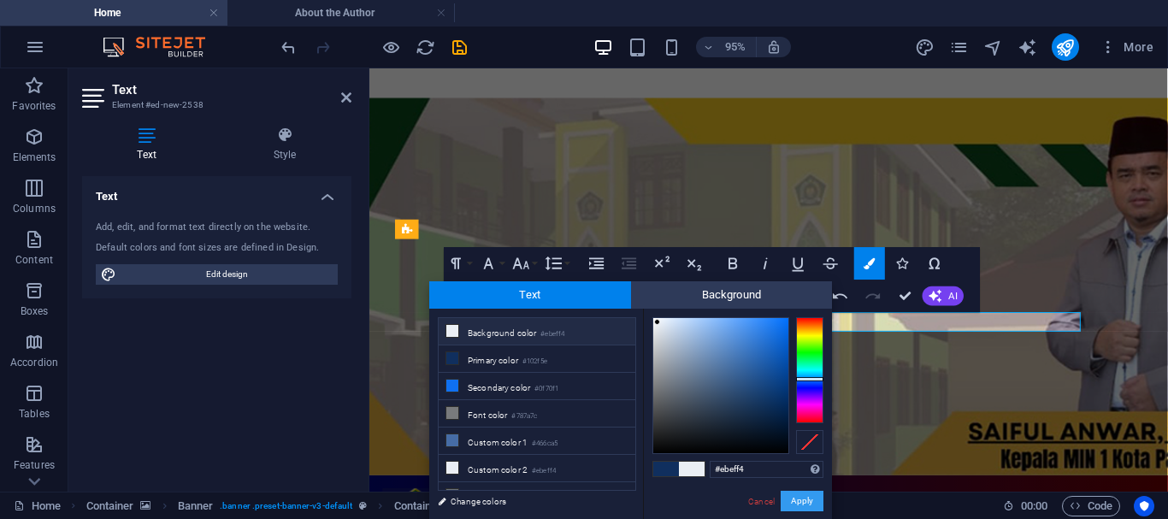
click at [802, 504] on button "Apply" at bounding box center [801, 501] width 43 height 21
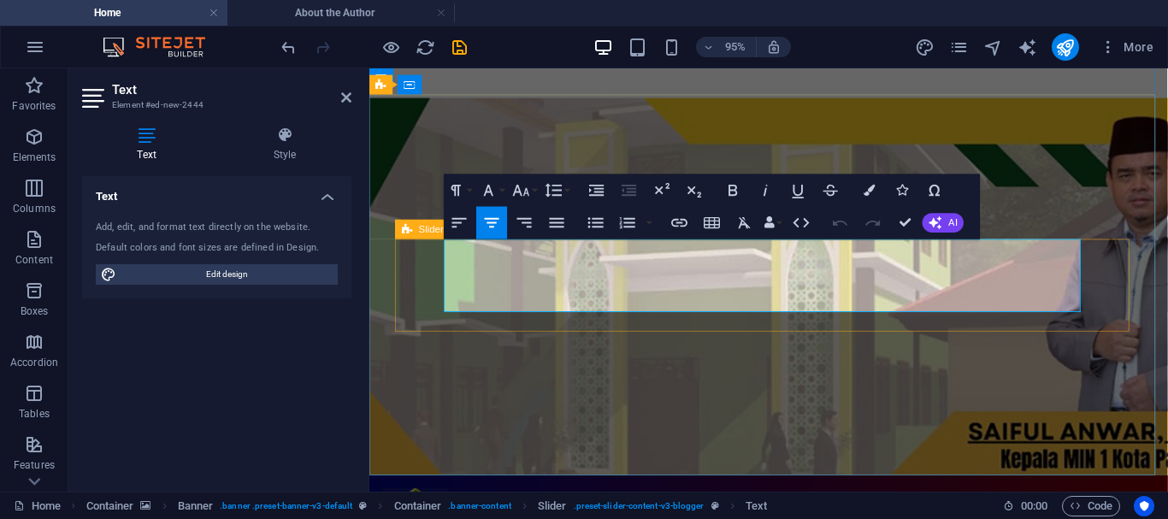
select select "rem"
select select "px"
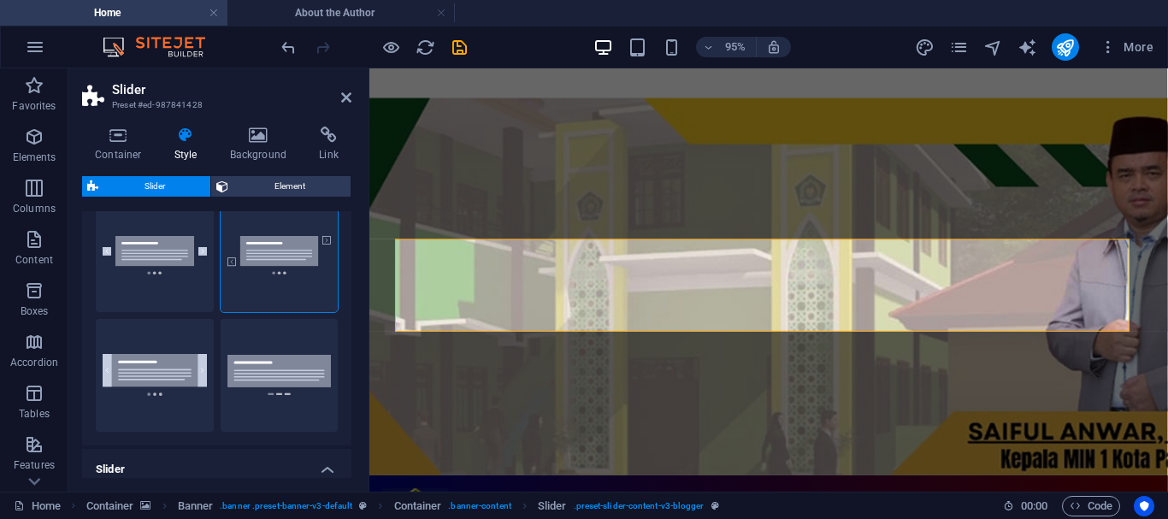
scroll to position [0, 0]
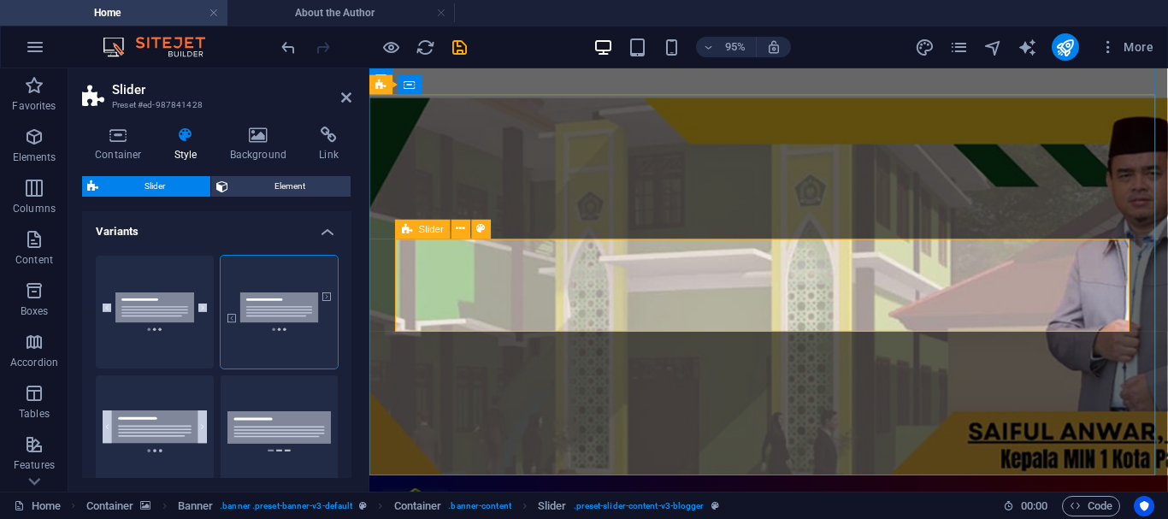
click at [254, 141] on icon at bounding box center [258, 135] width 83 height 17
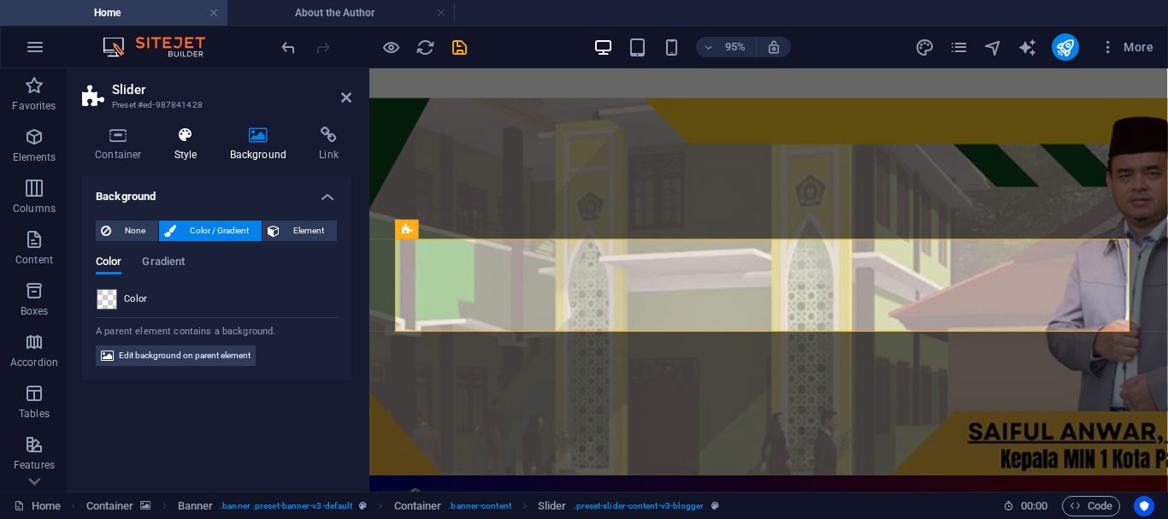
click at [186, 141] on icon at bounding box center [186, 135] width 49 height 17
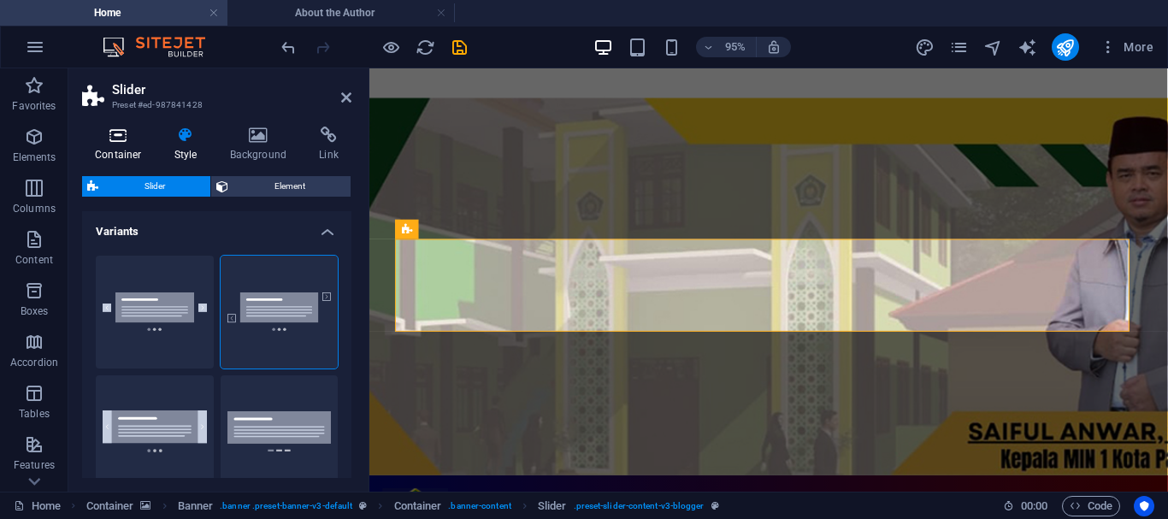
click at [118, 150] on h4 "Container" at bounding box center [121, 145] width 79 height 36
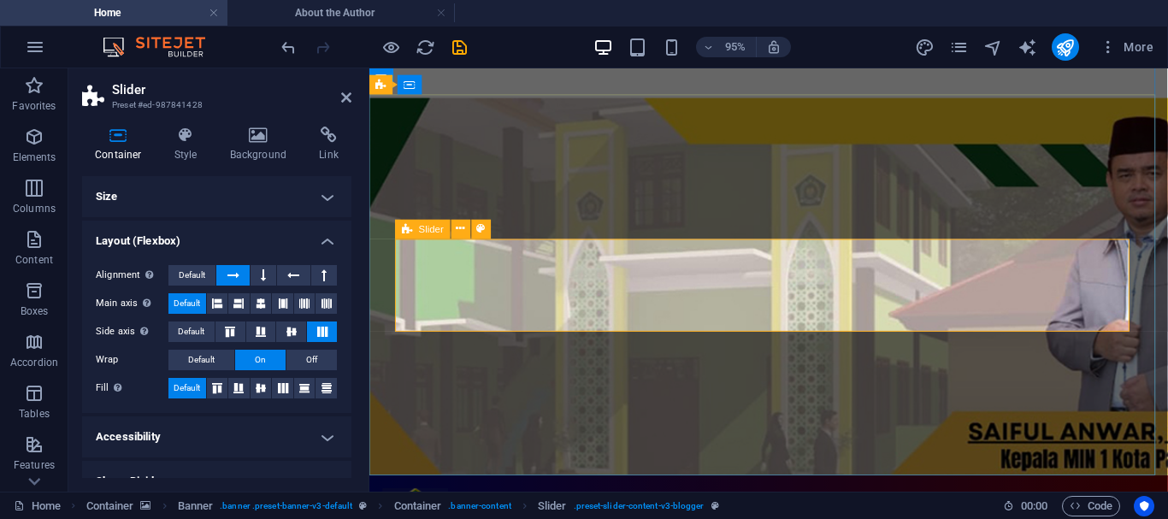
click at [193, 139] on icon at bounding box center [186, 135] width 49 height 17
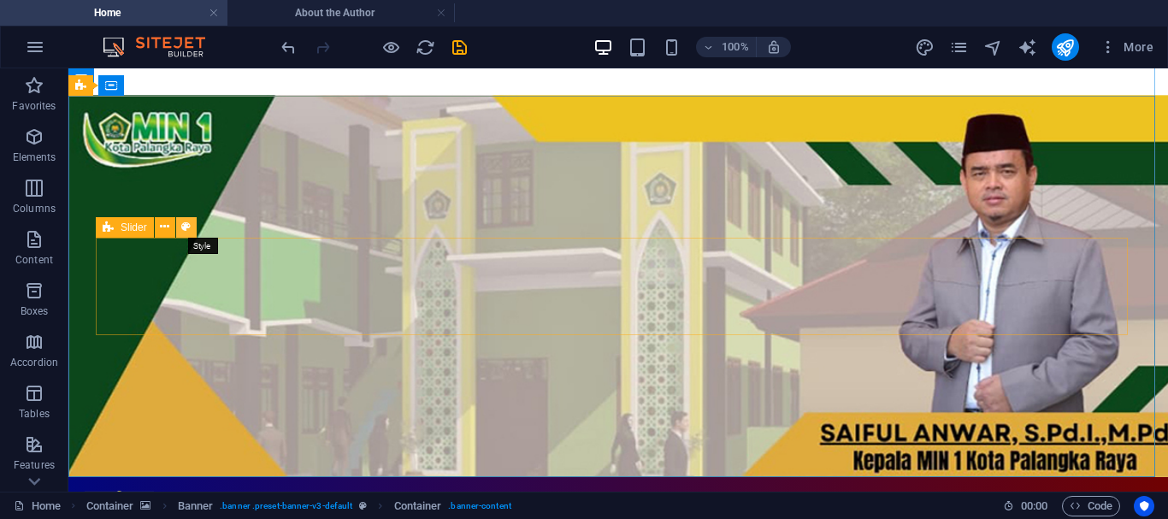
click at [182, 225] on icon at bounding box center [185, 227] width 9 height 18
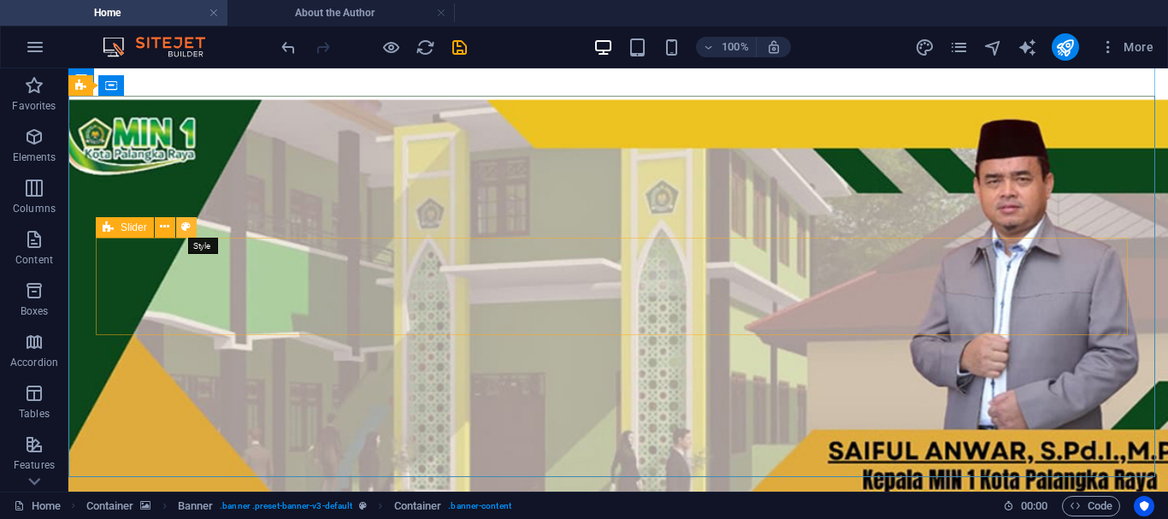
select select "rem"
select select "px"
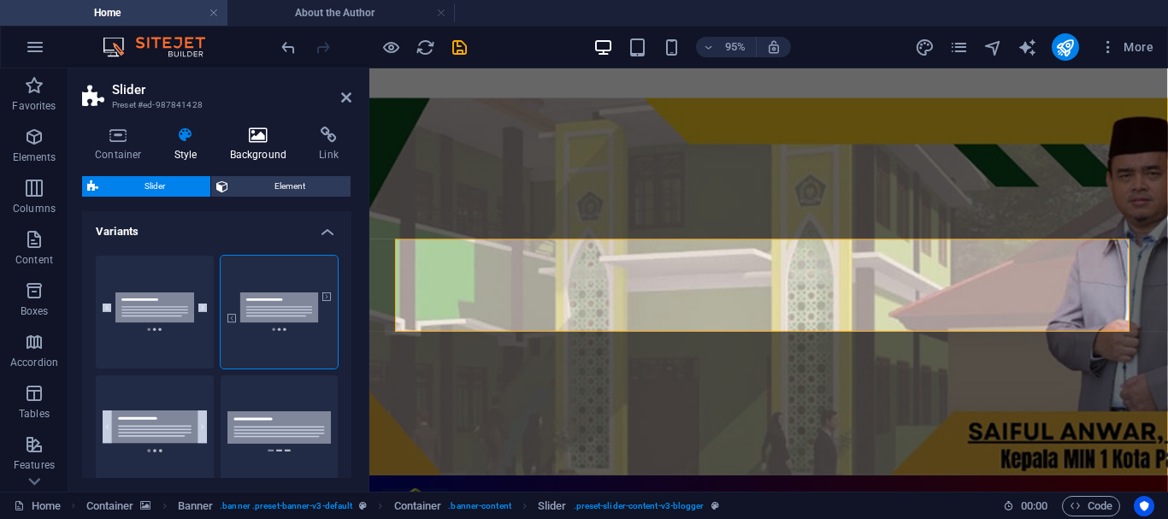
click at [258, 149] on h4 "Background" at bounding box center [262, 145] width 90 height 36
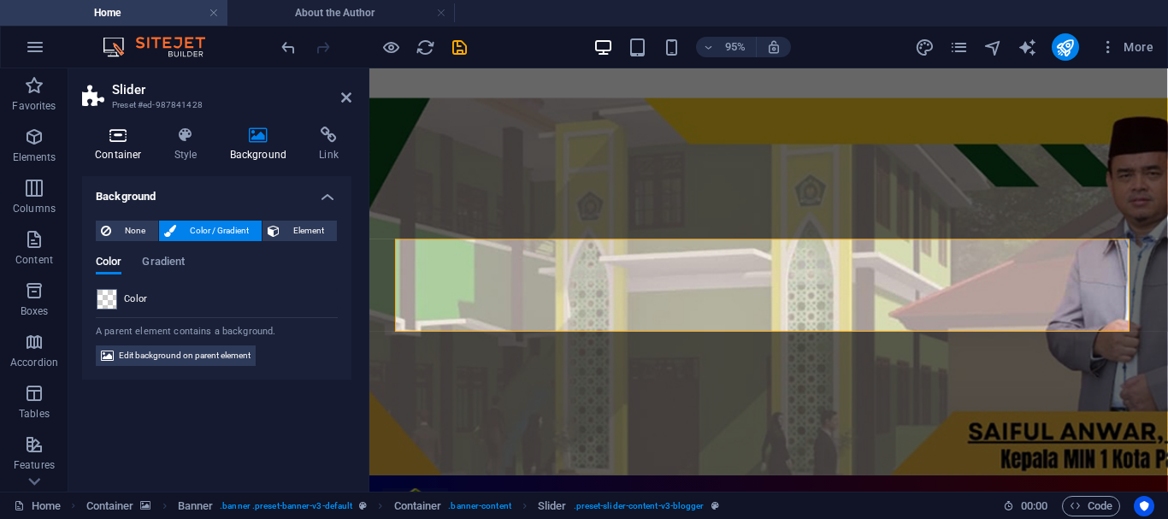
click at [129, 143] on icon at bounding box center [118, 135] width 73 height 17
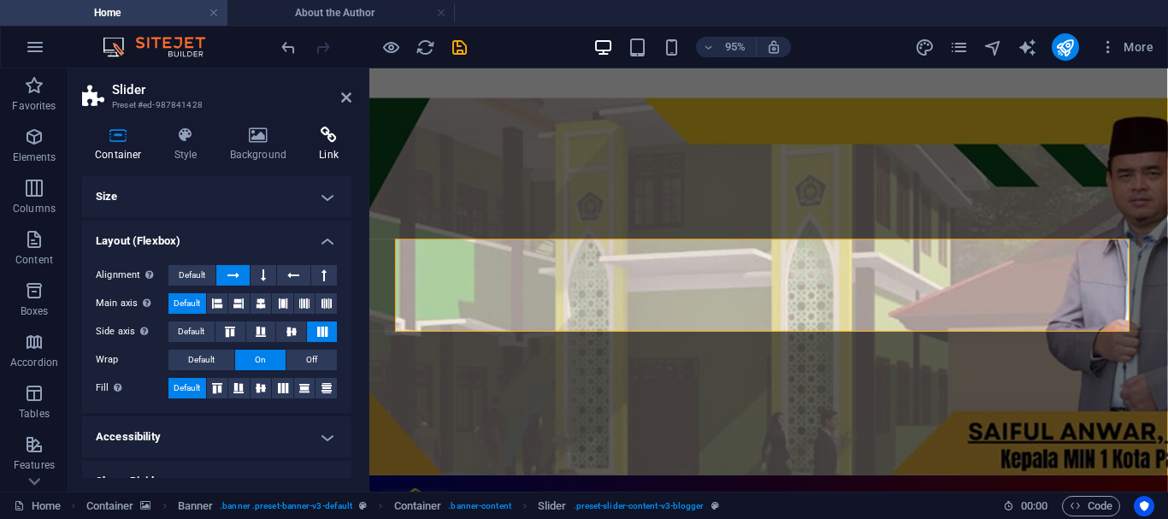
click at [323, 148] on h4 "Link" at bounding box center [328, 145] width 45 height 36
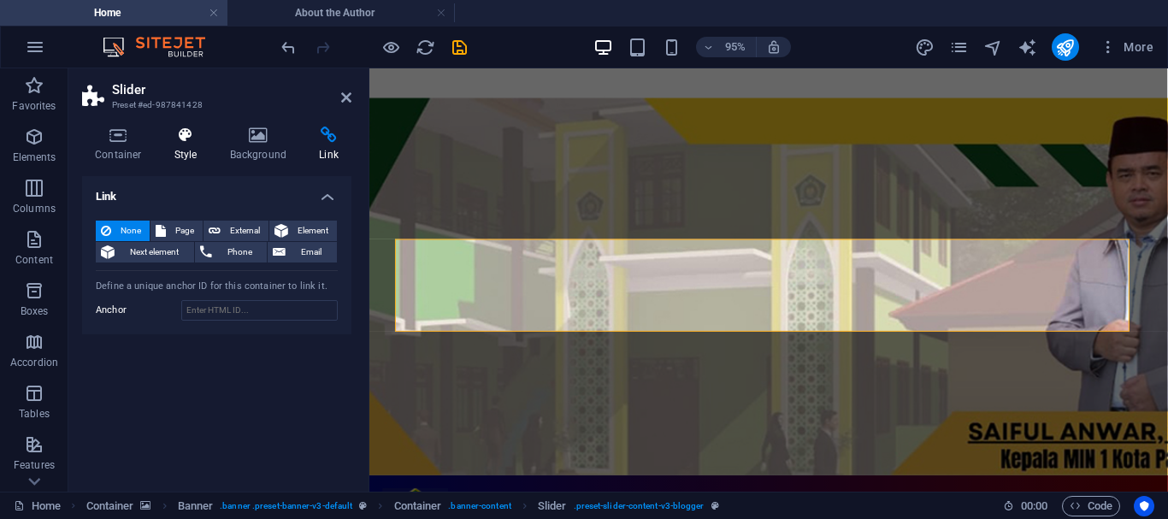
click at [180, 153] on h4 "Style" at bounding box center [190, 145] width 56 height 36
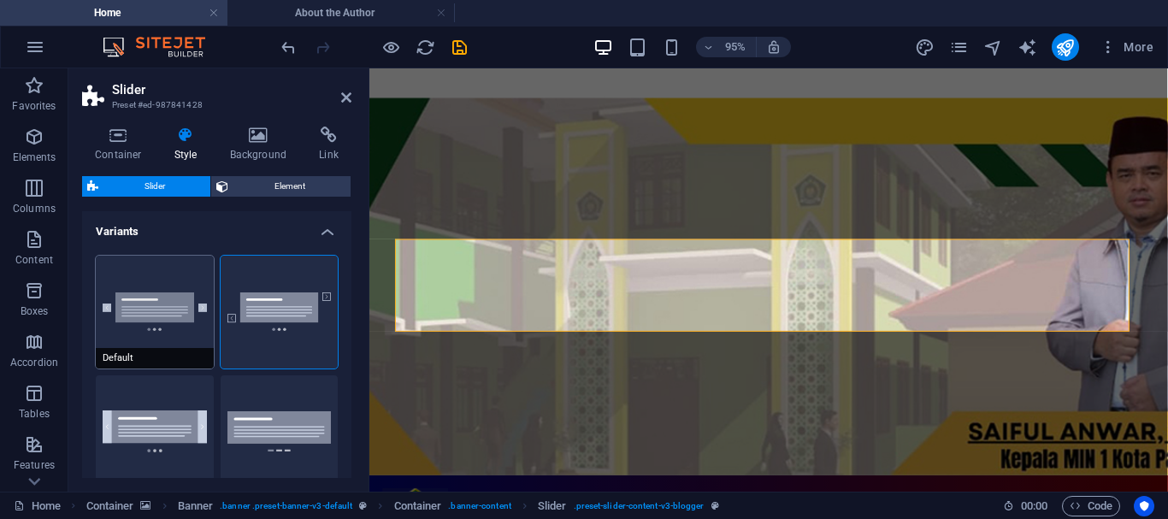
click at [136, 306] on button "Default" at bounding box center [155, 312] width 118 height 113
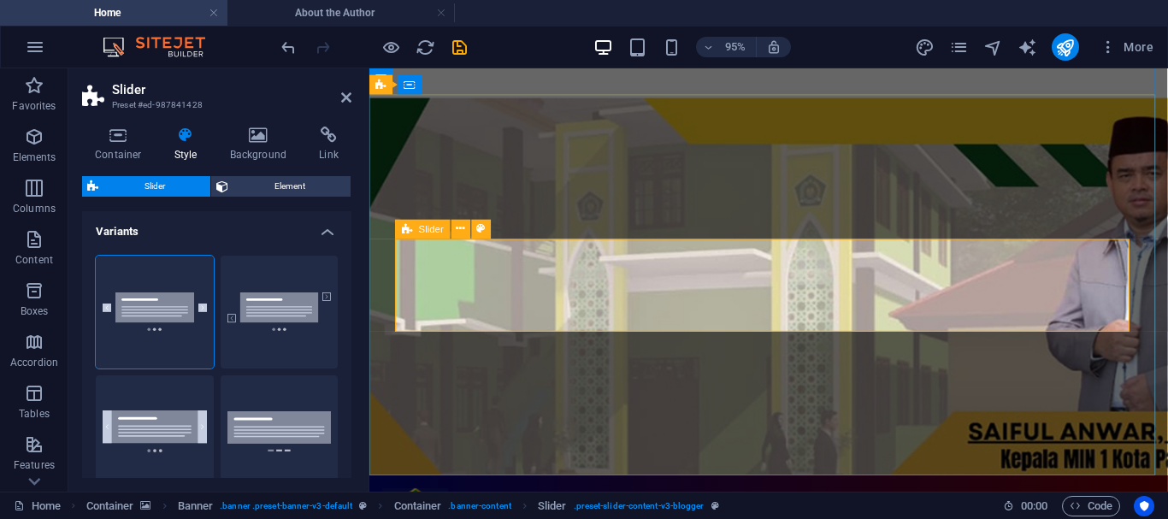
click at [350, 260] on div "Variants Default Diagonal Full height Wide dots Slider Background Gap 0 px rem …" at bounding box center [216, 344] width 269 height 267
click at [457, 230] on icon at bounding box center [460, 229] width 9 height 17
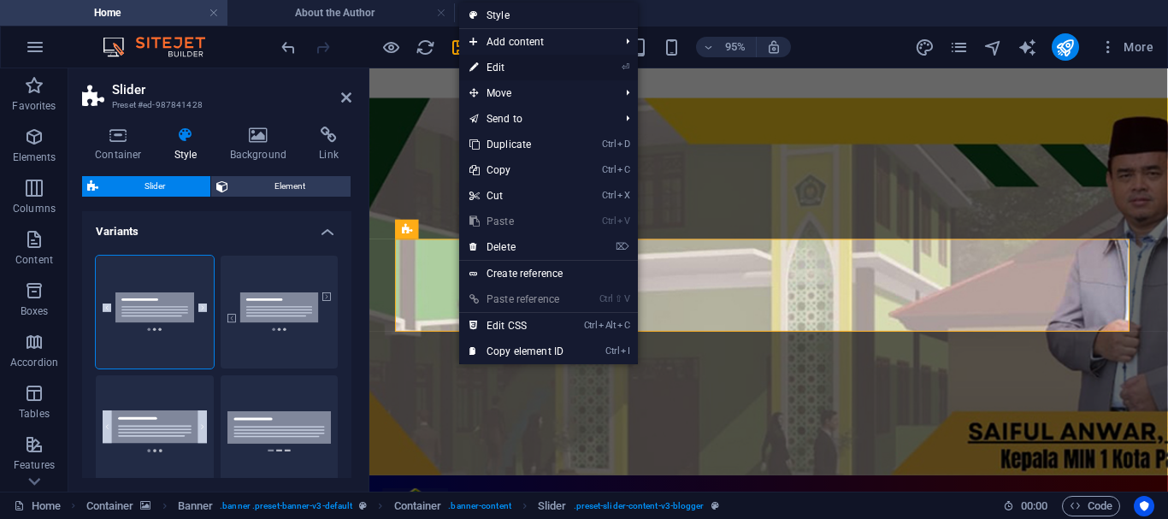
click at [504, 71] on link "⏎ Edit" at bounding box center [516, 68] width 115 height 26
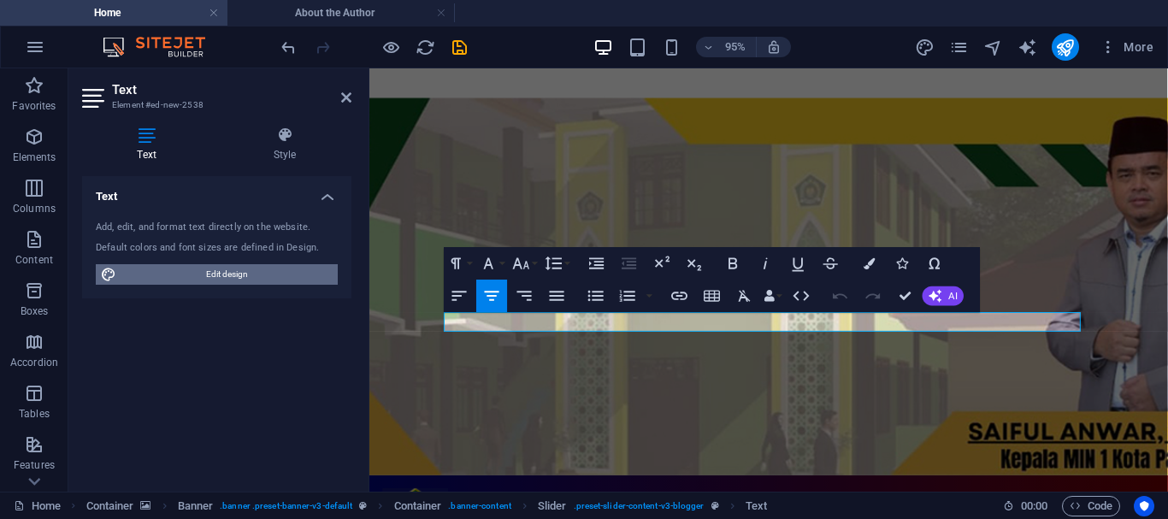
click at [232, 273] on span "Edit design" at bounding box center [226, 274] width 211 height 21
select select "px"
select select "400"
select select "px"
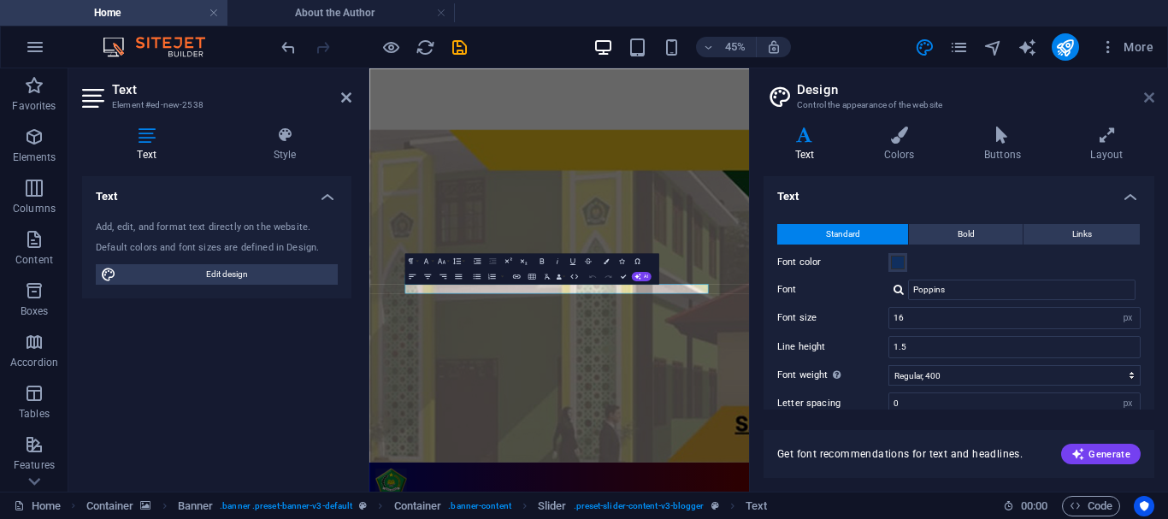
click at [1150, 92] on icon at bounding box center [1149, 98] width 10 height 14
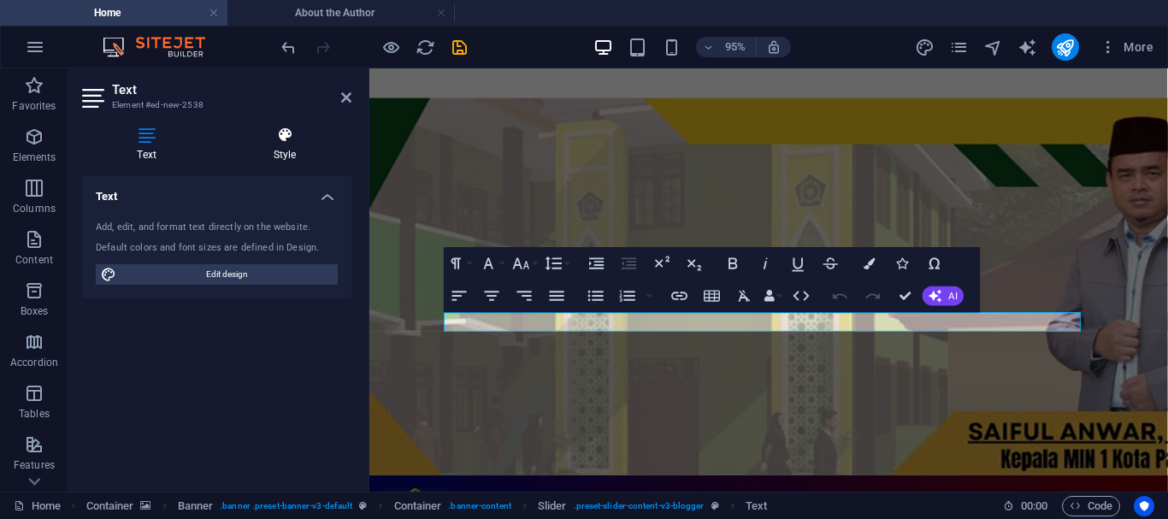
click at [284, 135] on icon at bounding box center [284, 135] width 133 height 17
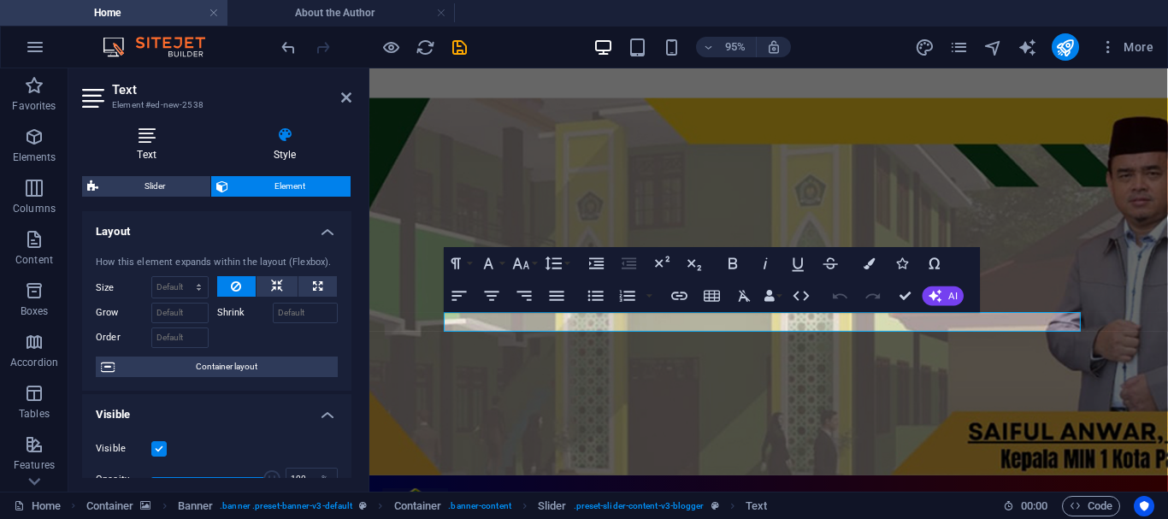
click at [149, 137] on icon at bounding box center [146, 135] width 129 height 17
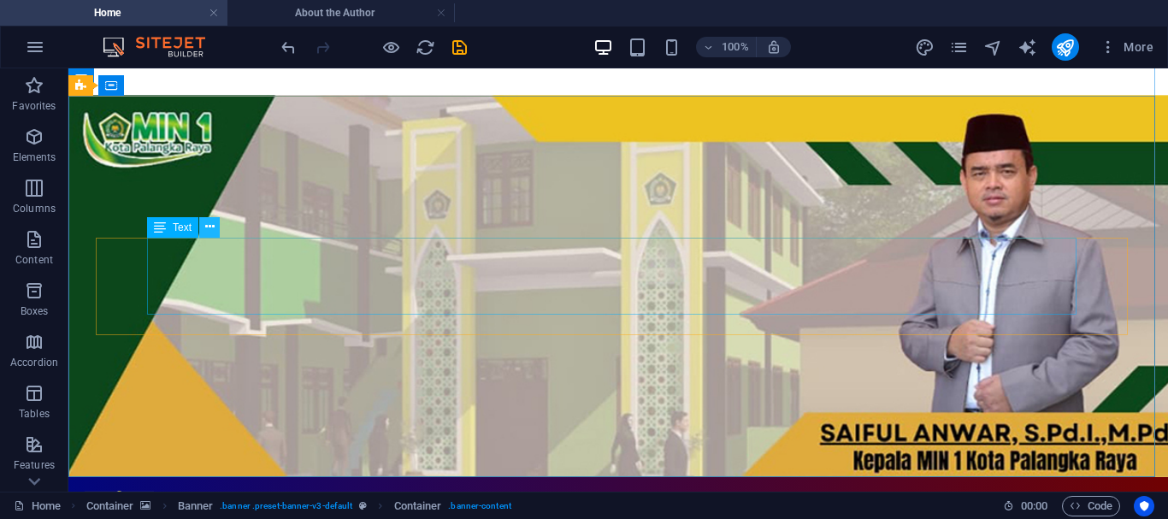
click at [210, 224] on icon at bounding box center [209, 227] width 9 height 18
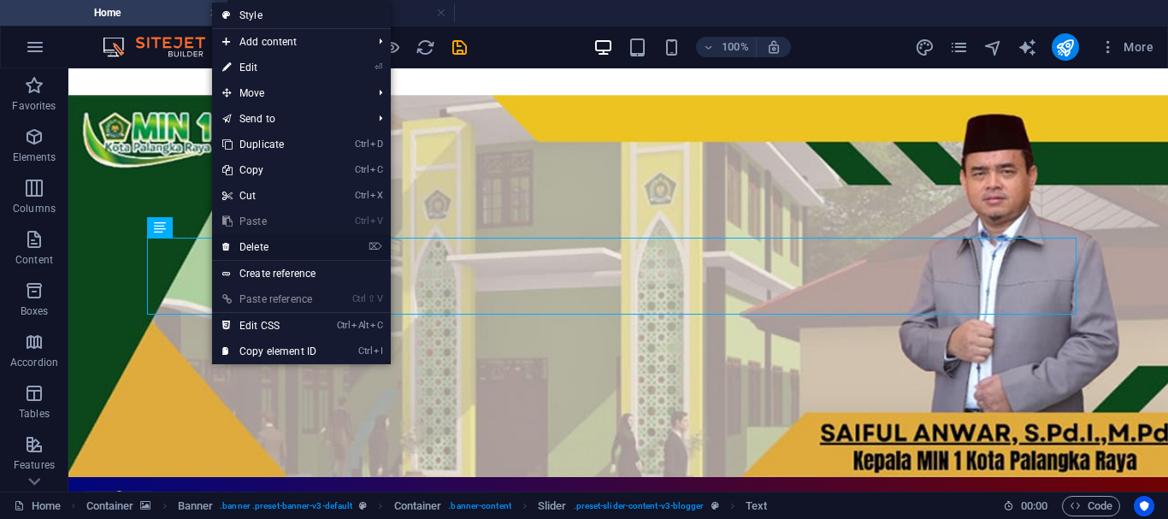
click at [257, 244] on link "⌦ Delete" at bounding box center [269, 247] width 115 height 26
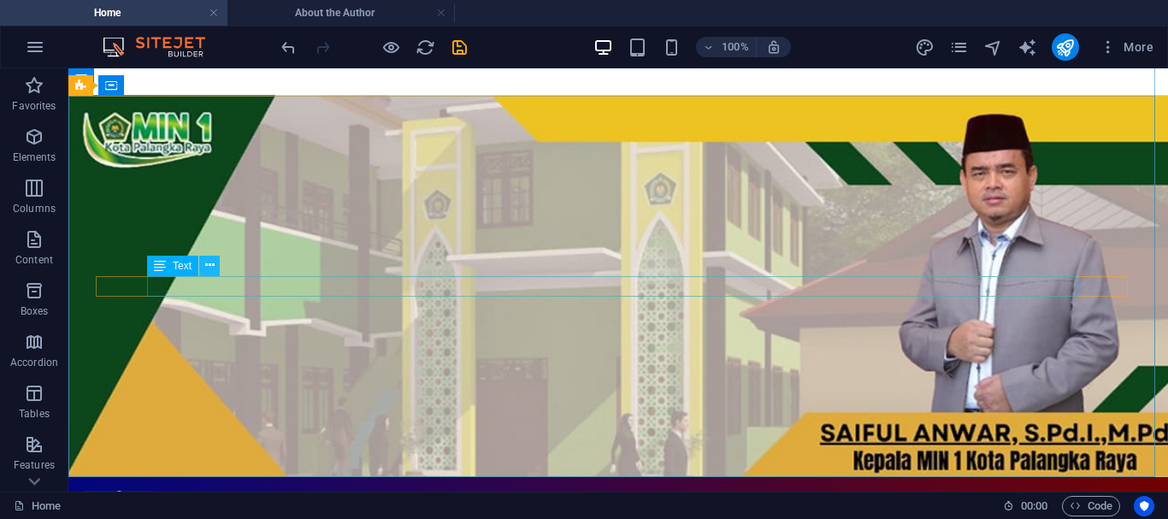
click at [207, 268] on icon at bounding box center [209, 265] width 9 height 18
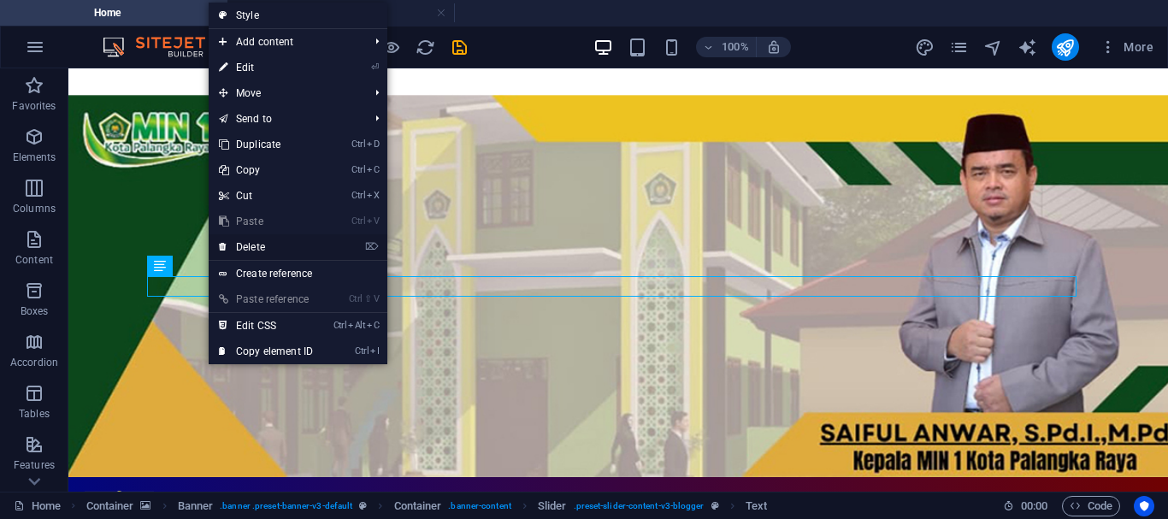
click at [250, 248] on link "⌦ Delete" at bounding box center [266, 247] width 115 height 26
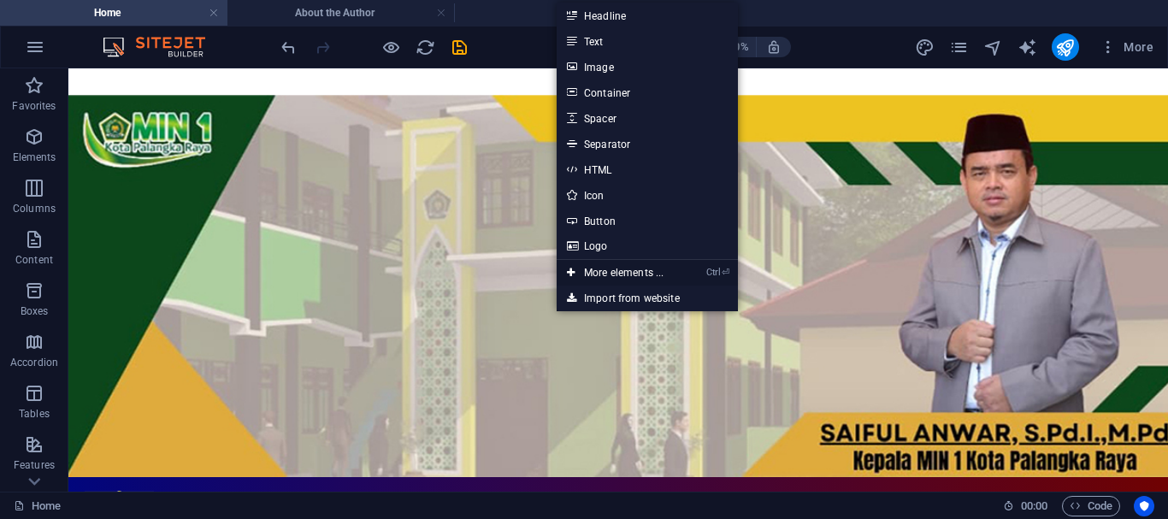
click at [600, 272] on link "Ctrl ⏎ More elements ..." at bounding box center [614, 273] width 117 height 26
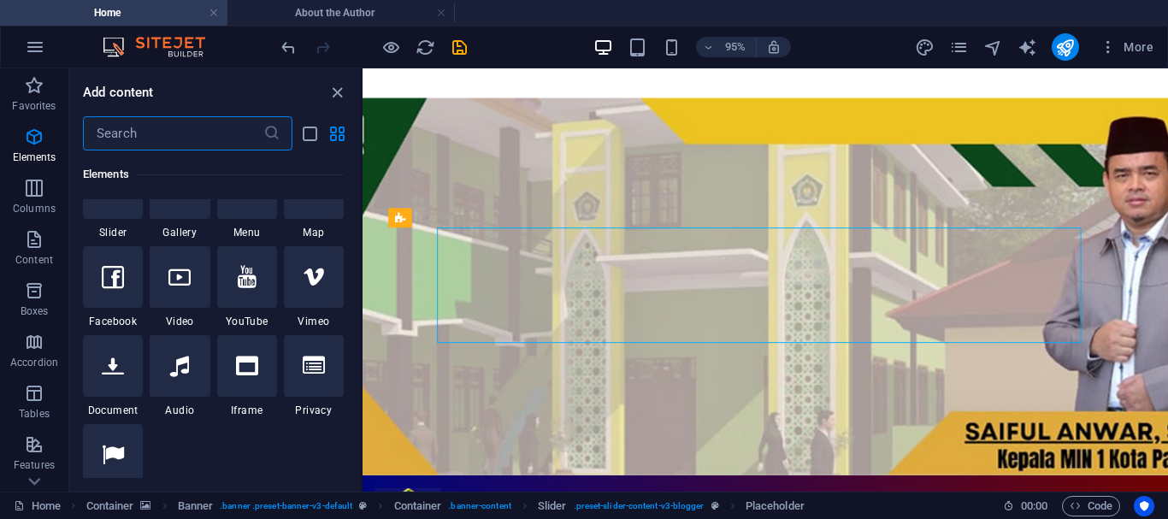
scroll to position [445, 0]
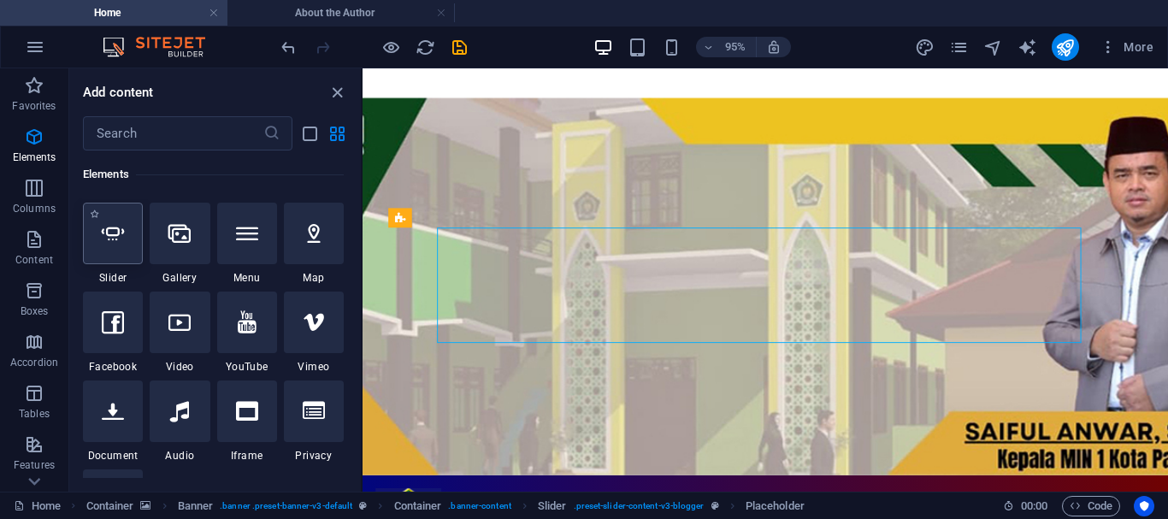
click at [115, 232] on icon at bounding box center [113, 233] width 22 height 22
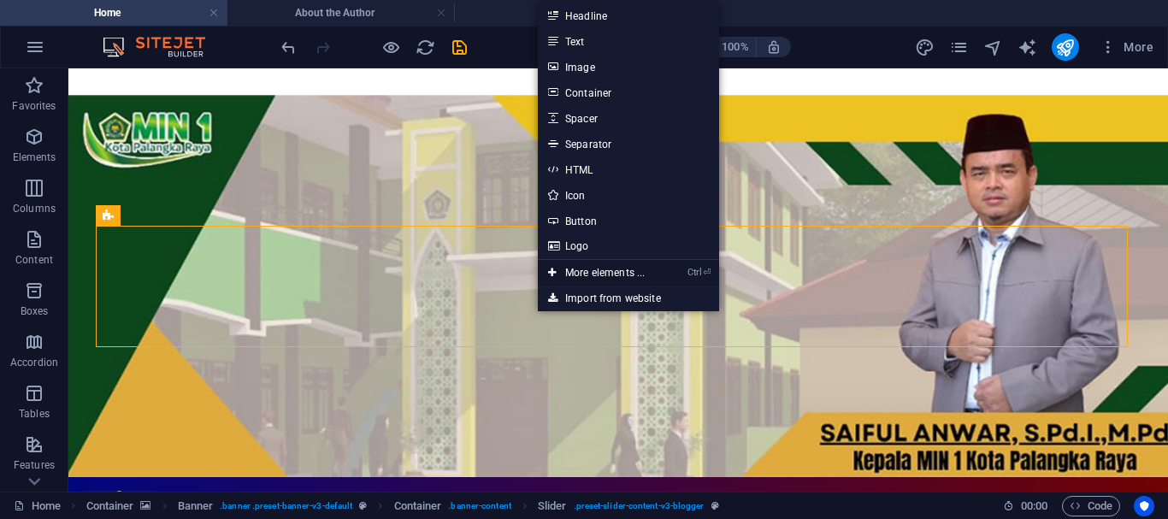
click at [592, 271] on link "Ctrl ⏎ More elements ..." at bounding box center [596, 273] width 117 height 26
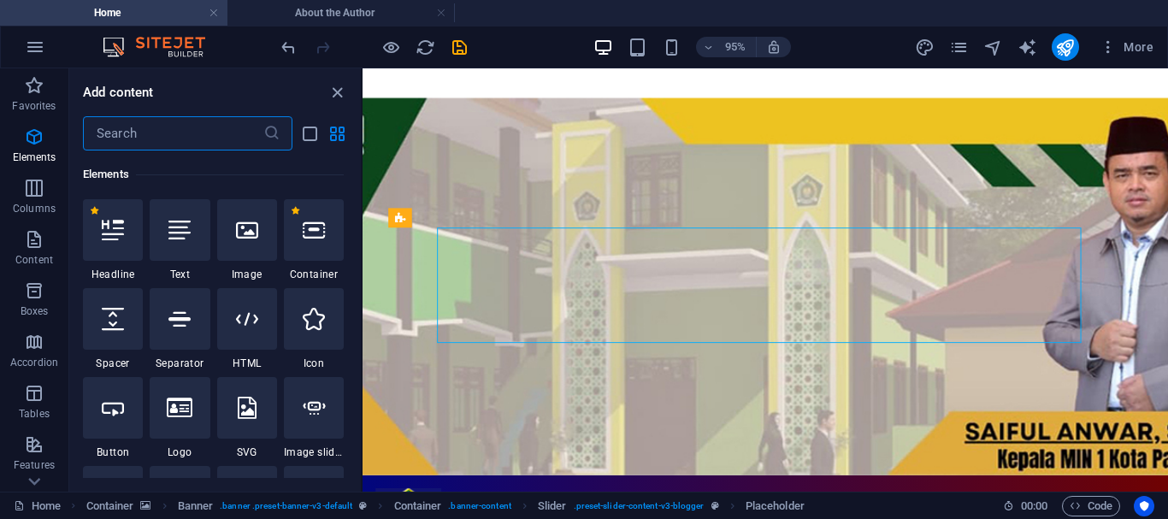
scroll to position [446, 0]
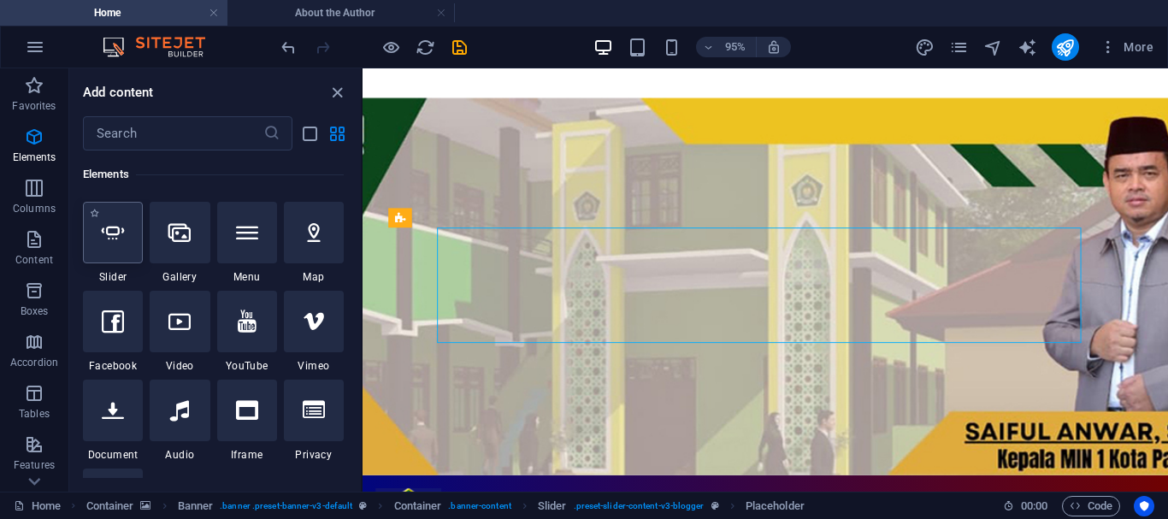
click at [115, 239] on icon at bounding box center [113, 232] width 22 height 22
select select "ms"
select select "s"
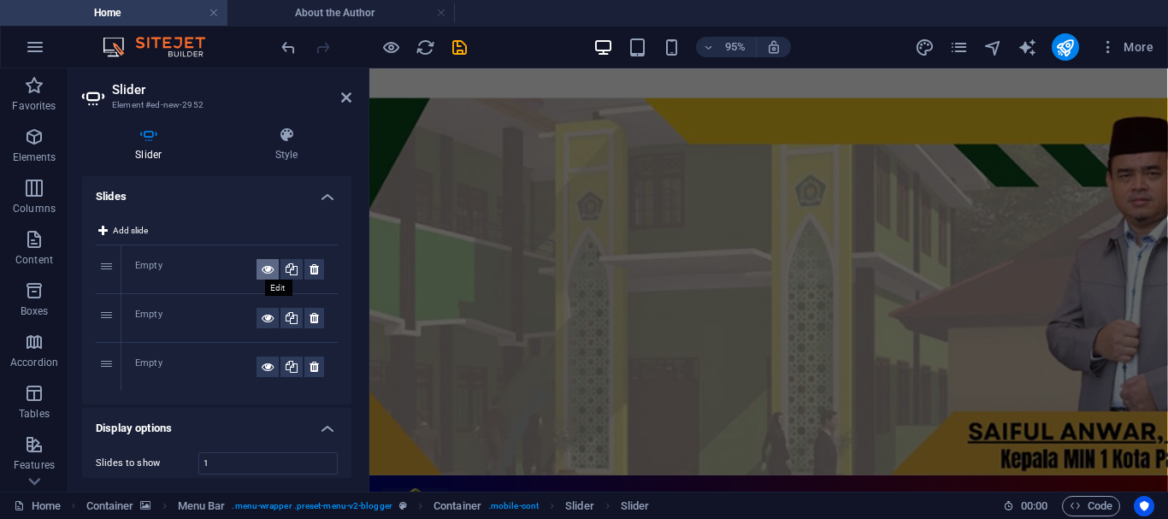
click at [264, 267] on icon at bounding box center [268, 269] width 12 height 21
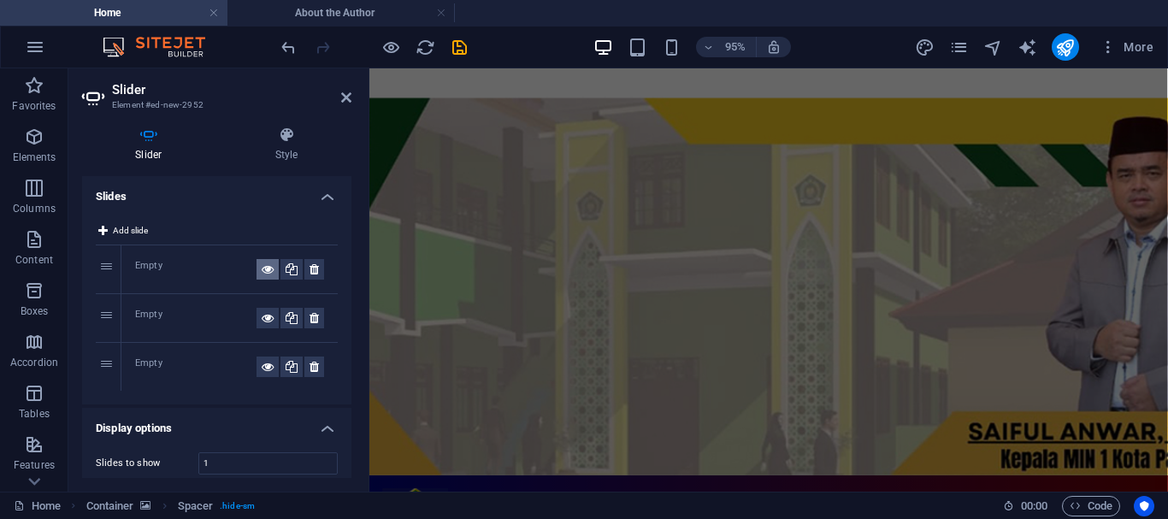
click at [264, 267] on icon at bounding box center [268, 269] width 12 height 21
click at [157, 261] on div "Empty" at bounding box center [195, 269] width 121 height 21
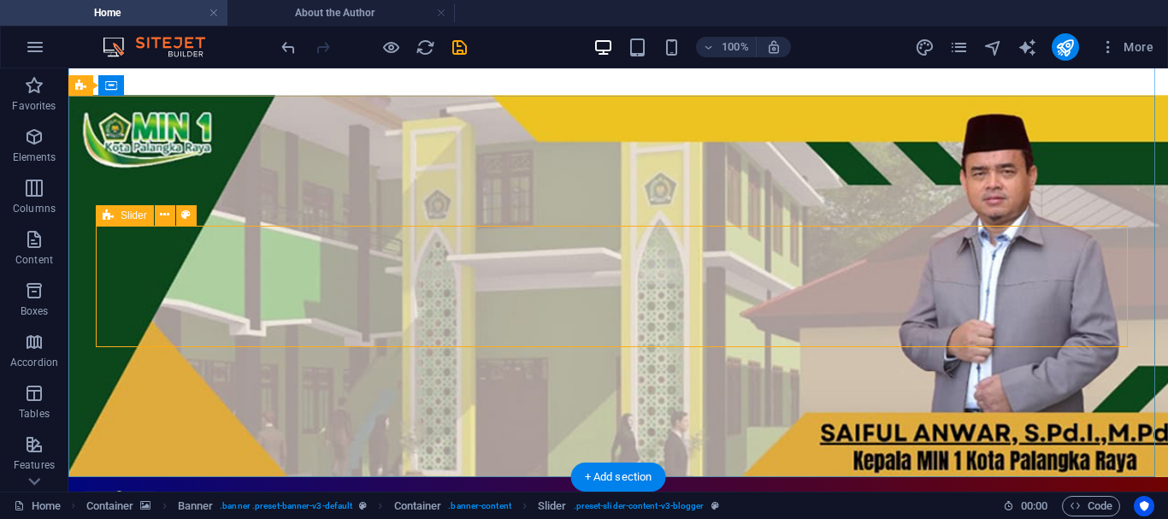
select select "rem"
select select "px"
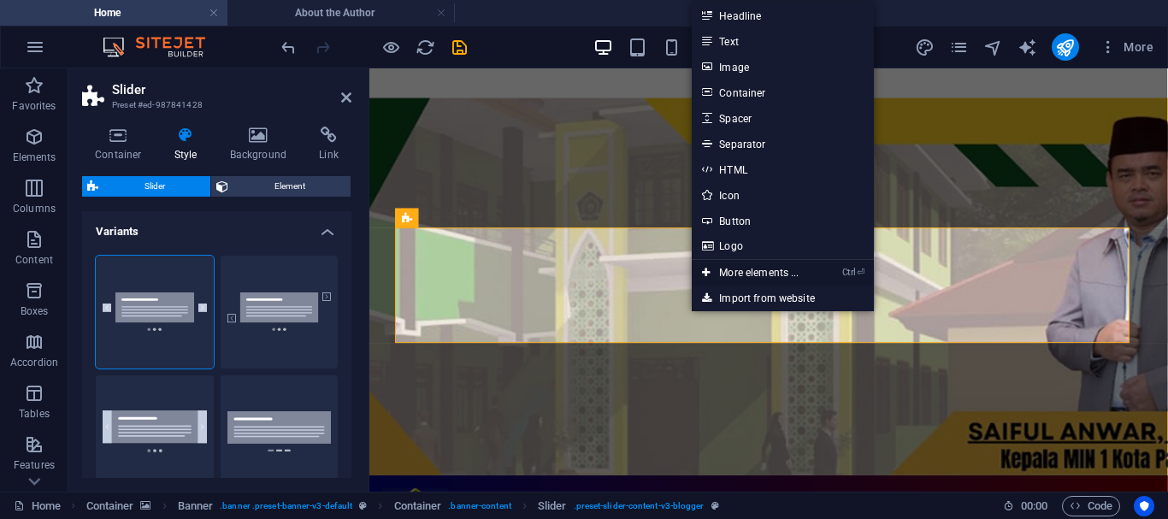
click at [724, 270] on link "Ctrl ⏎ More elements ..." at bounding box center [750, 273] width 117 height 26
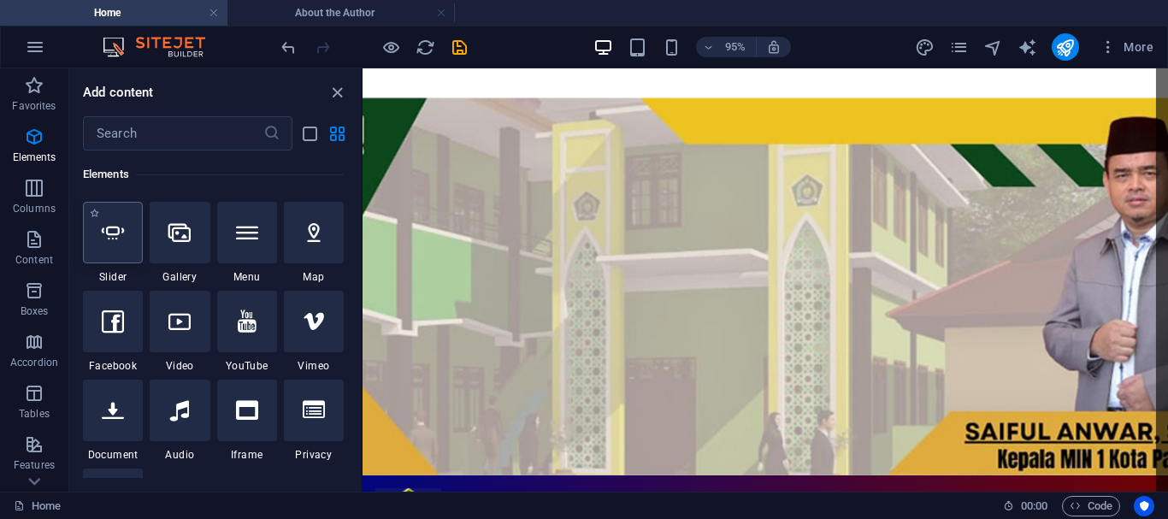
select select "ms"
select select "s"
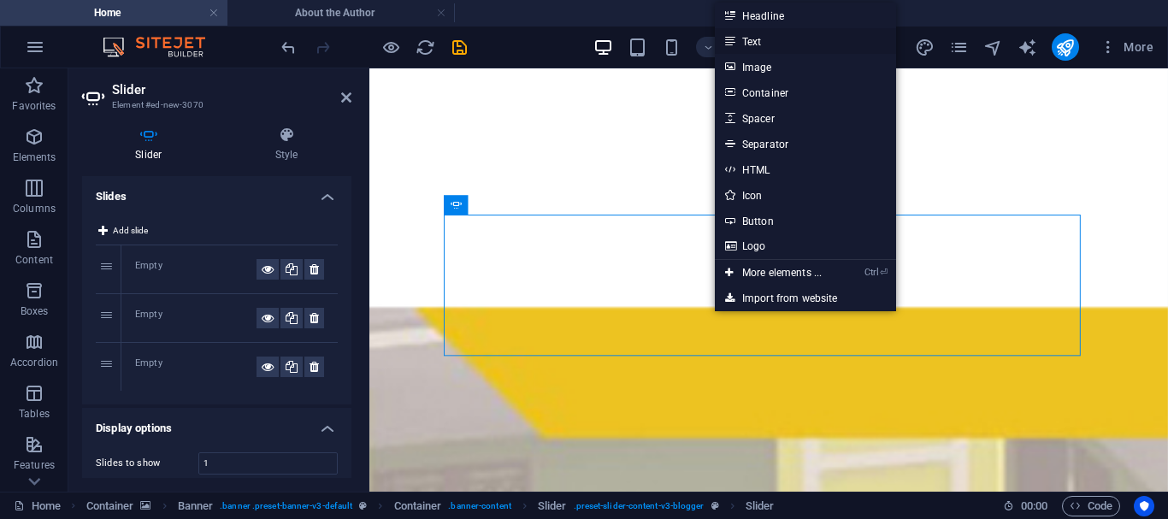
click at [755, 40] on link "Text" at bounding box center [805, 41] width 181 height 26
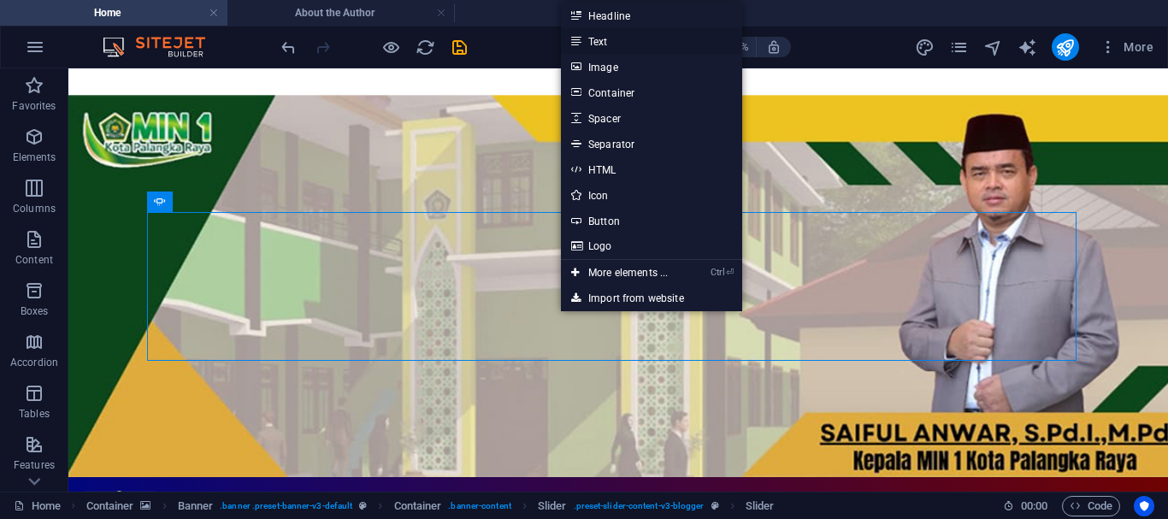
click at [599, 42] on link "Text" at bounding box center [651, 41] width 181 height 26
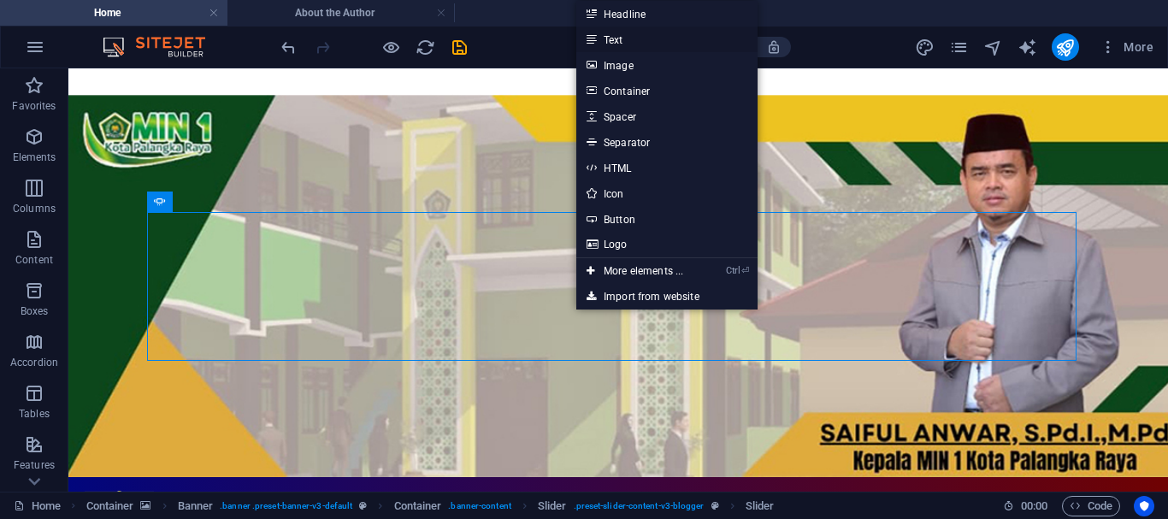
click at [619, 38] on link "Text" at bounding box center [666, 39] width 181 height 26
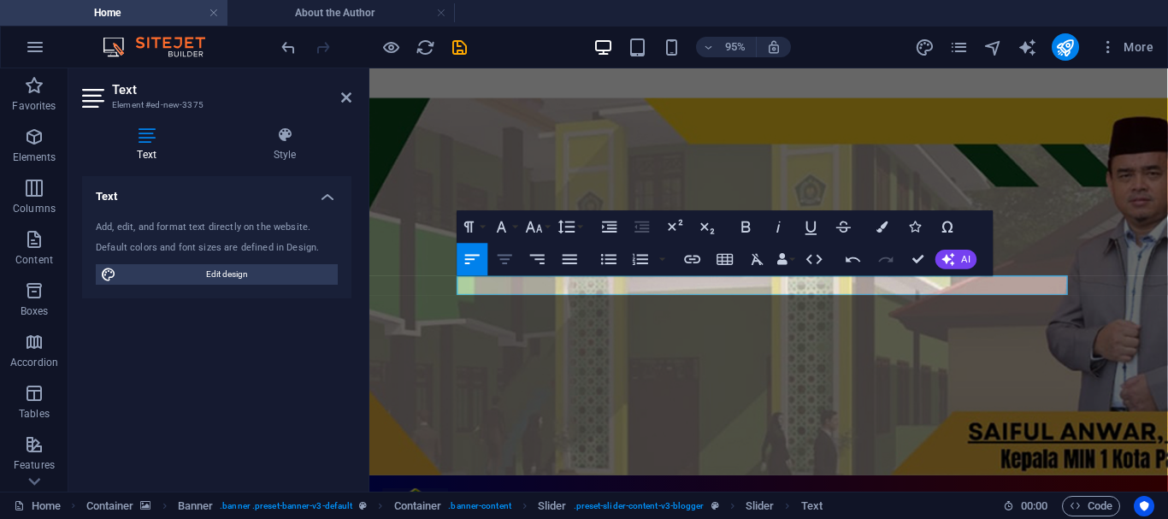
click at [503, 256] on icon "button" at bounding box center [504, 258] width 15 height 9
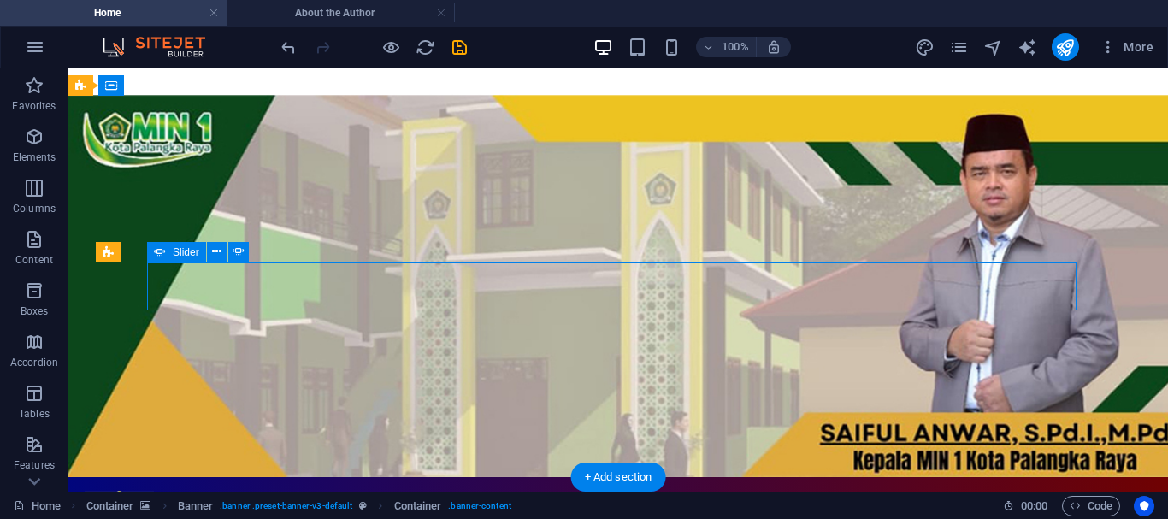
select select "ms"
select select "s"
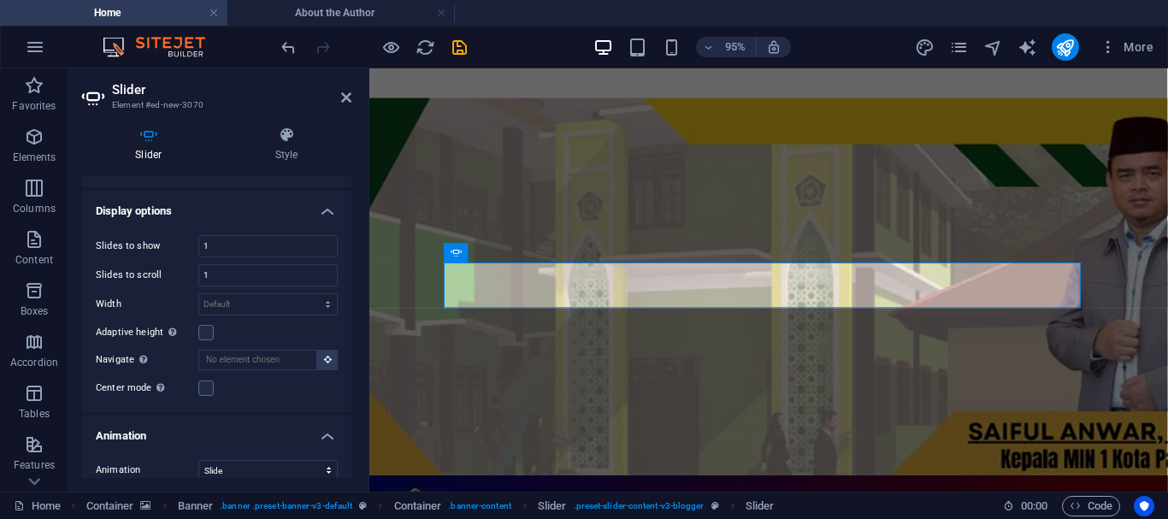
scroll to position [0, 0]
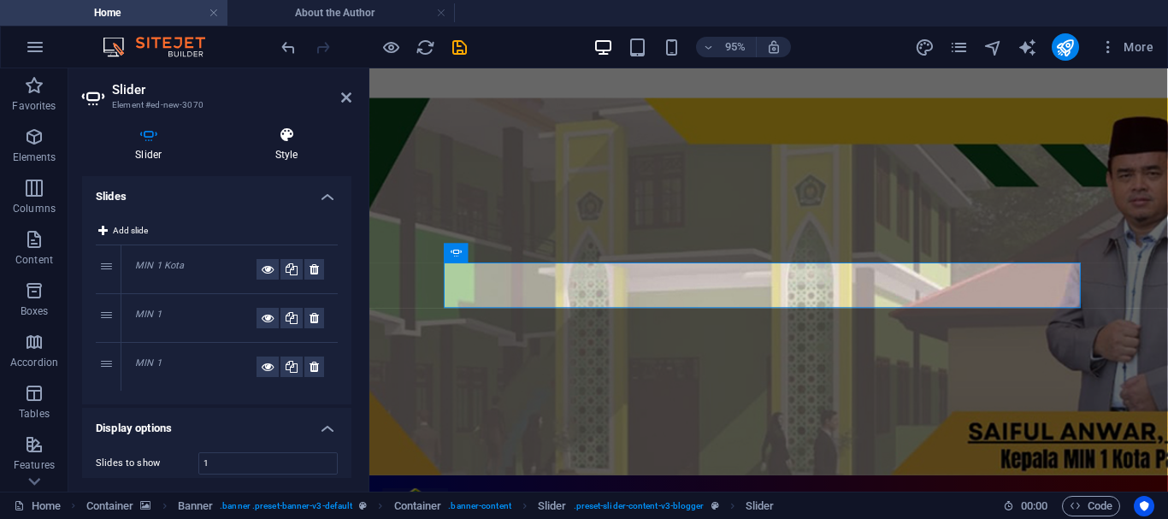
click at [285, 131] on icon at bounding box center [286, 135] width 129 height 17
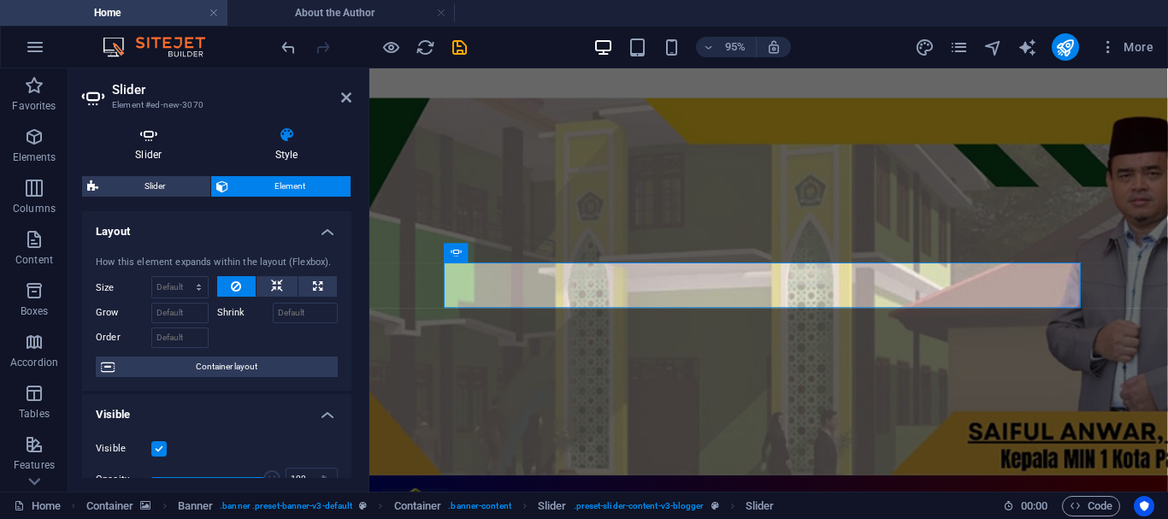
click at [144, 137] on icon at bounding box center [148, 135] width 133 height 17
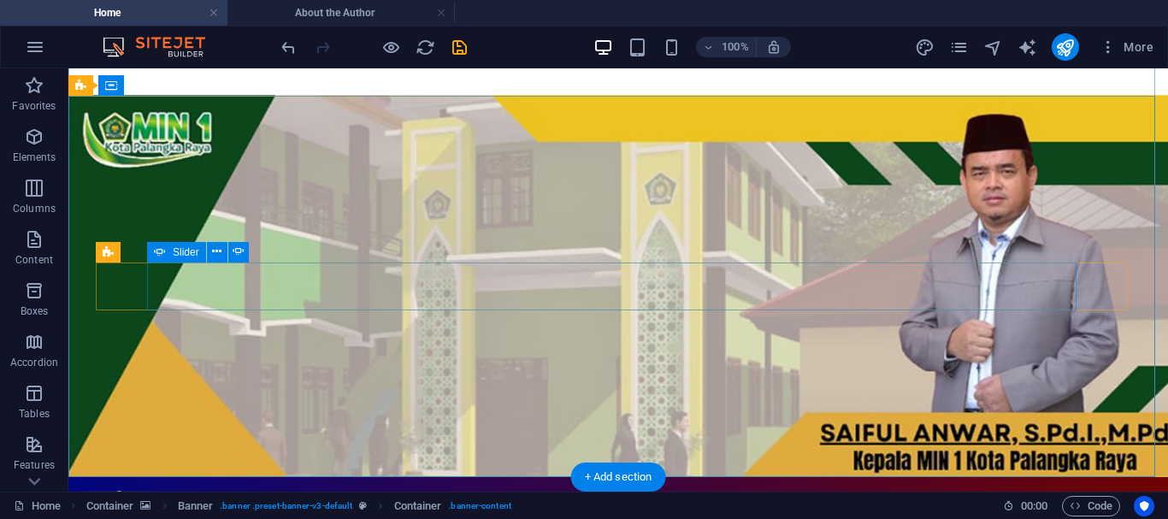
select select "ms"
select select "s"
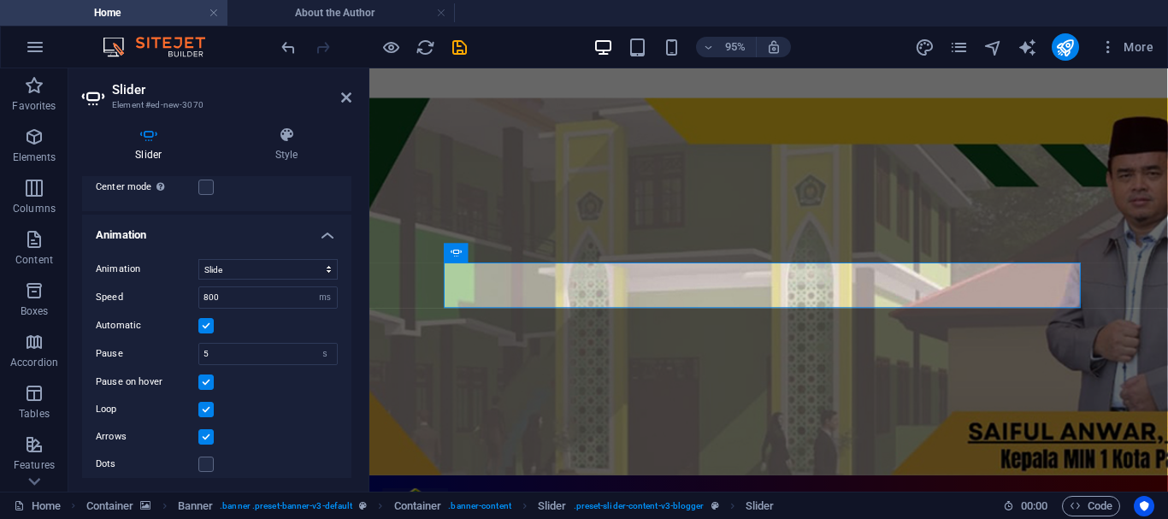
scroll to position [428, 0]
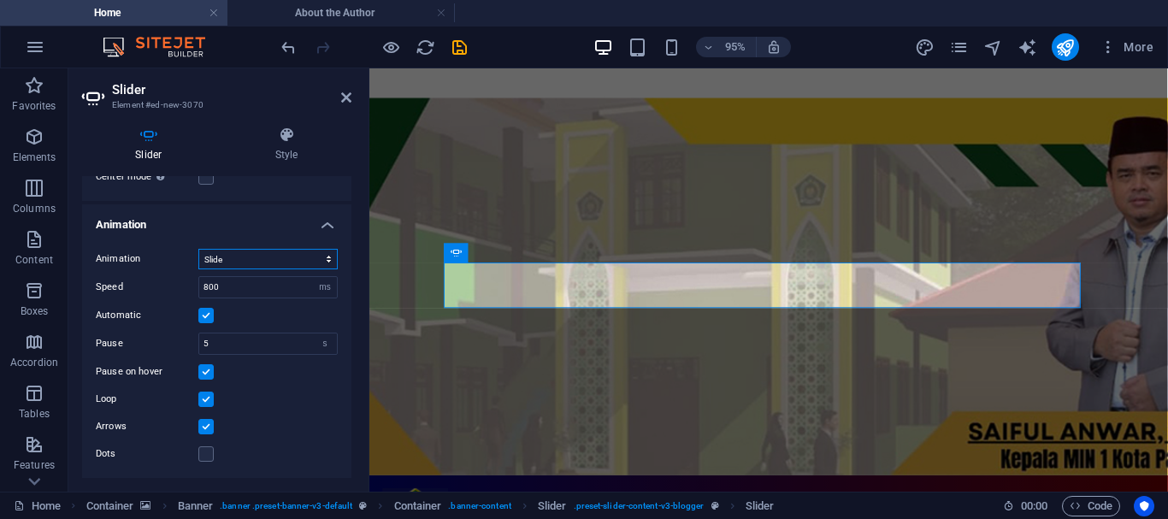
click at [242, 258] on select "Slide Fade" at bounding box center [267, 259] width 139 height 21
select select "fade"
click at [198, 249] on select "Slide Fade" at bounding box center [267, 259] width 139 height 21
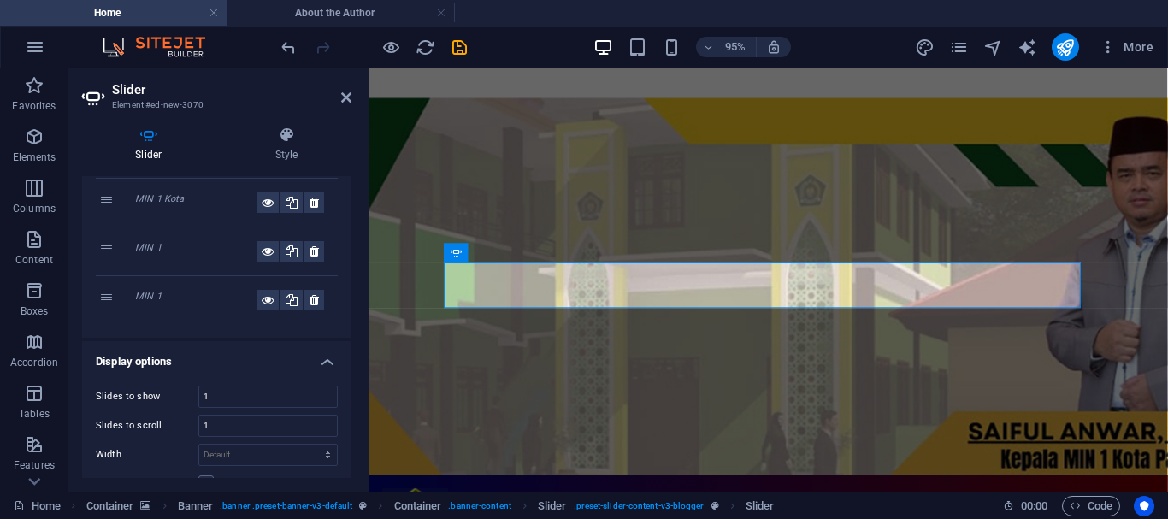
scroll to position [0, 0]
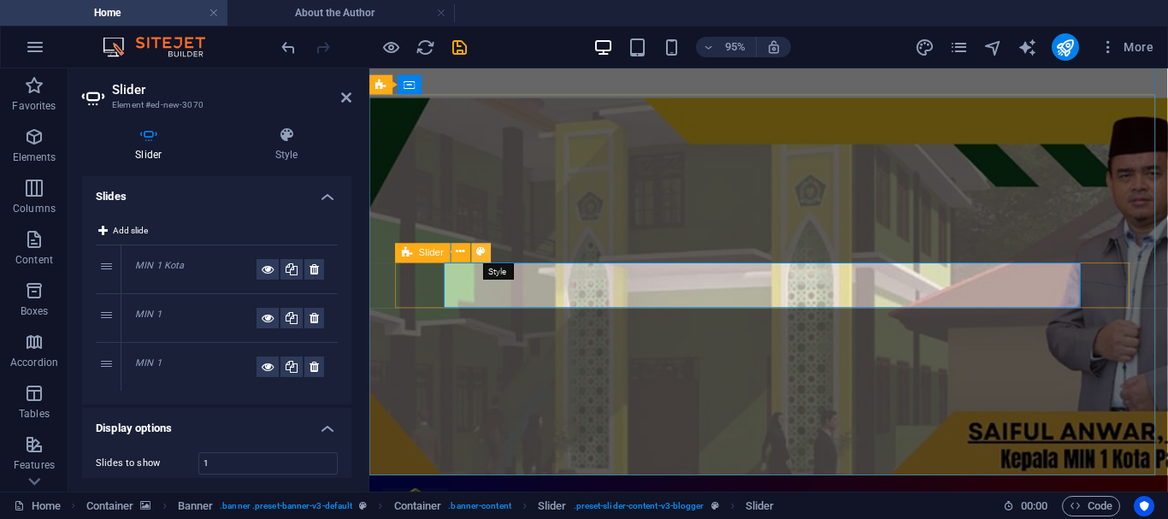
click at [479, 249] on icon at bounding box center [481, 252] width 9 height 17
select select "rem"
select select "px"
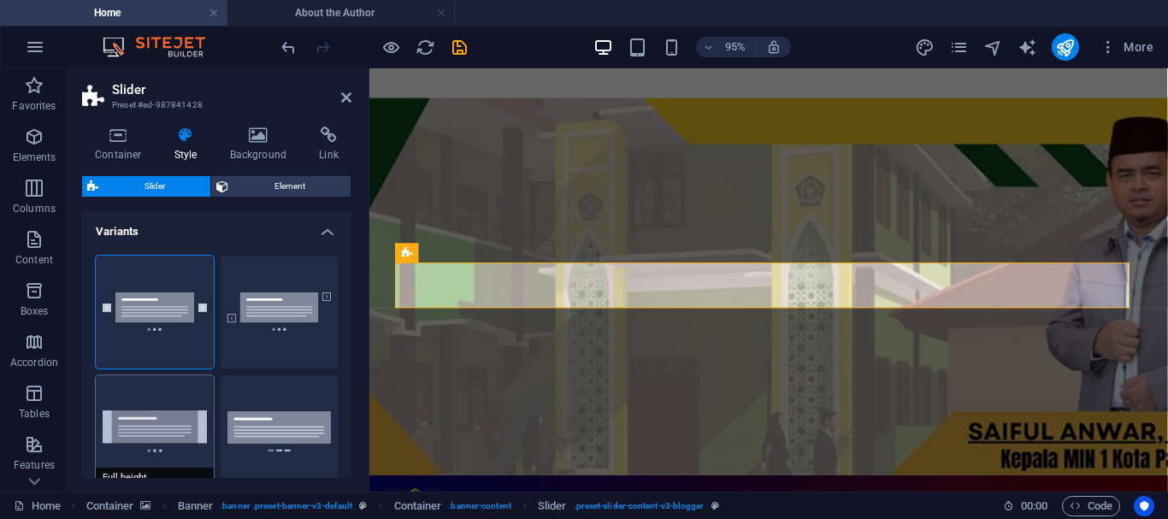
click at [160, 443] on button "Full height" at bounding box center [155, 431] width 118 height 113
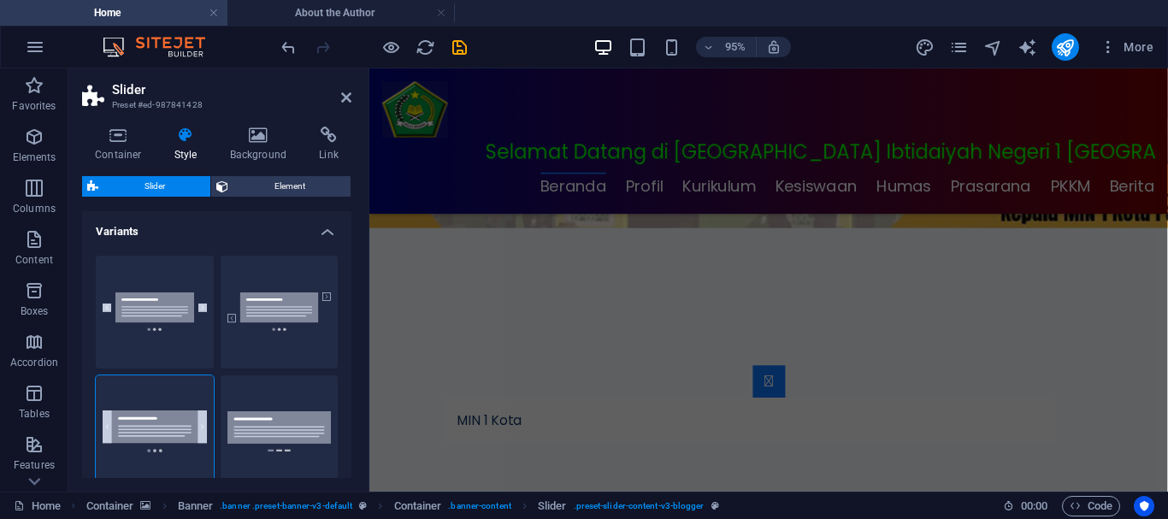
scroll to position [328, 0]
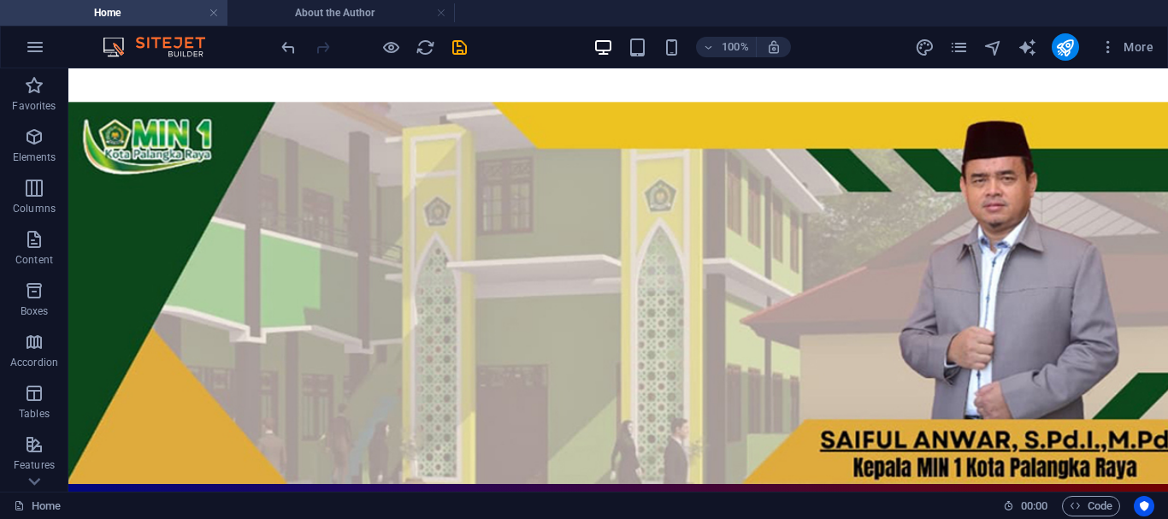
scroll to position [92, 0]
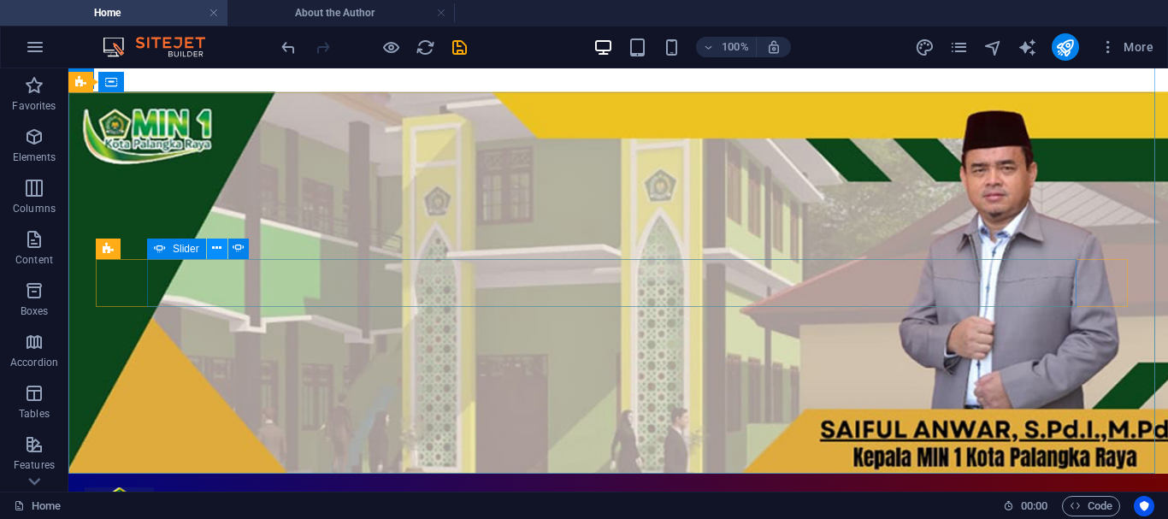
click at [218, 244] on icon at bounding box center [216, 248] width 9 height 18
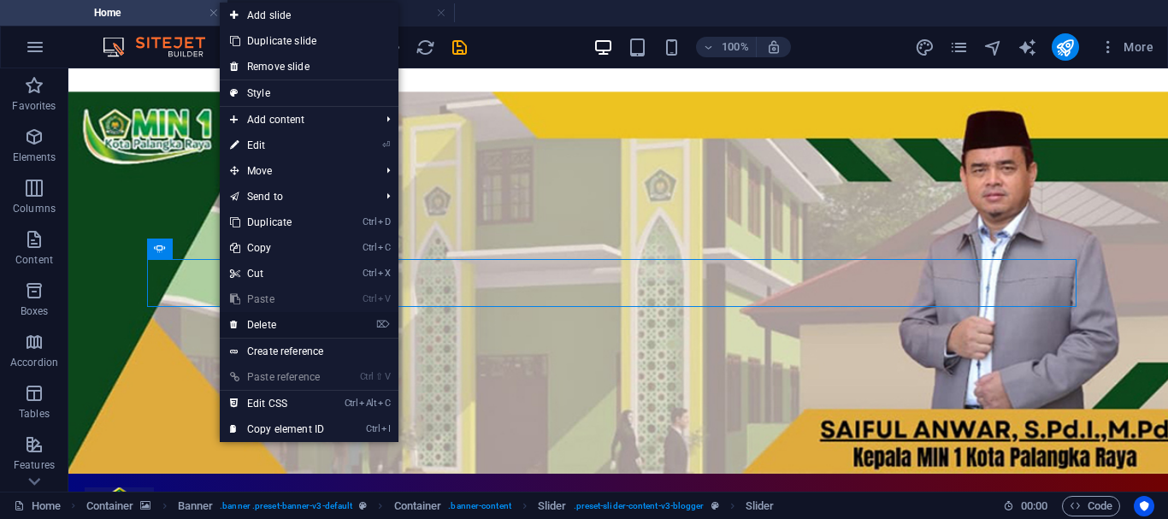
click at [267, 321] on link "⌦ Delete" at bounding box center [277, 325] width 115 height 26
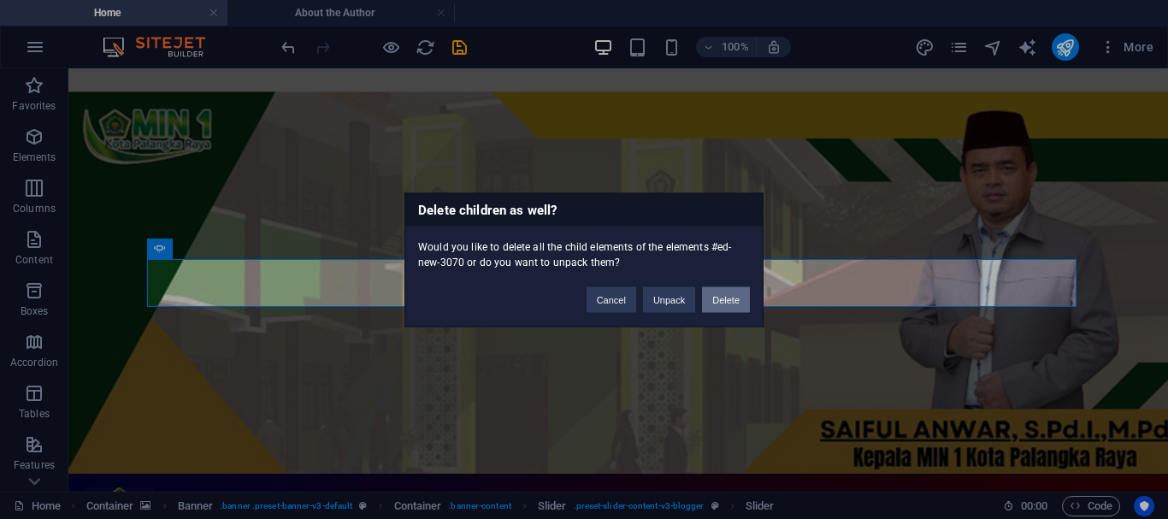
click at [717, 294] on button "Delete" at bounding box center [726, 299] width 48 height 26
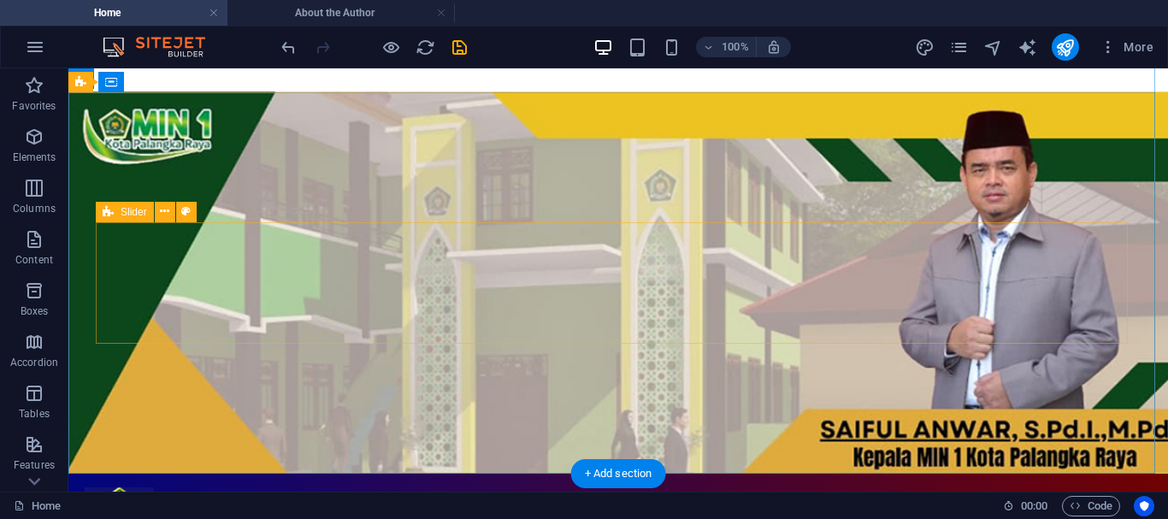
select select "rem"
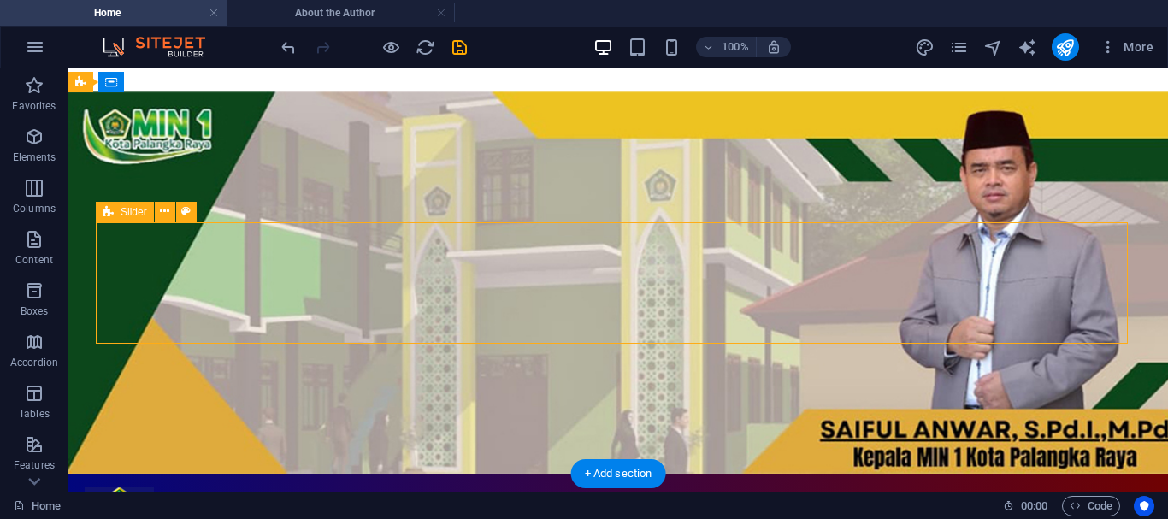
select select "px"
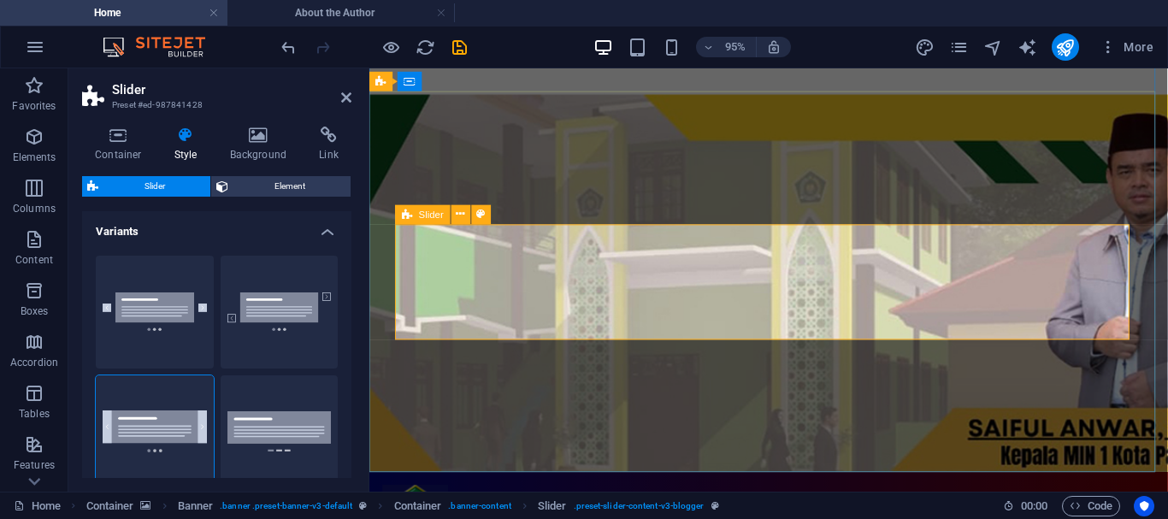
drag, startPoint x: 651, startPoint y: 502, endPoint x: 654, endPoint y: 291, distance: 210.3
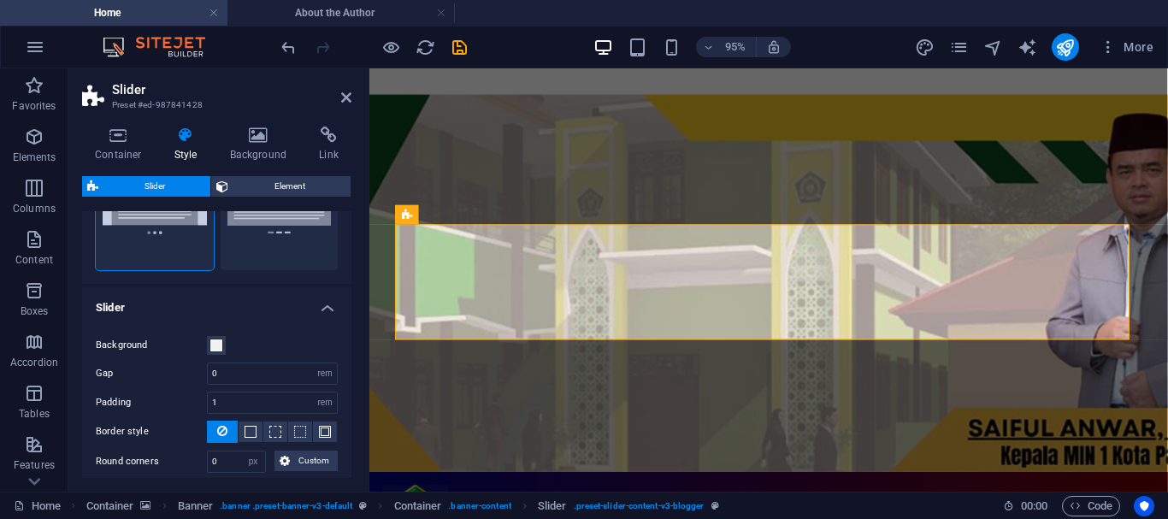
scroll to position [222, 0]
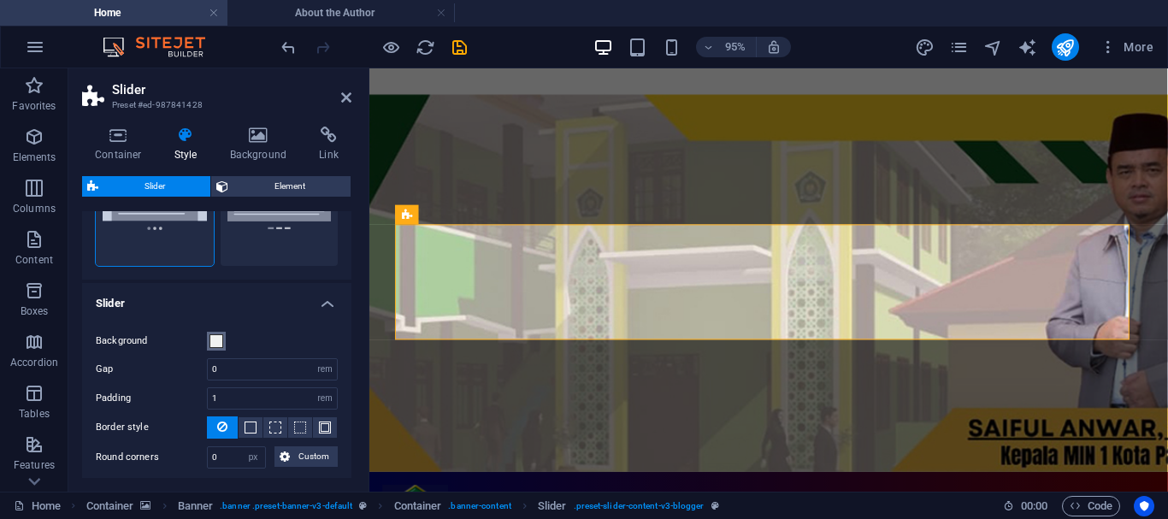
click at [215, 340] on span at bounding box center [216, 341] width 14 height 14
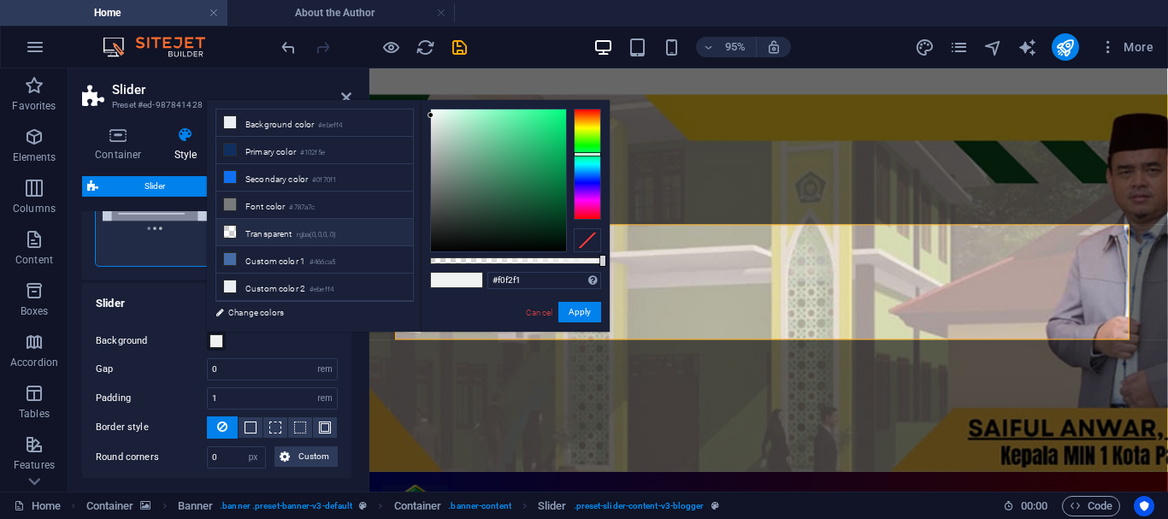
click at [276, 235] on li "Transparent rgba(0,0,0,.0)" at bounding box center [314, 232] width 197 height 27
type input "rgba(0, 0, 0, 0)"
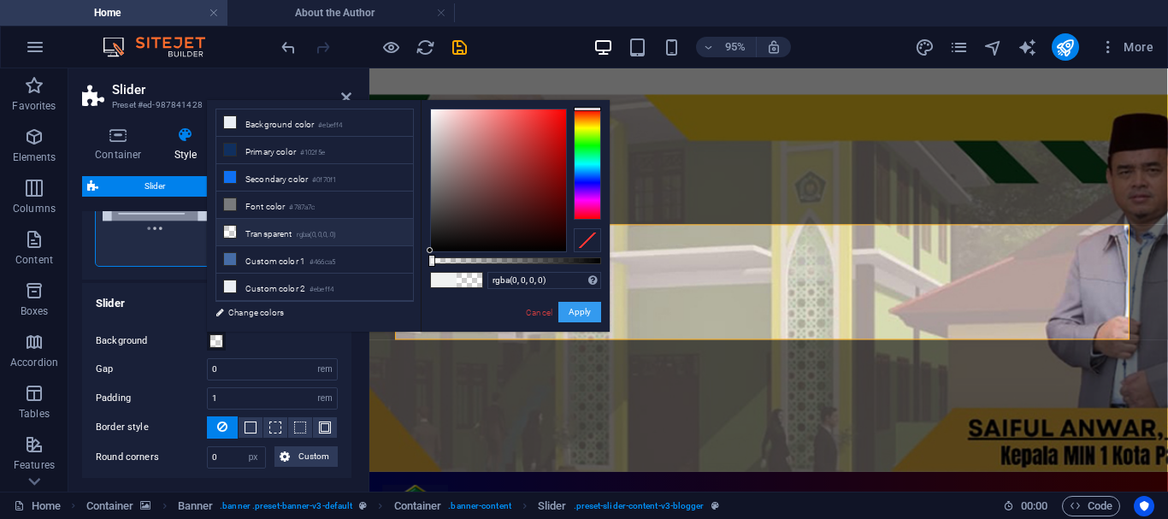
click at [580, 309] on button "Apply" at bounding box center [579, 312] width 43 height 21
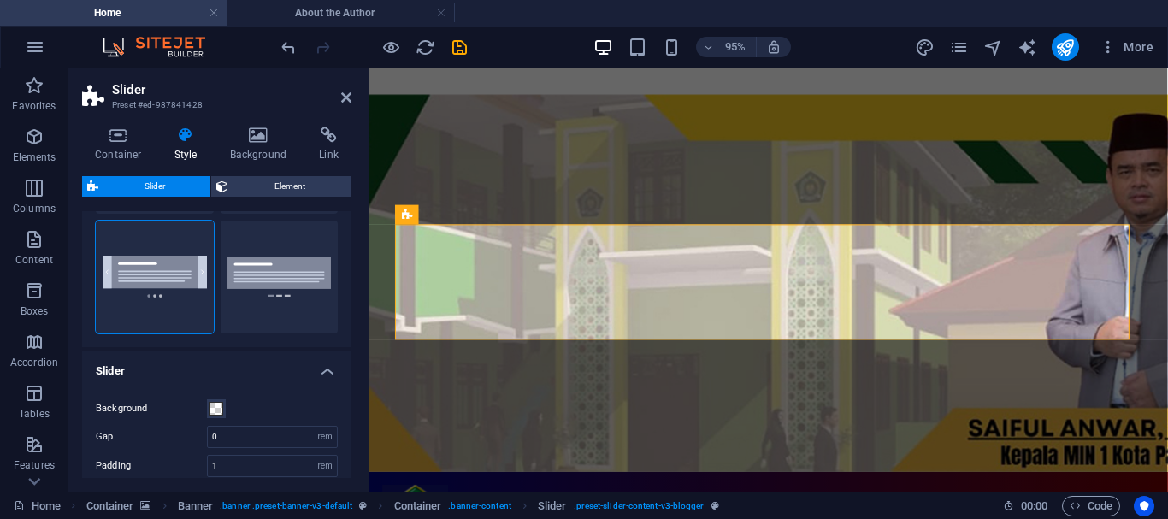
scroll to position [0, 0]
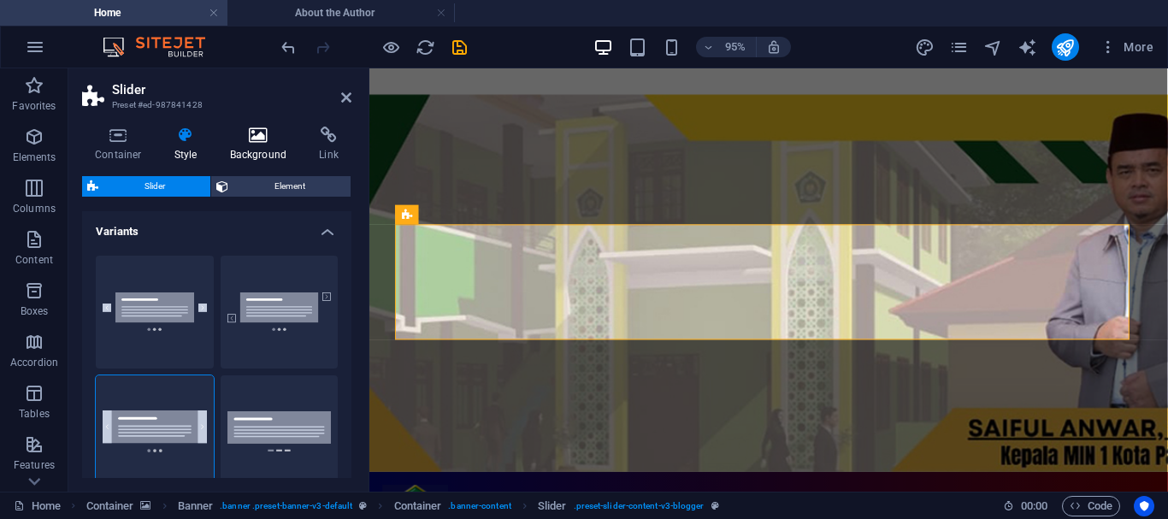
click at [271, 142] on icon at bounding box center [258, 135] width 83 height 17
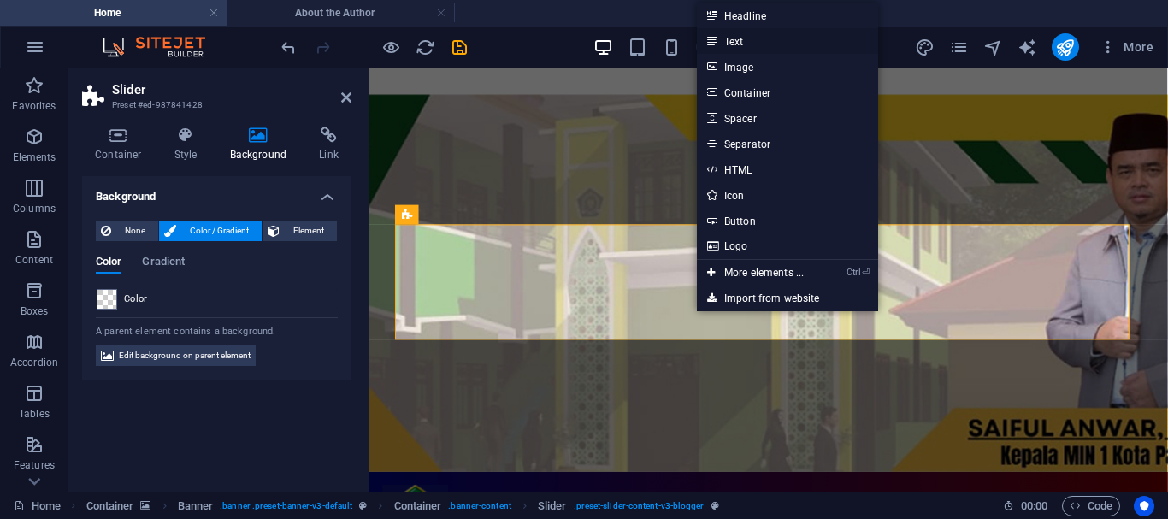
click at [735, 41] on link "Text" at bounding box center [787, 41] width 181 height 26
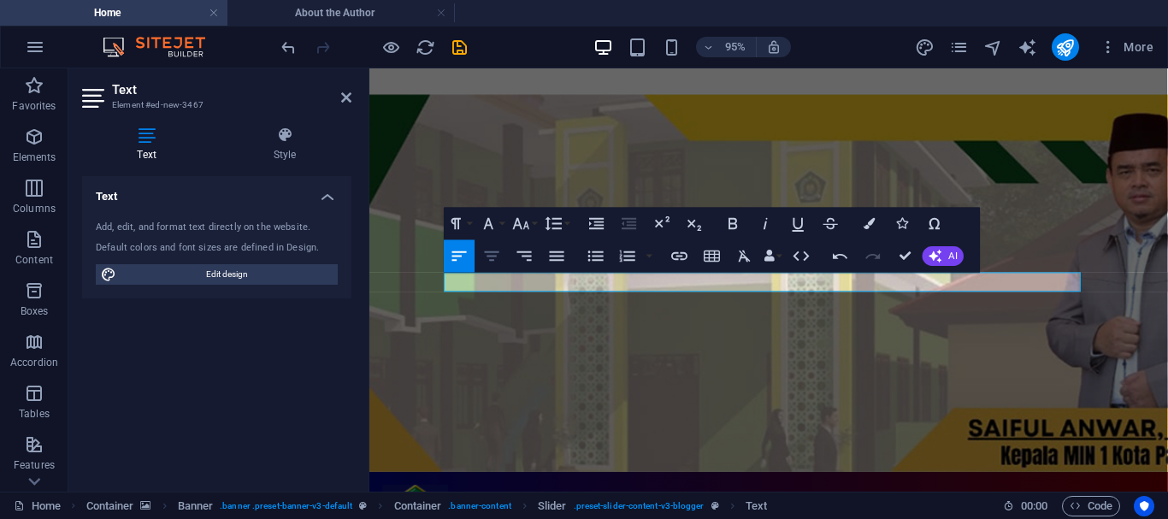
click at [493, 252] on icon "button" at bounding box center [492, 254] width 15 height 9
drag, startPoint x: 810, startPoint y: 296, endPoint x: 722, endPoint y: 287, distance: 88.5
click at [870, 220] on icon "button" at bounding box center [869, 222] width 11 height 11
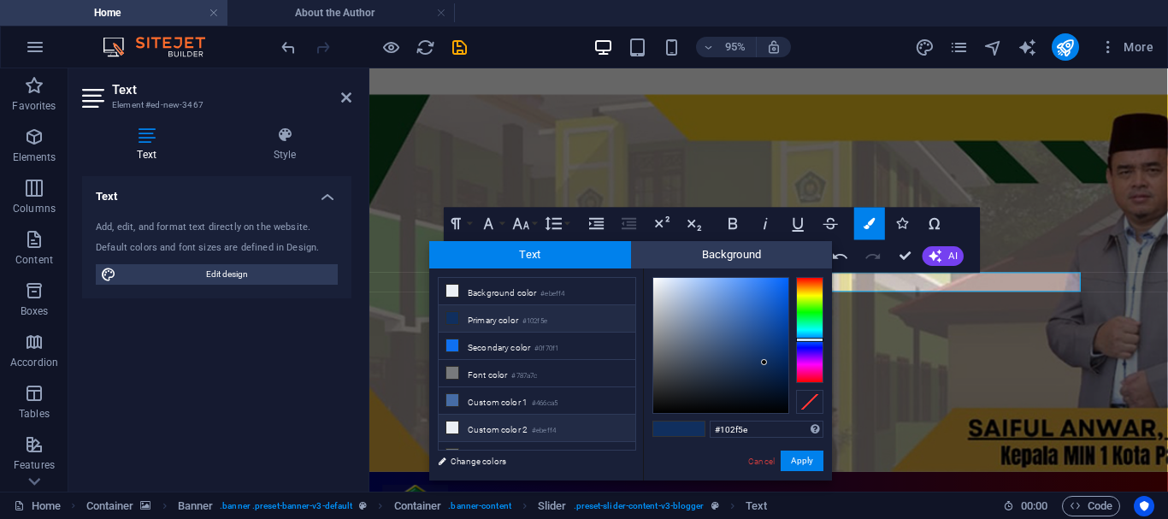
click at [450, 423] on icon at bounding box center [452, 427] width 12 height 12
type input "#ebeff4"
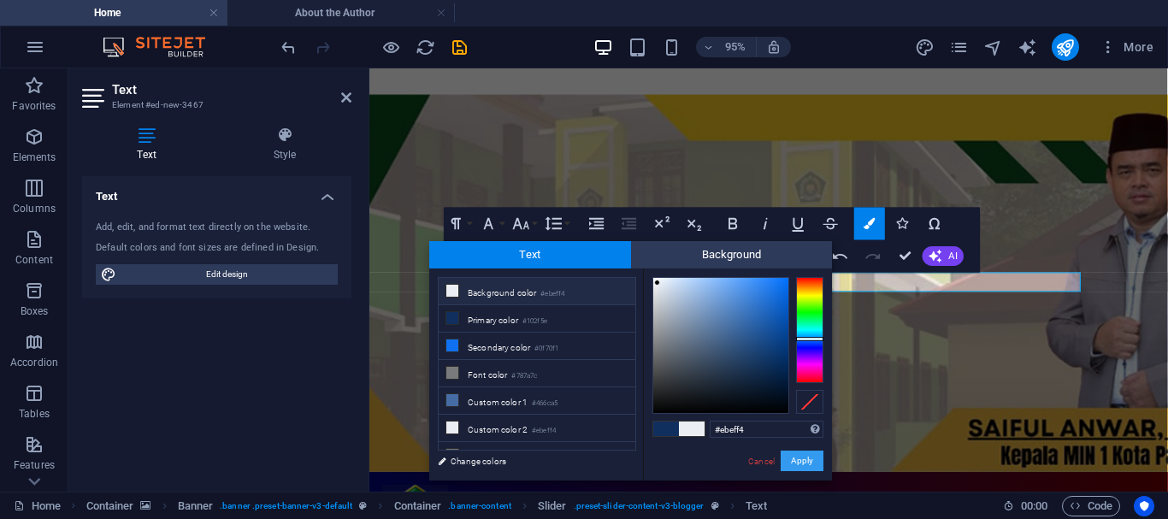
click at [804, 457] on button "Apply" at bounding box center [801, 460] width 43 height 21
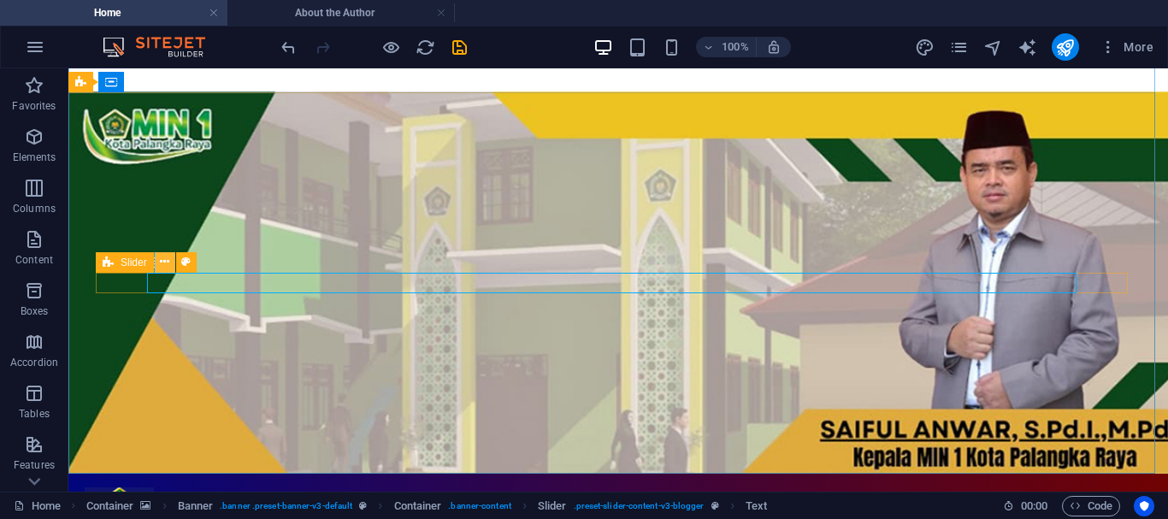
click at [165, 262] on icon at bounding box center [164, 262] width 9 height 18
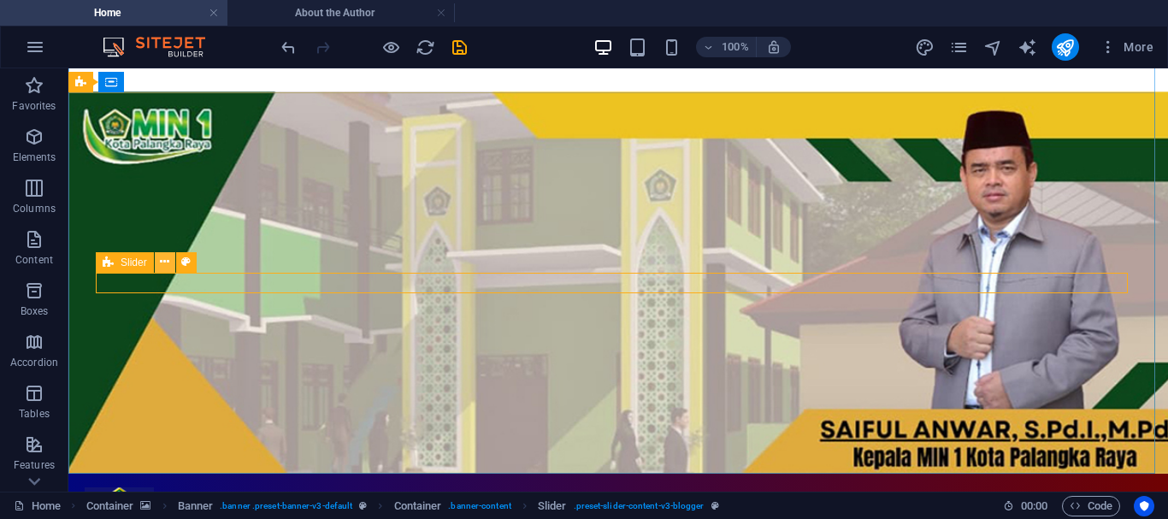
click at [169, 261] on icon at bounding box center [164, 262] width 9 height 18
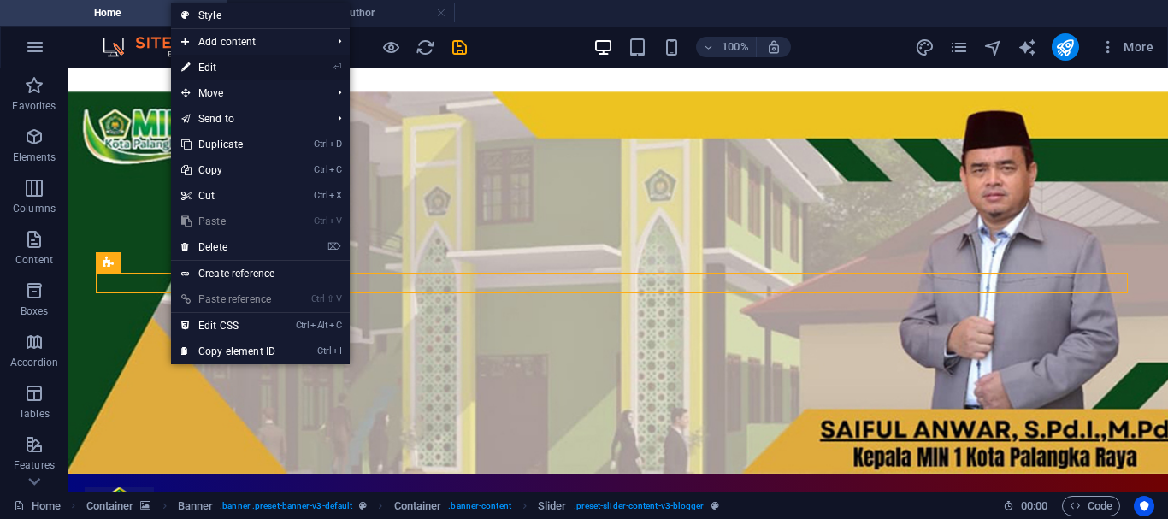
click at [214, 62] on link "⏎ Edit" at bounding box center [228, 68] width 115 height 26
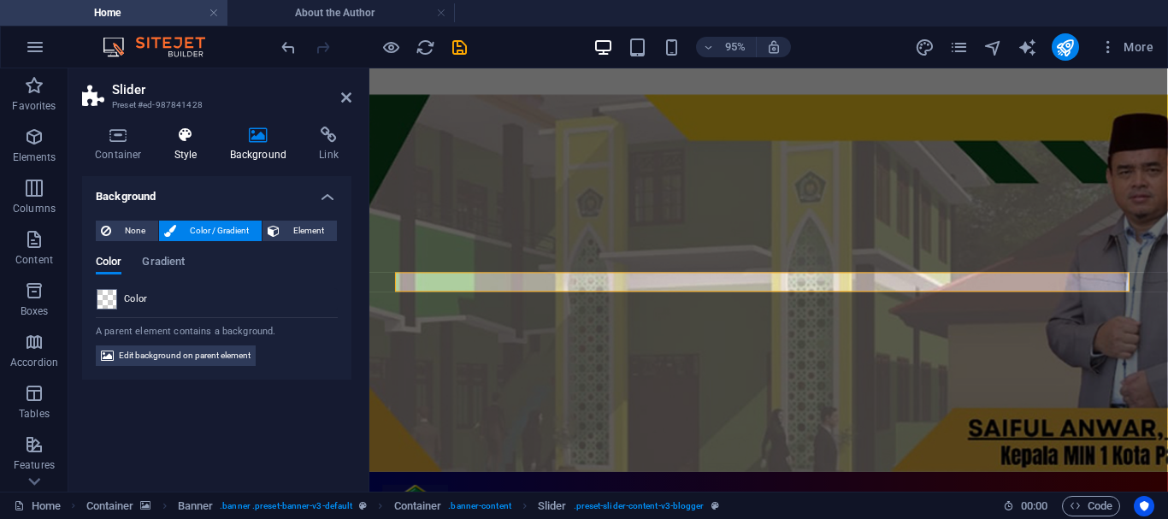
click at [190, 138] on icon at bounding box center [186, 135] width 49 height 17
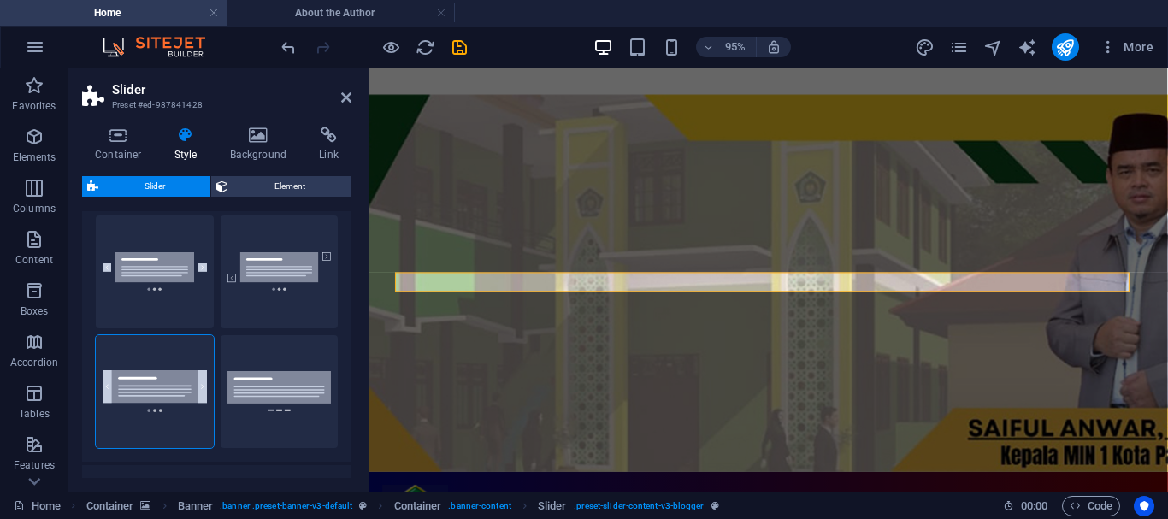
scroll to position [50, 0]
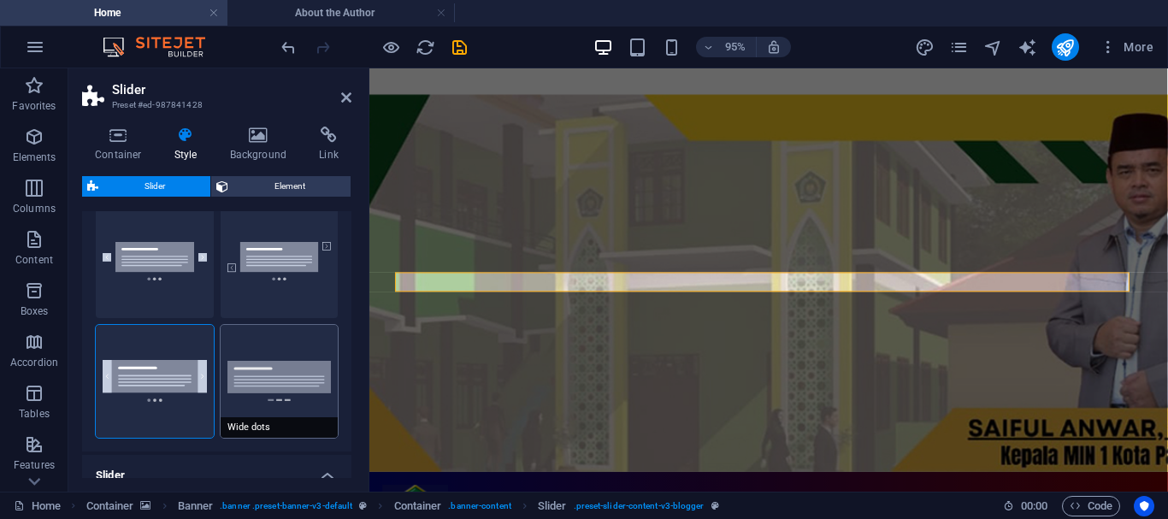
click at [282, 371] on button "Wide dots" at bounding box center [280, 381] width 118 height 113
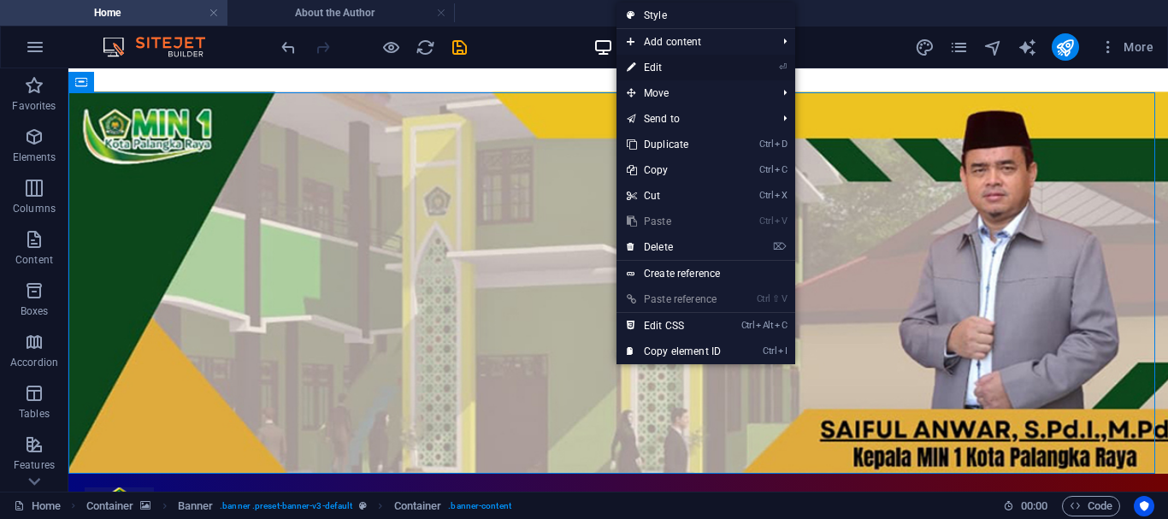
click at [658, 69] on link "⏎ Edit" at bounding box center [673, 68] width 115 height 26
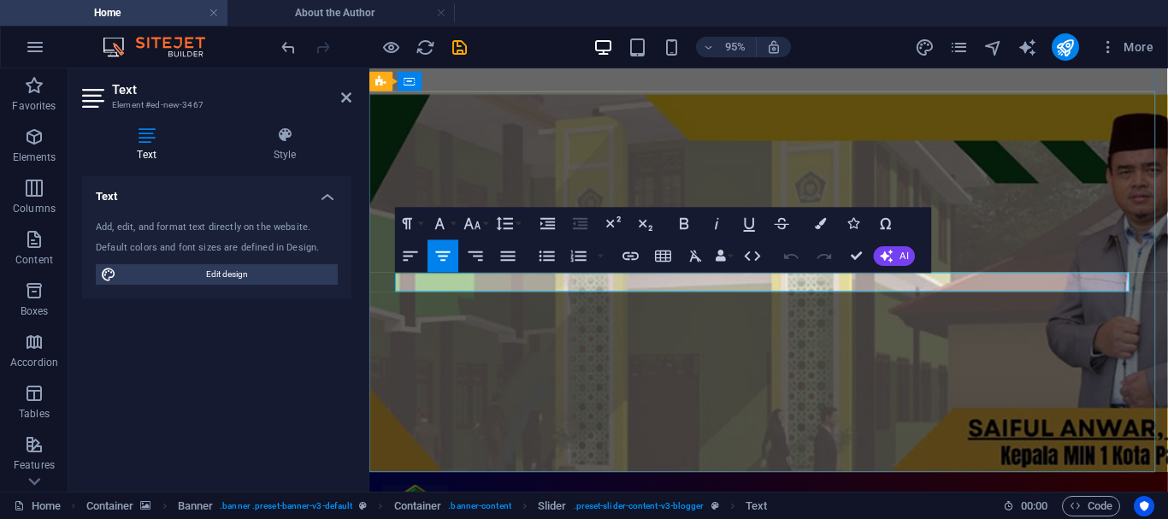
drag, startPoint x: 807, startPoint y: 291, endPoint x: 767, endPoint y: 291, distance: 40.2
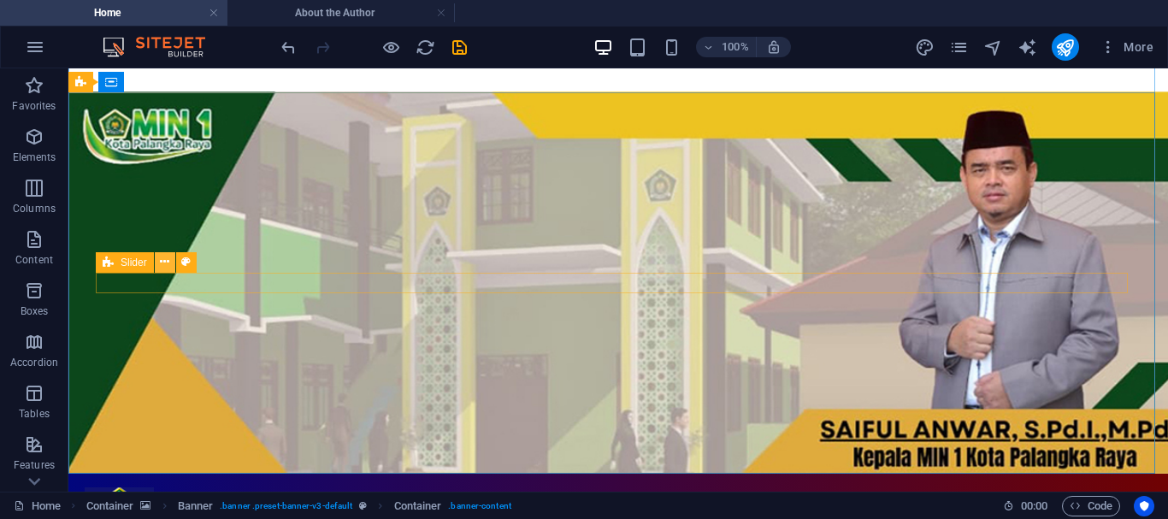
click at [168, 262] on icon at bounding box center [164, 262] width 9 height 18
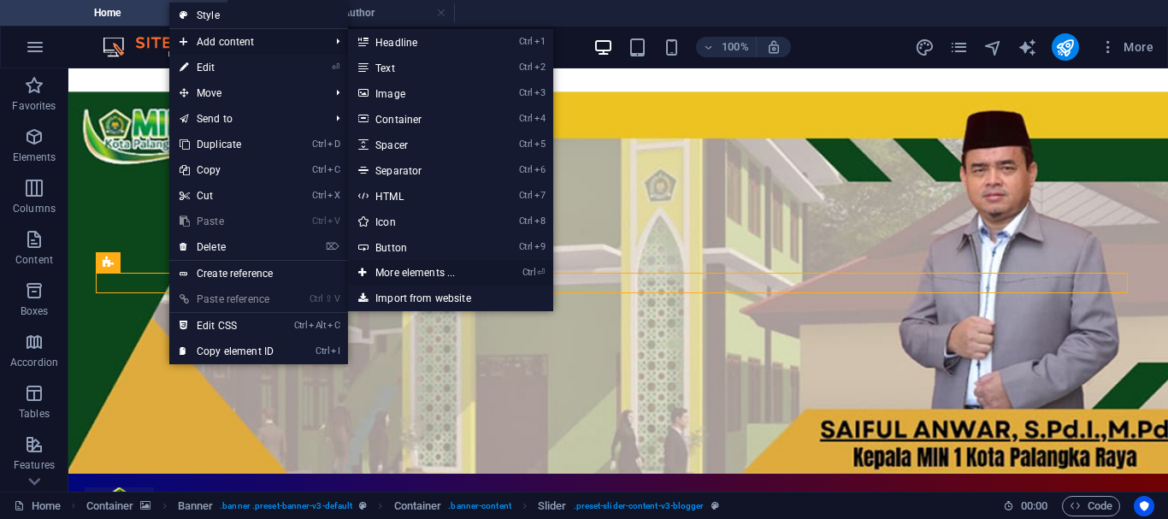
click at [410, 270] on link "Ctrl ⏎ More elements ..." at bounding box center [418, 273] width 141 height 26
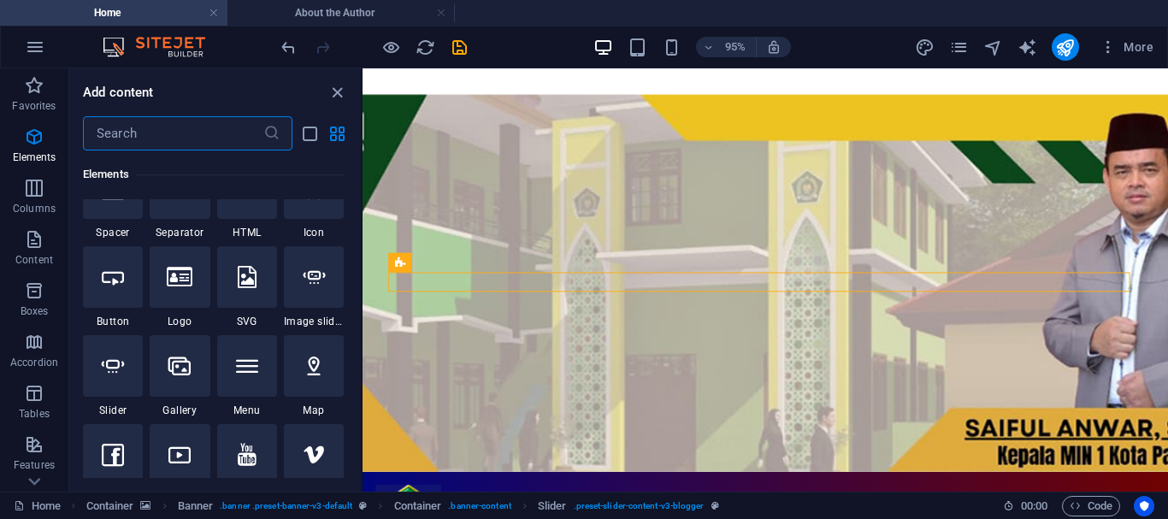
scroll to position [401, 0]
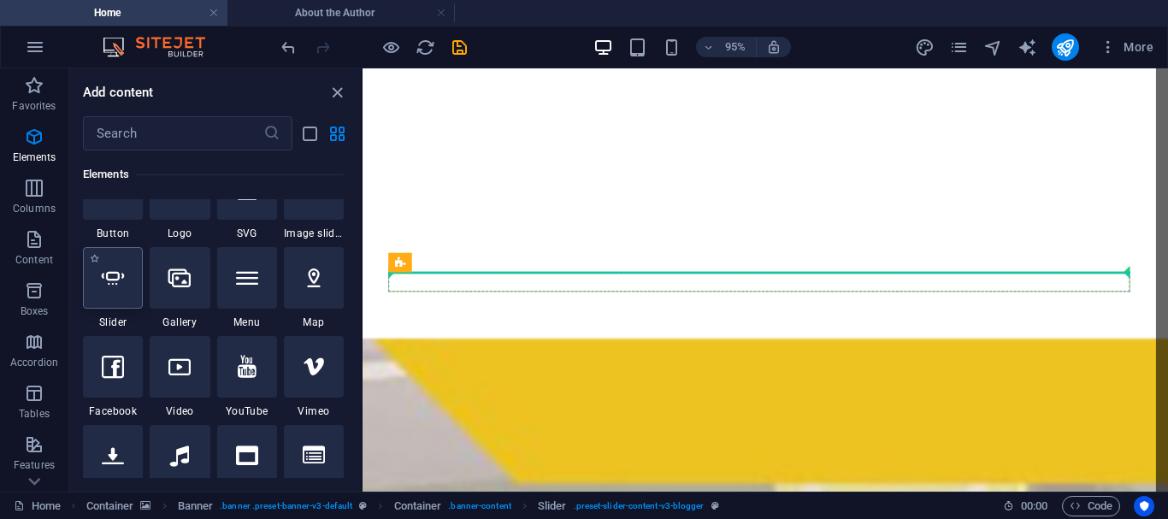
select select "ms"
select select "s"
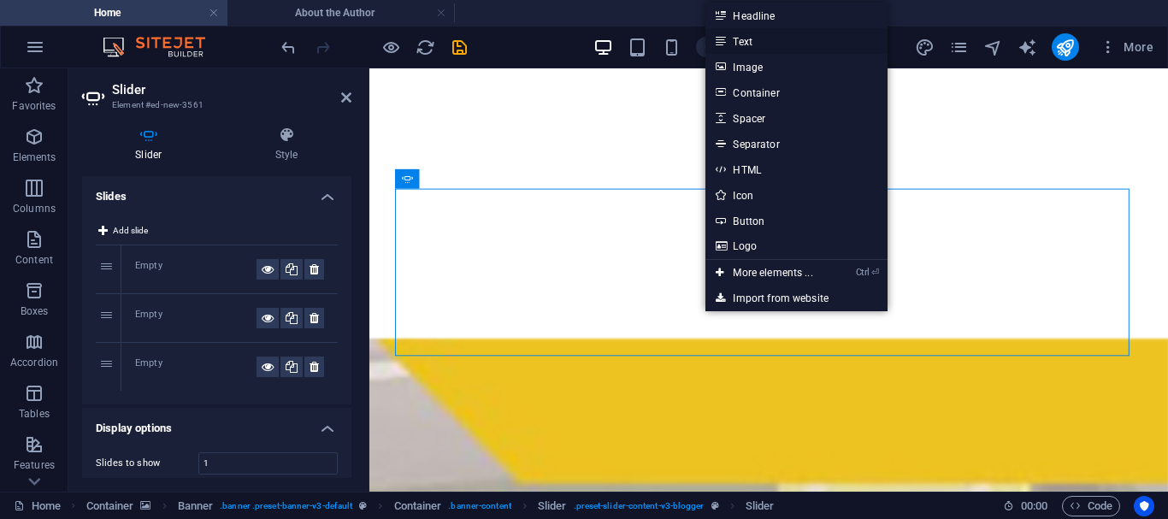
click at [749, 46] on link "Text" at bounding box center [795, 41] width 181 height 26
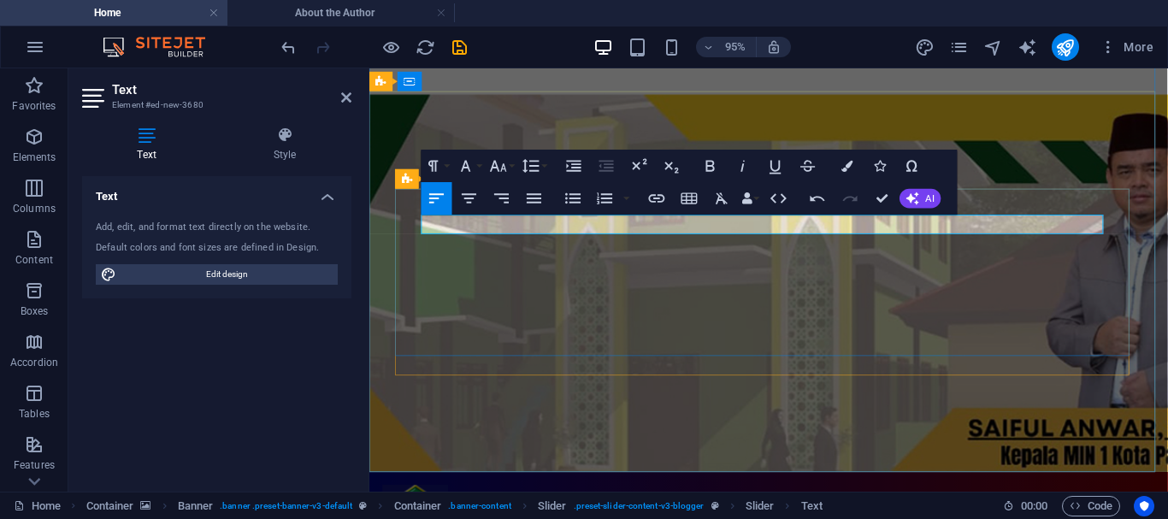
drag, startPoint x: 478, startPoint y: 227, endPoint x: 403, endPoint y: 234, distance: 75.5
click at [470, 202] on icon "button" at bounding box center [469, 197] width 15 height 9
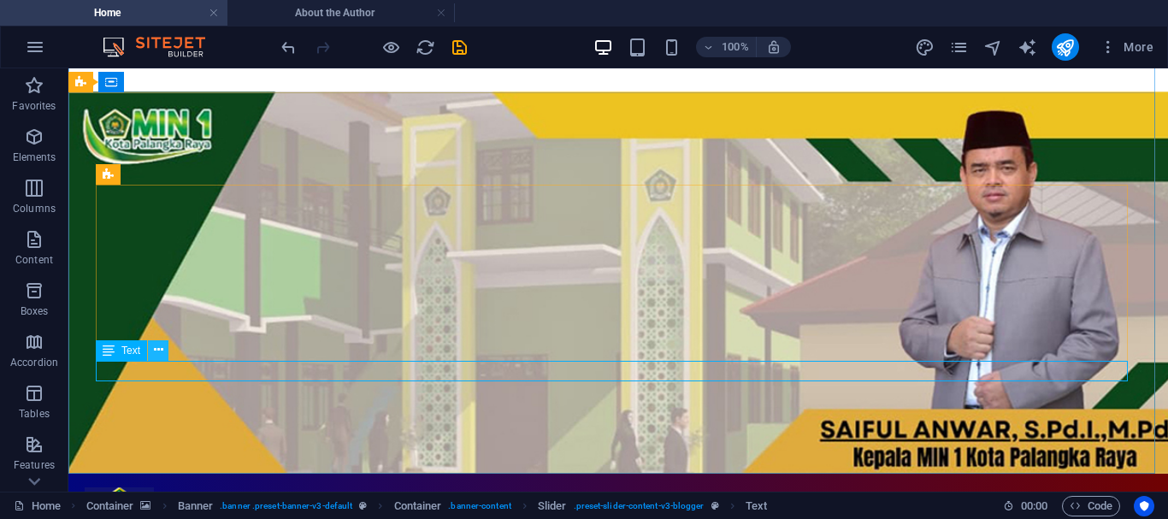
click at [155, 345] on icon at bounding box center [158, 350] width 9 height 18
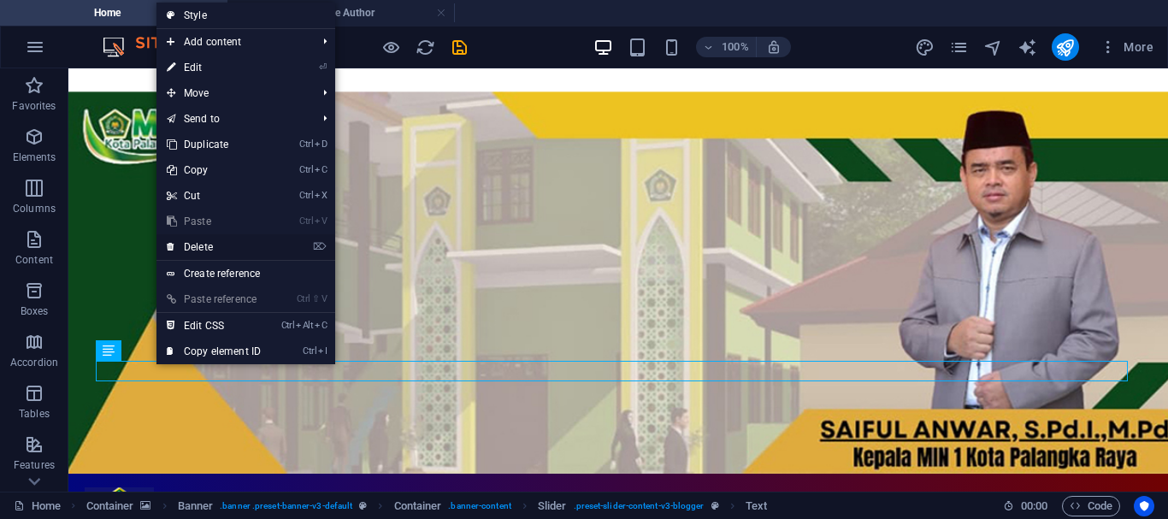
click at [205, 243] on link "⌦ Delete" at bounding box center [213, 247] width 115 height 26
